Goal: Information Seeking & Learning: Find specific fact

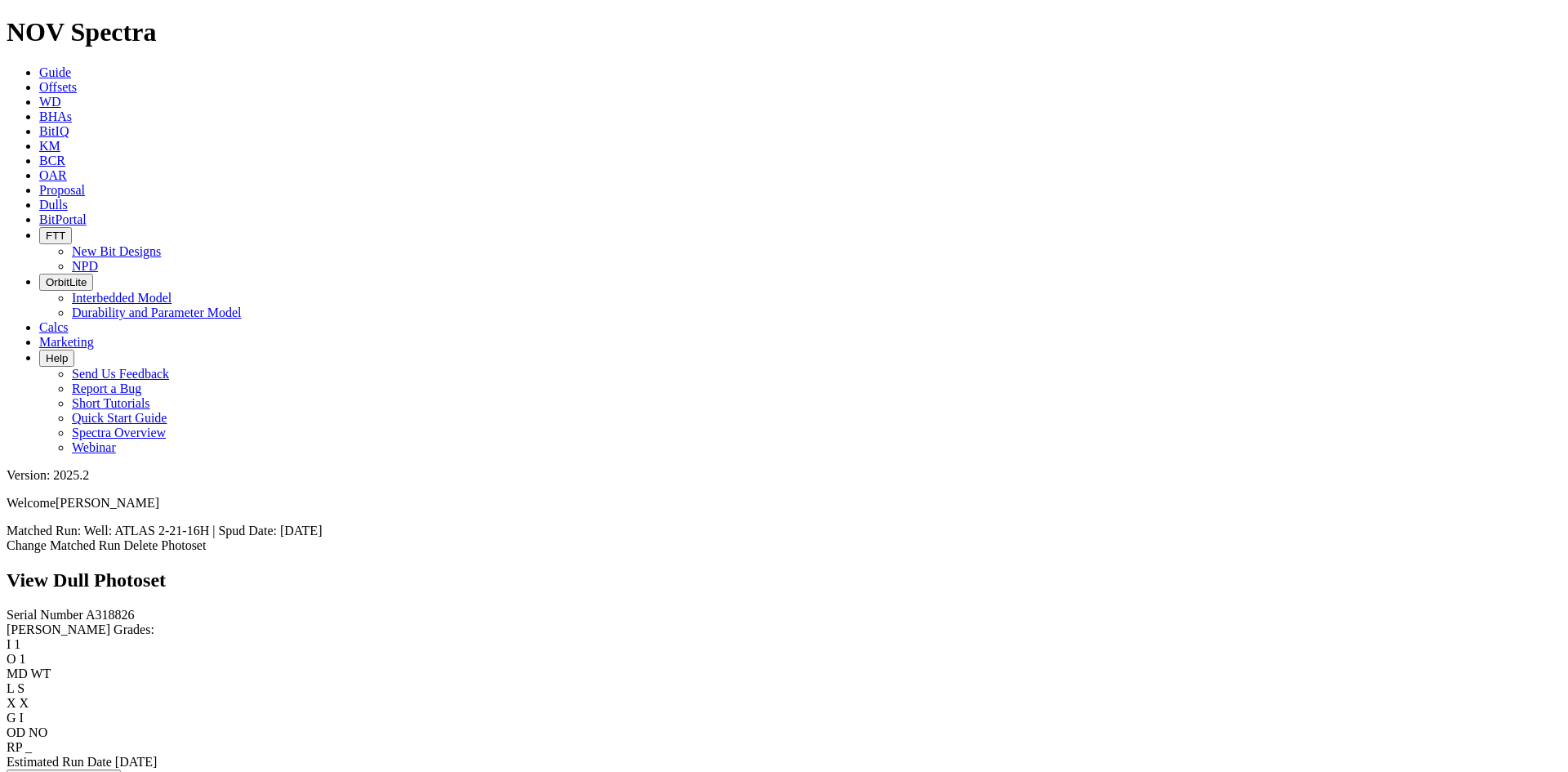
click at [77, 80] on span "Offsets" at bounding box center [58, 87] width 38 height 14
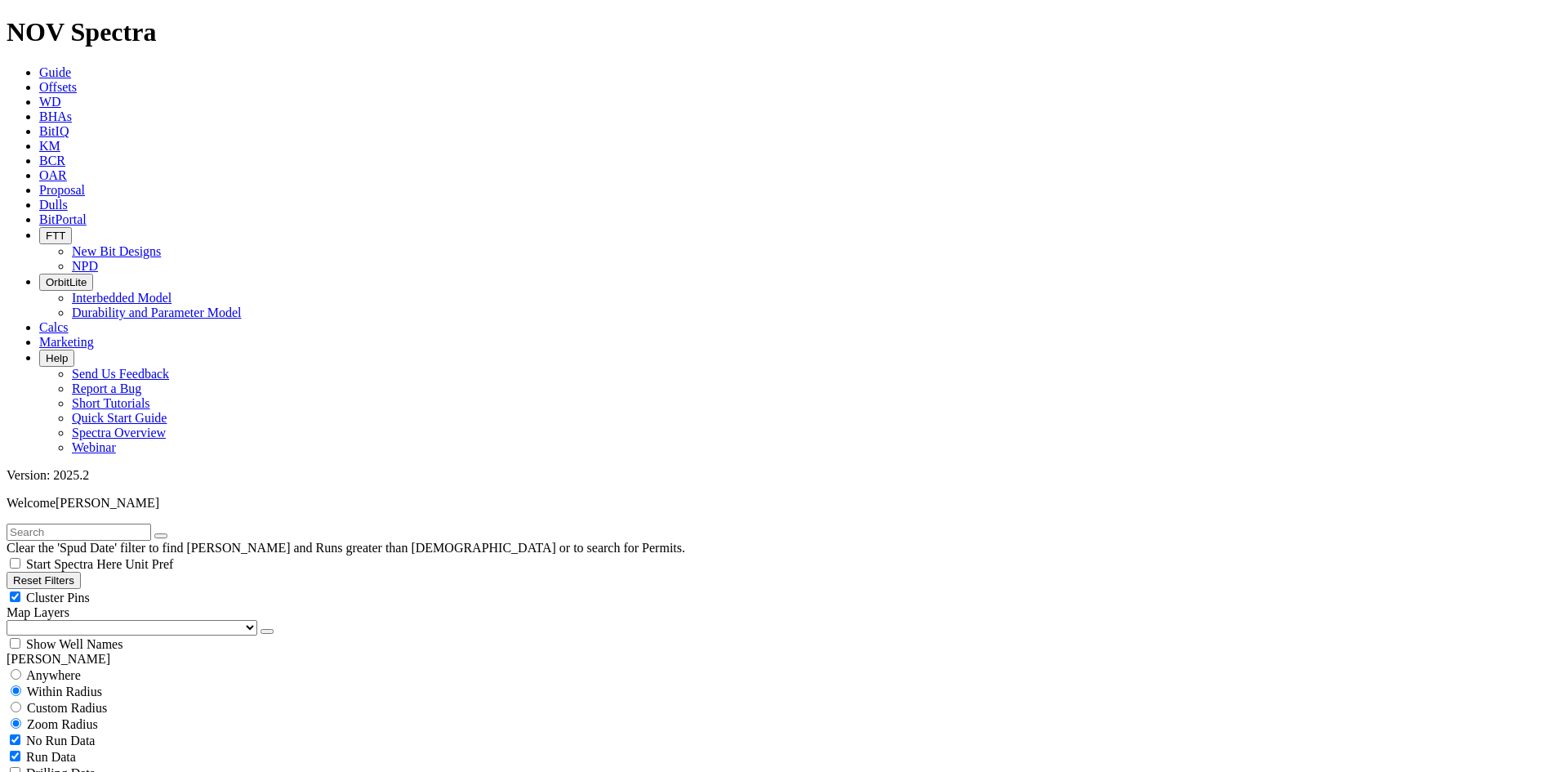
click at [129, 523] on input "text" at bounding box center [79, 531] width 144 height 17
paste input "A318826"
type input "A318826"
click at [62, 669] on span "Anywhere" at bounding box center [53, 676] width 55 height 14
radio input "true"
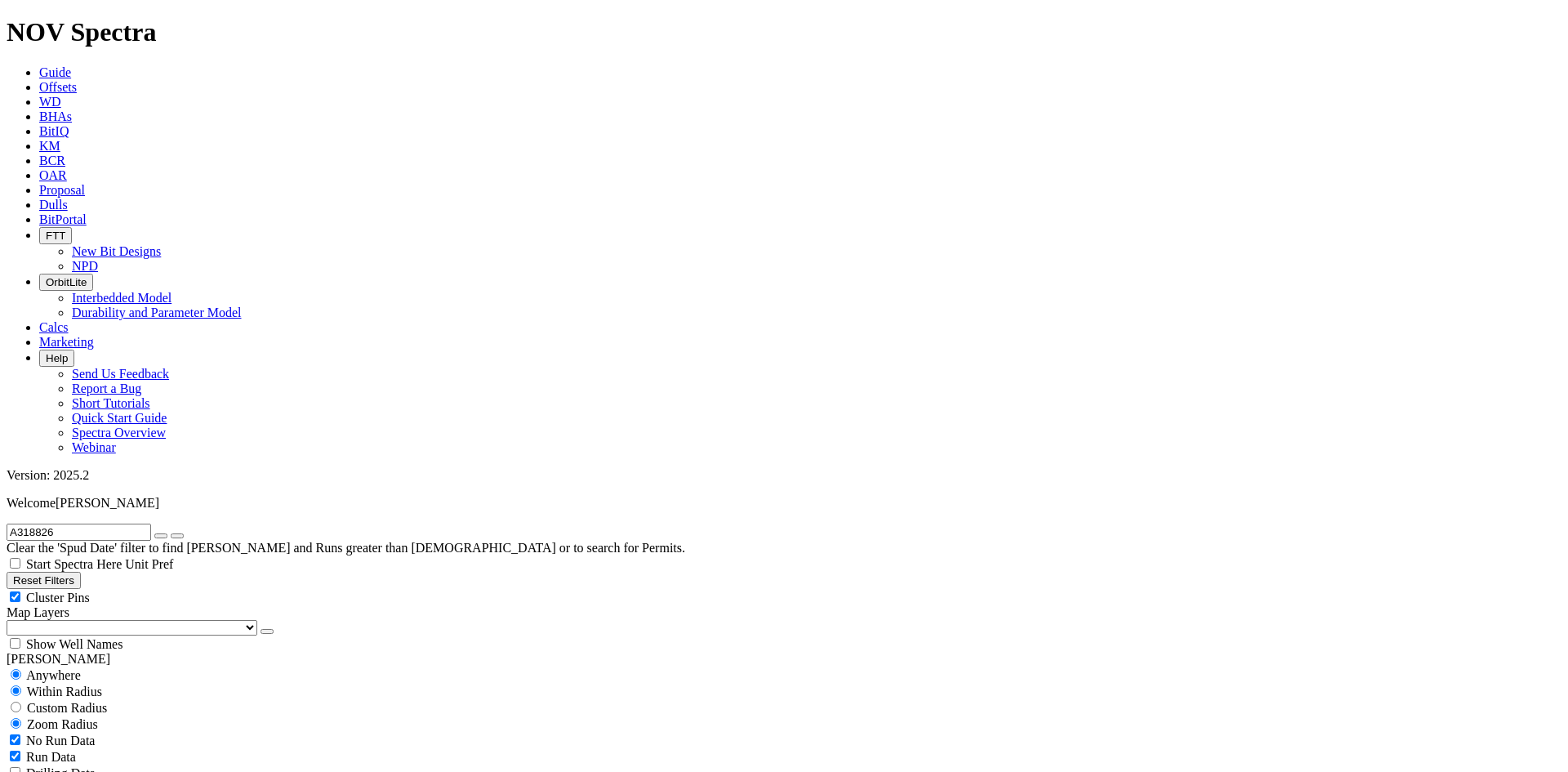
radio input "false"
radio input "true"
click at [115, 523] on input "A318826" at bounding box center [79, 531] width 144 height 17
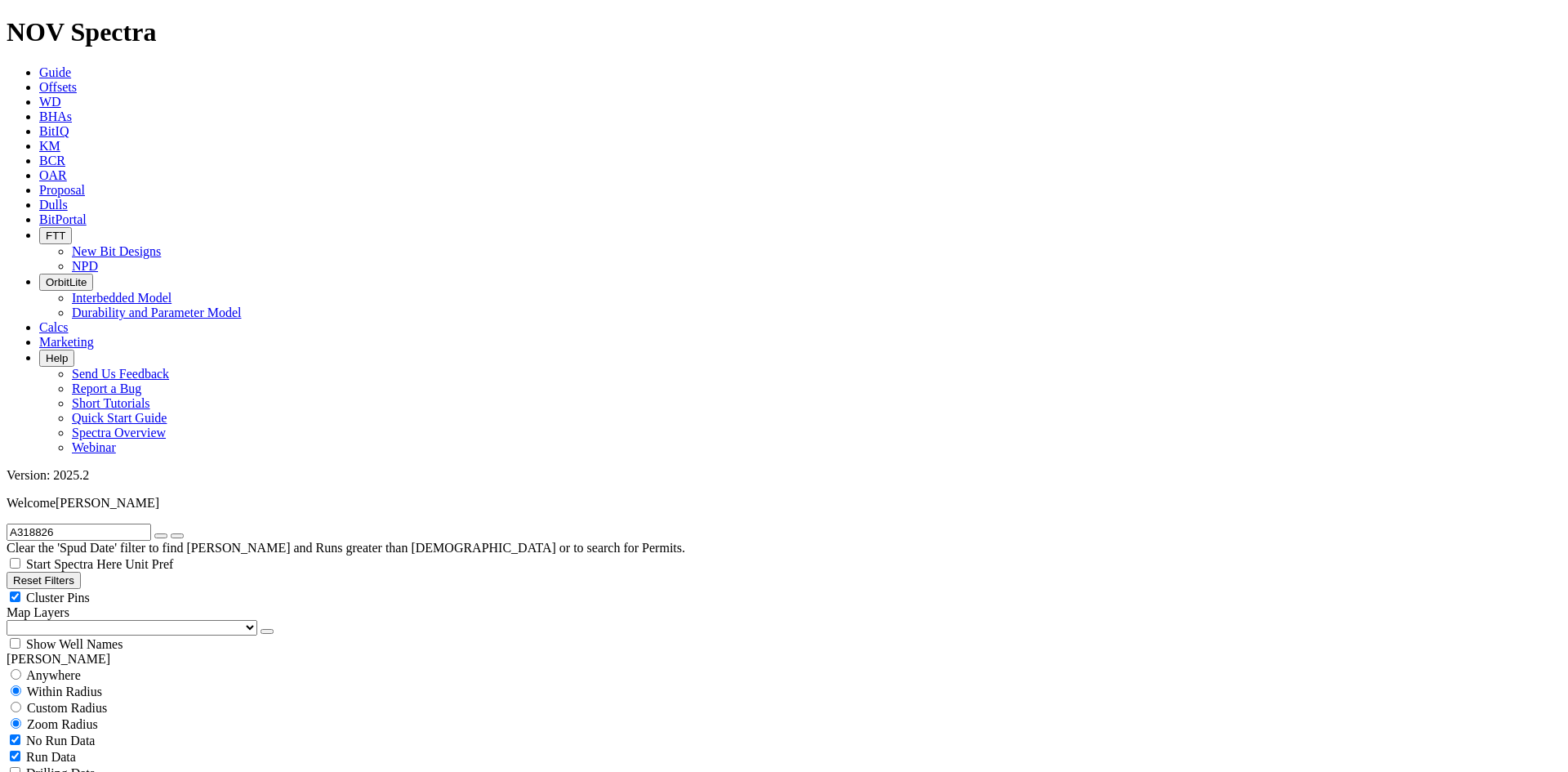
click at [115, 523] on input "A318826" at bounding box center [79, 531] width 144 height 17
paste input "https://spectra.nov.com/dull-photos/25121"
type input "https://spectra.nov.com/dull-photos/25121"
click at [151, 523] on input "https://spectra.nov.com/dull-photos/25121" at bounding box center [79, 531] width 144 height 17
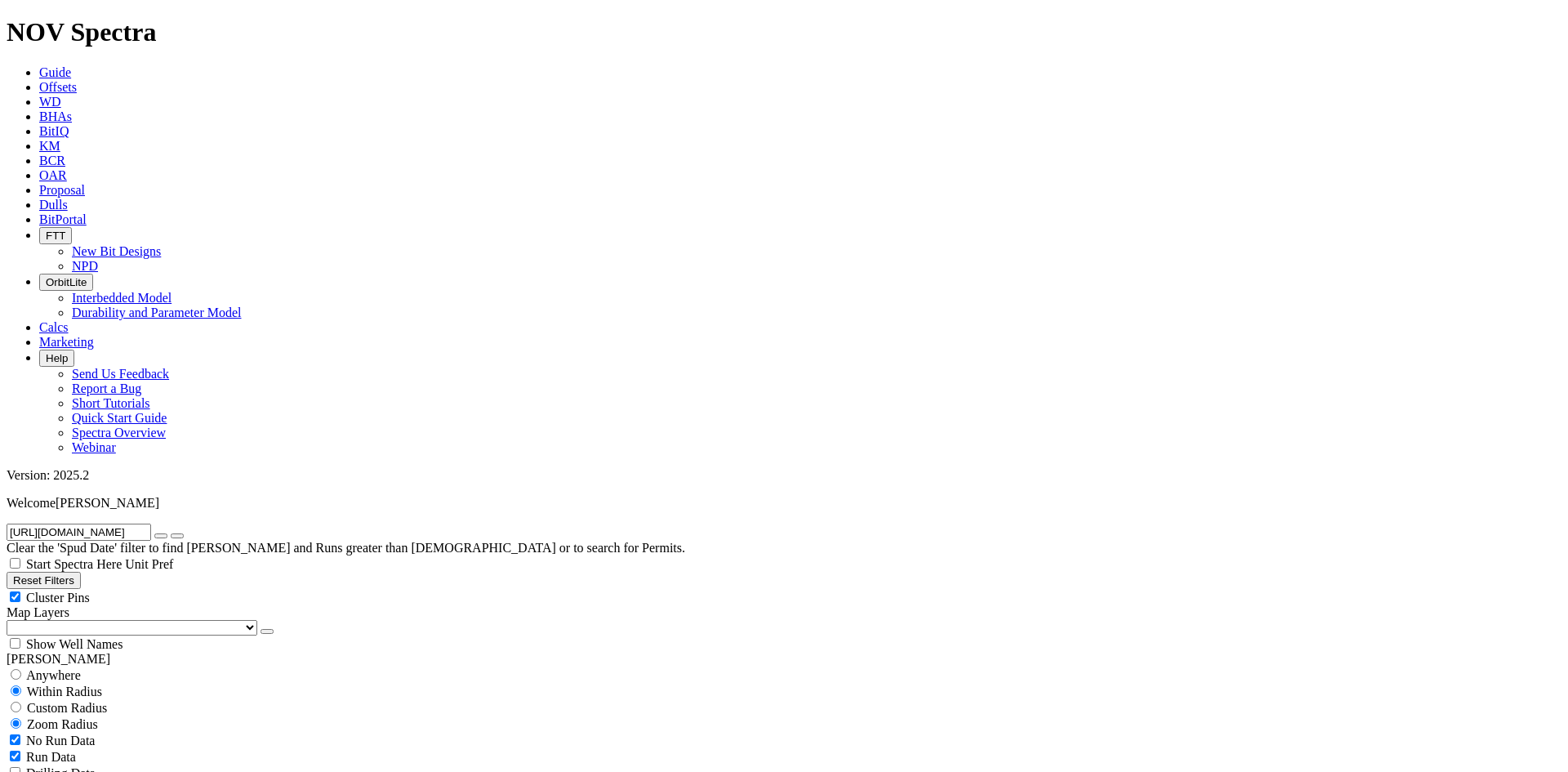
click at [151, 523] on input "https://spectra.nov.com/dull-photos/25121" at bounding box center [79, 531] width 144 height 17
click at [83, 523] on input "text" at bounding box center [79, 531] width 144 height 17
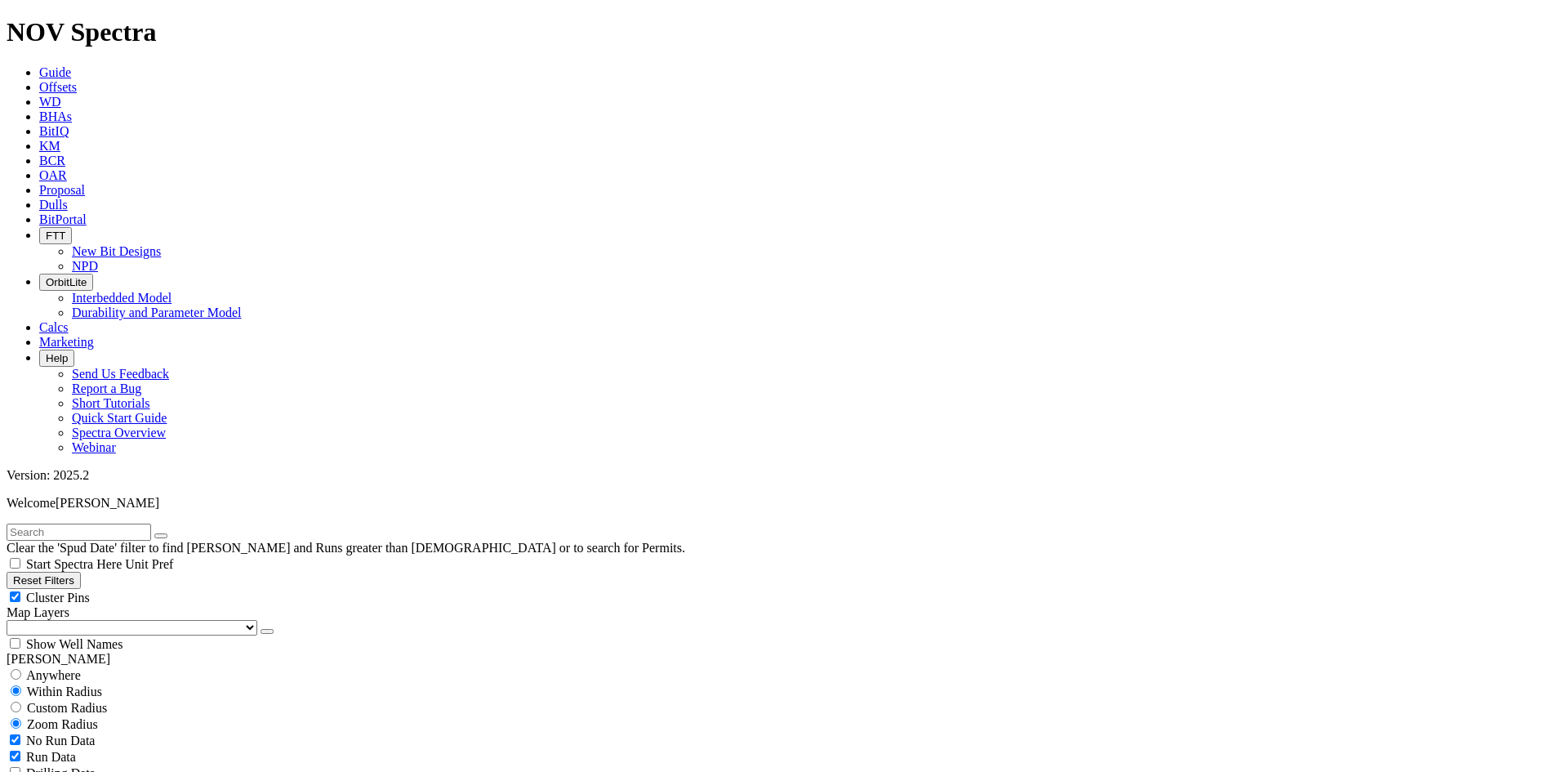
paste input "A320200"
type input "A320200"
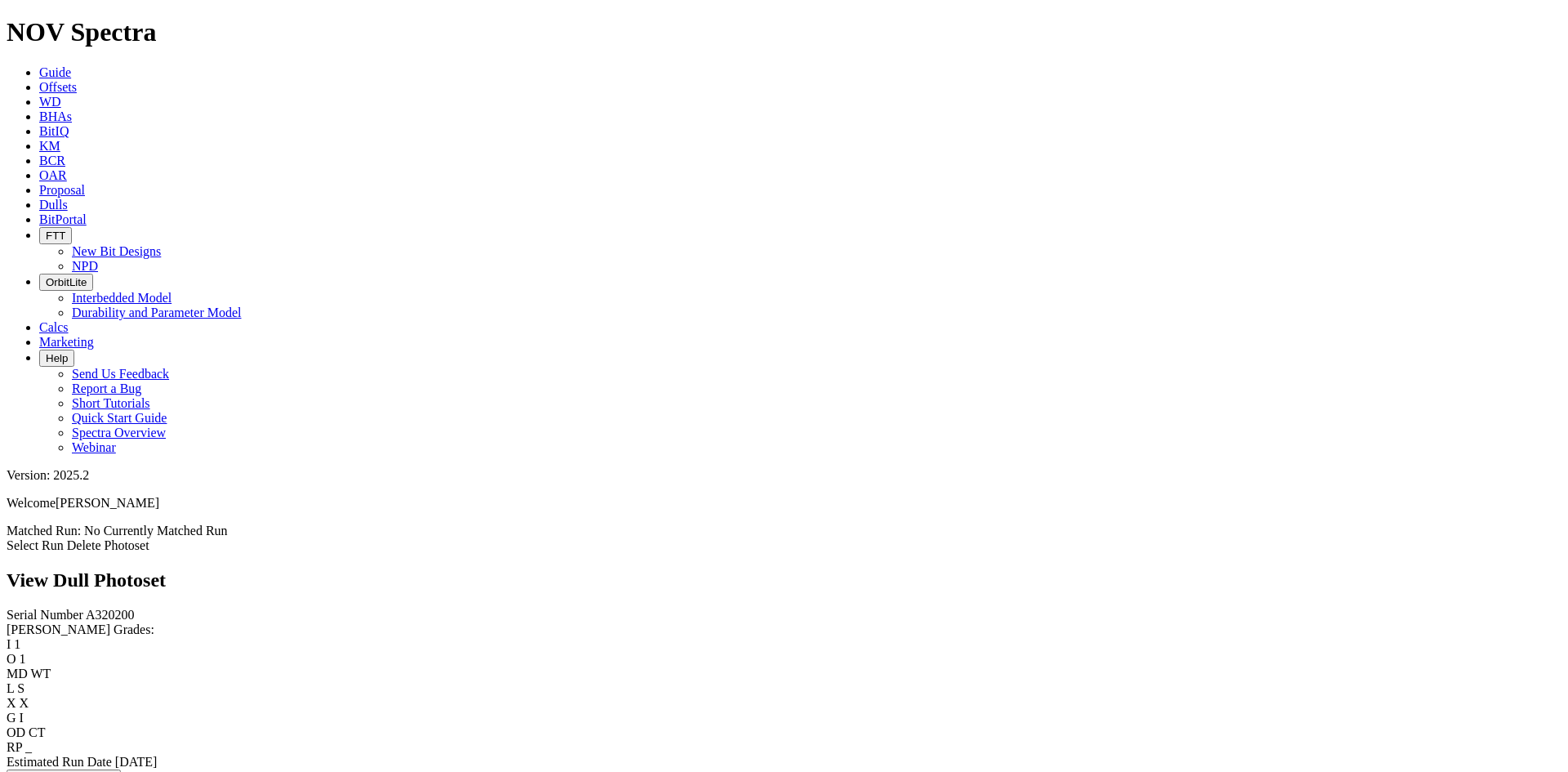
click at [86, 608] on span "A320200" at bounding box center [109, 615] width 49 height 14
copy span "A320200"
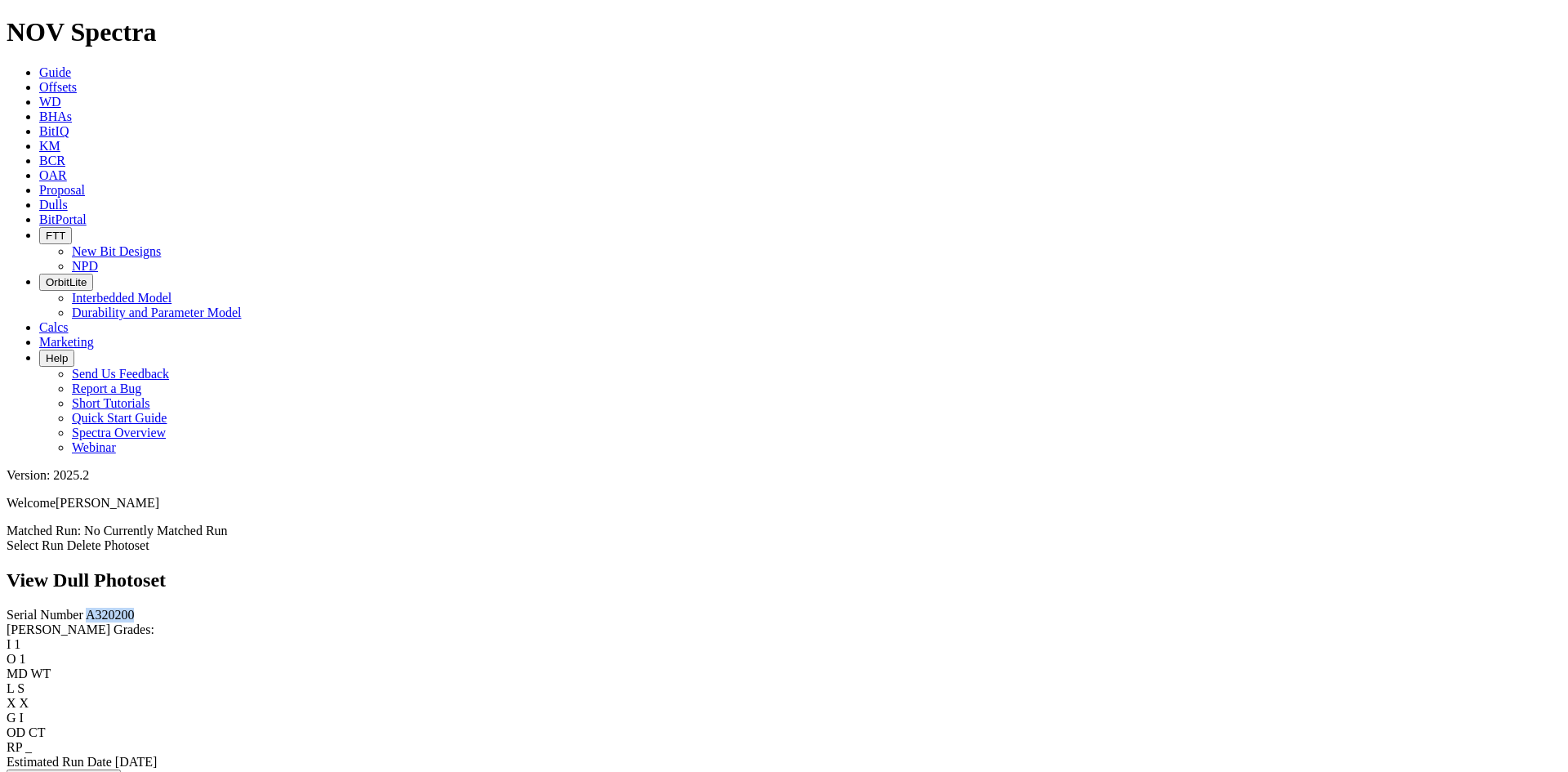
click at [68, 198] on span "Dulls" at bounding box center [53, 205] width 29 height 14
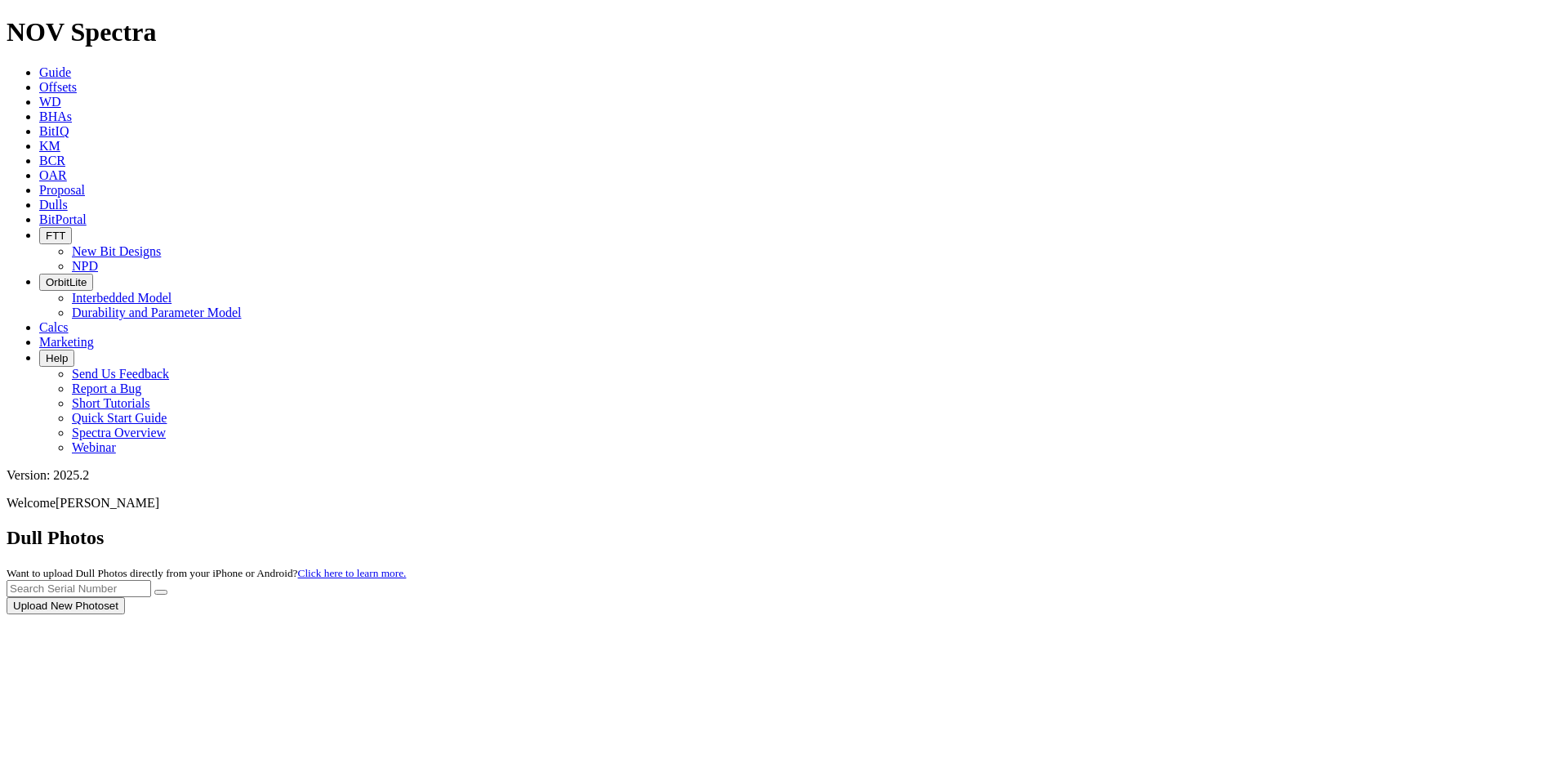
click at [1306, 615] on div at bounding box center [784, 615] width 1555 height 0
click at [151, 580] on input "text" at bounding box center [79, 588] width 144 height 17
paste input "A320200"
type input "A320200"
click at [161, 592] on icon "submit" at bounding box center [161, 592] width 0 height 0
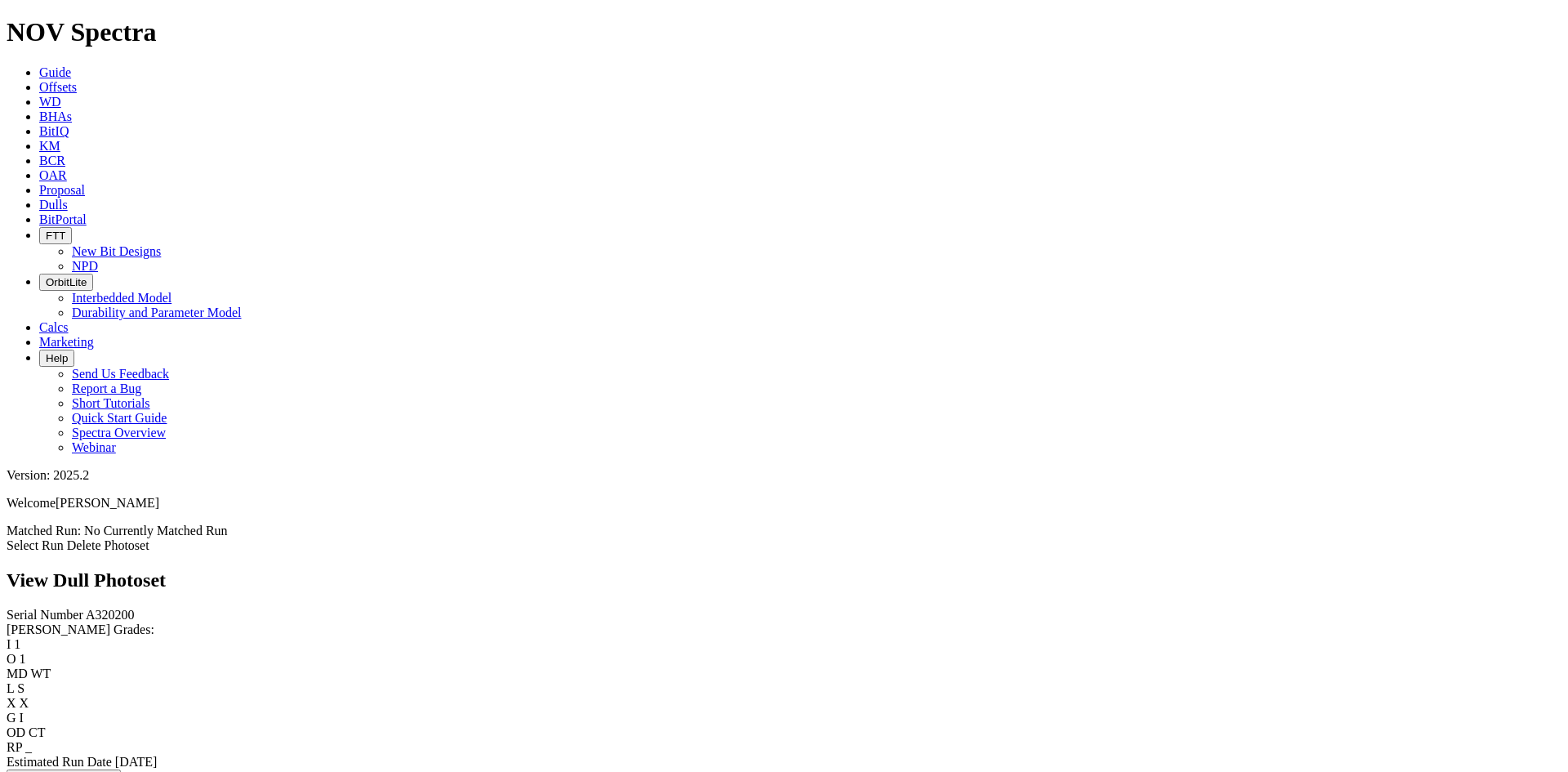
click at [64, 538] on link "Select Run" at bounding box center [35, 545] width 57 height 14
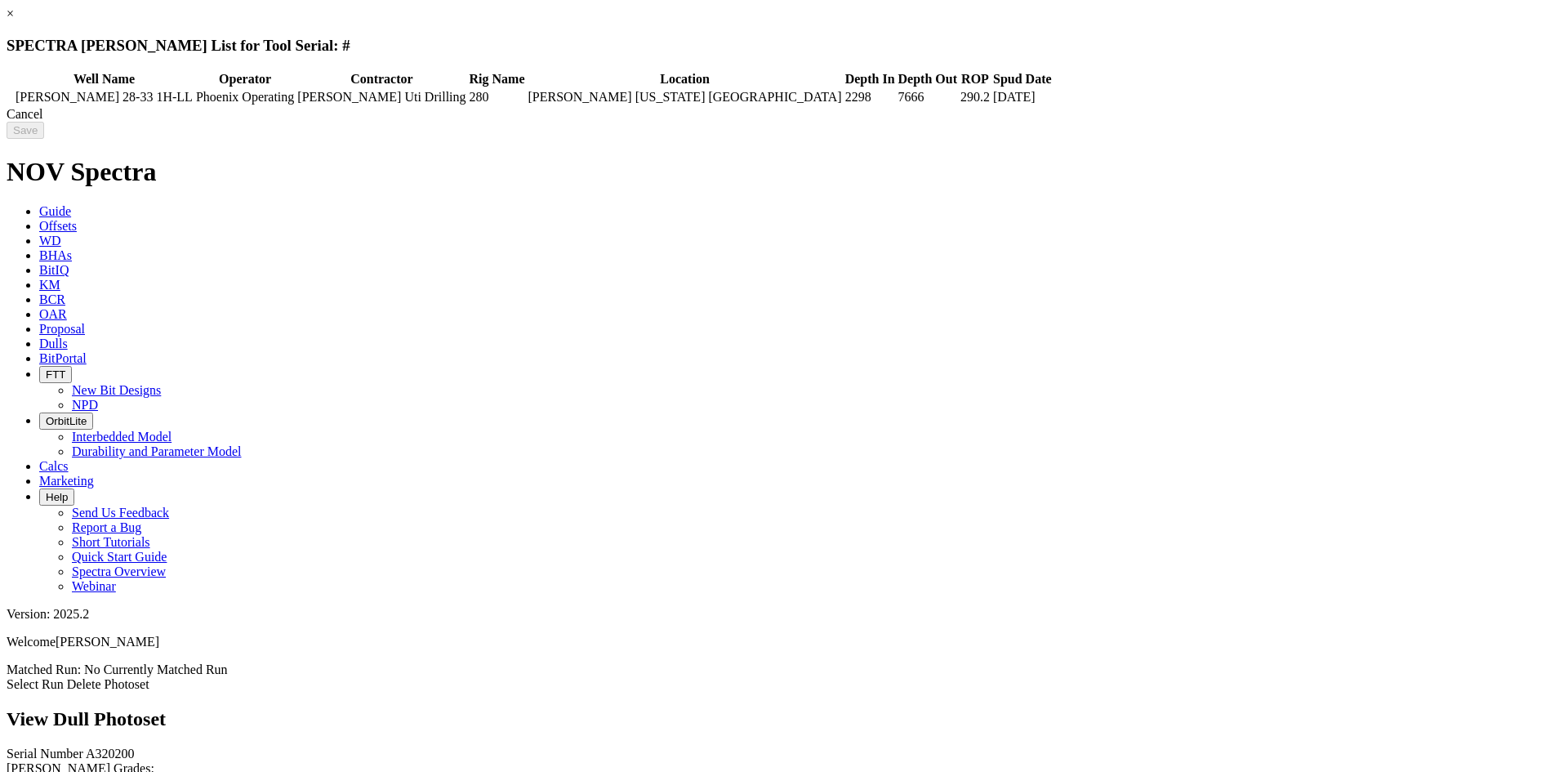
click at [14, 21] on link "×" at bounding box center [10, 14] width 7 height 14
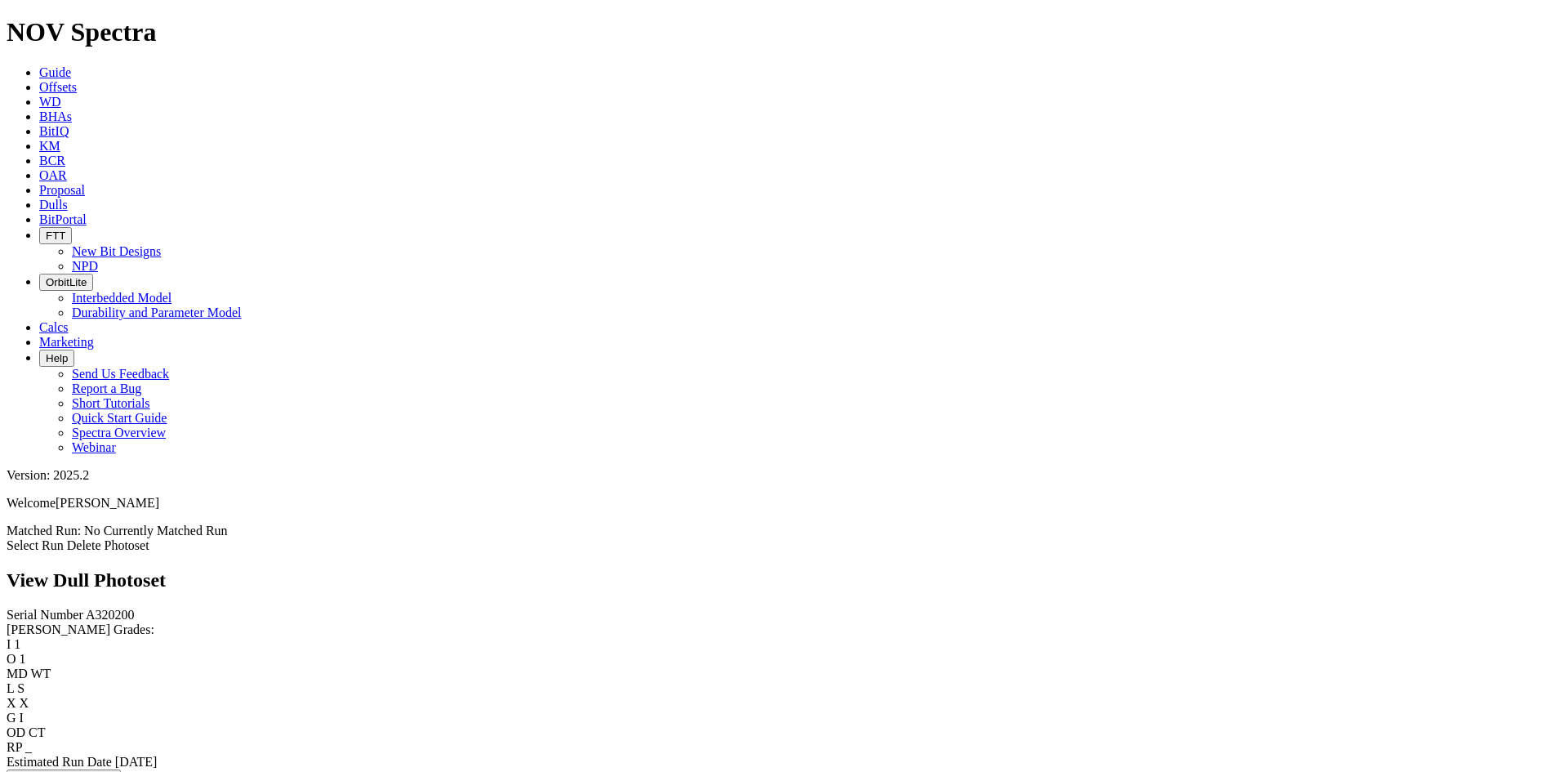
drag, startPoint x: 681, startPoint y: 18, endPoint x: 701, endPoint y: 35, distance: 26.2
click at [39, 198] on icon at bounding box center [39, 205] width 0 height 14
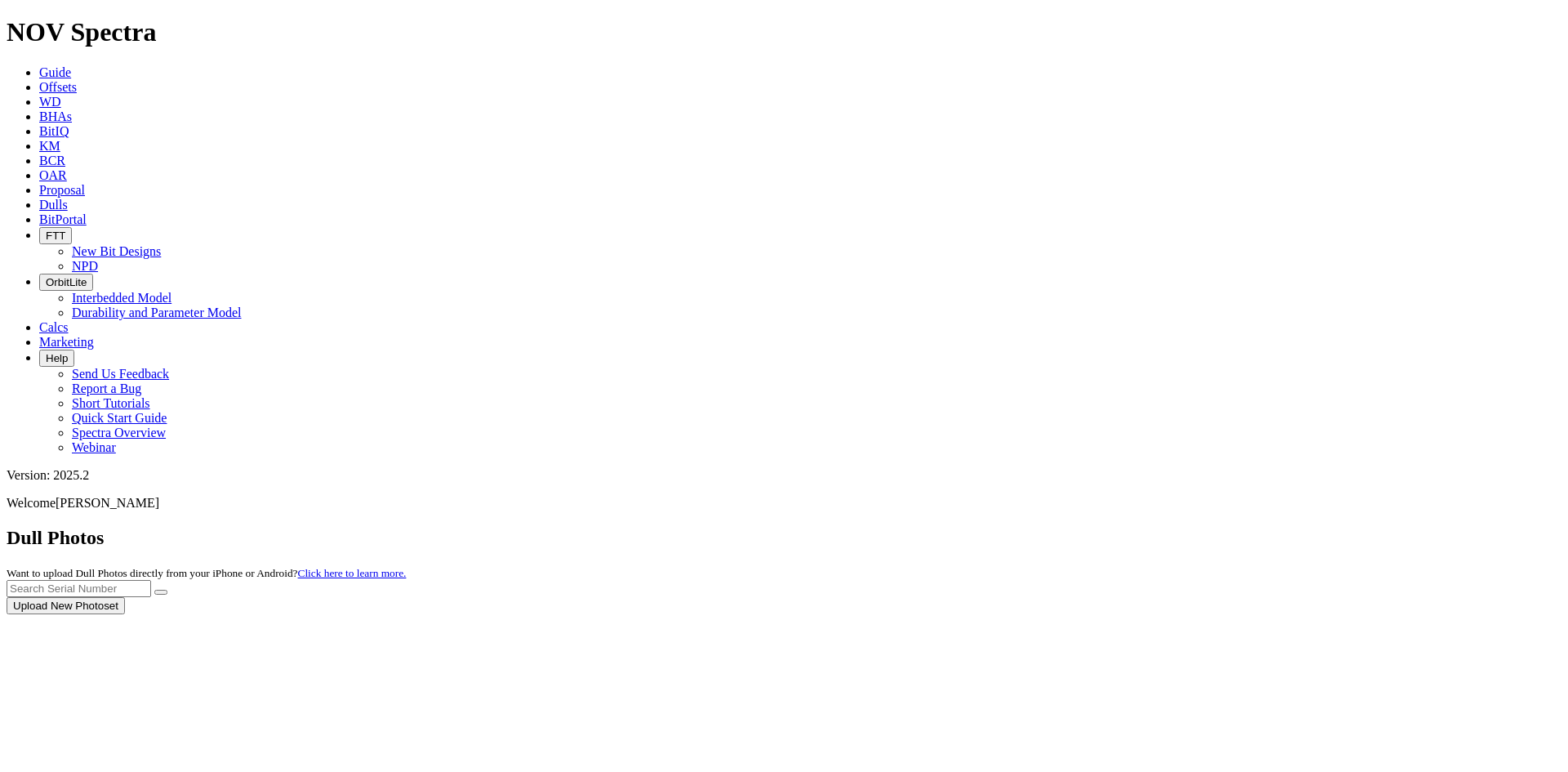
click at [1216, 615] on div at bounding box center [784, 615] width 1555 height 0
click at [151, 580] on input "text" at bounding box center [79, 588] width 144 height 17
paste input "A318826"
click at [167, 590] on button "submit" at bounding box center [160, 592] width 13 height 5
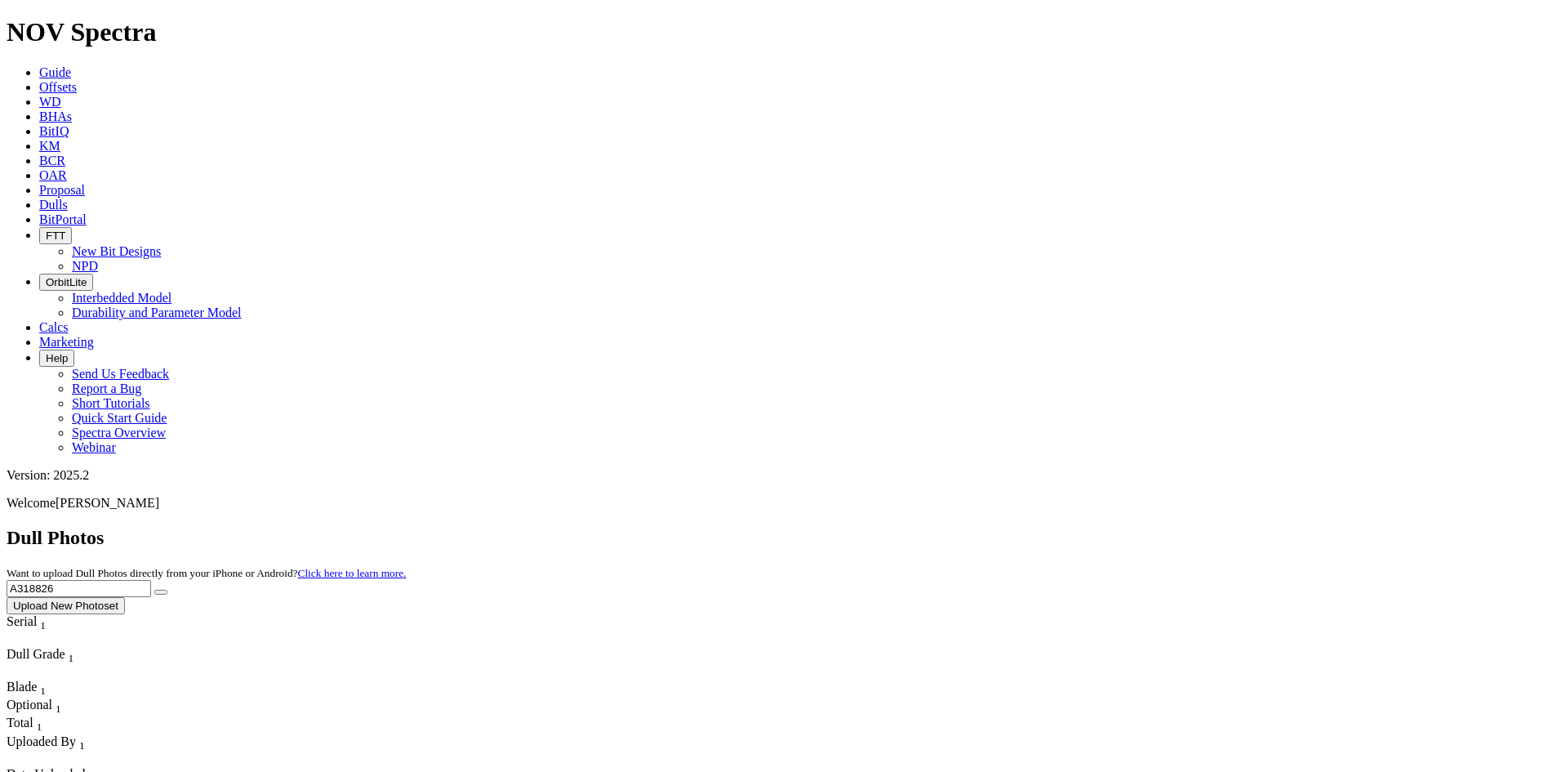
click at [151, 580] on input "A318826" at bounding box center [79, 588] width 144 height 17
paste input "667"
click at [167, 590] on button "submit" at bounding box center [160, 592] width 13 height 5
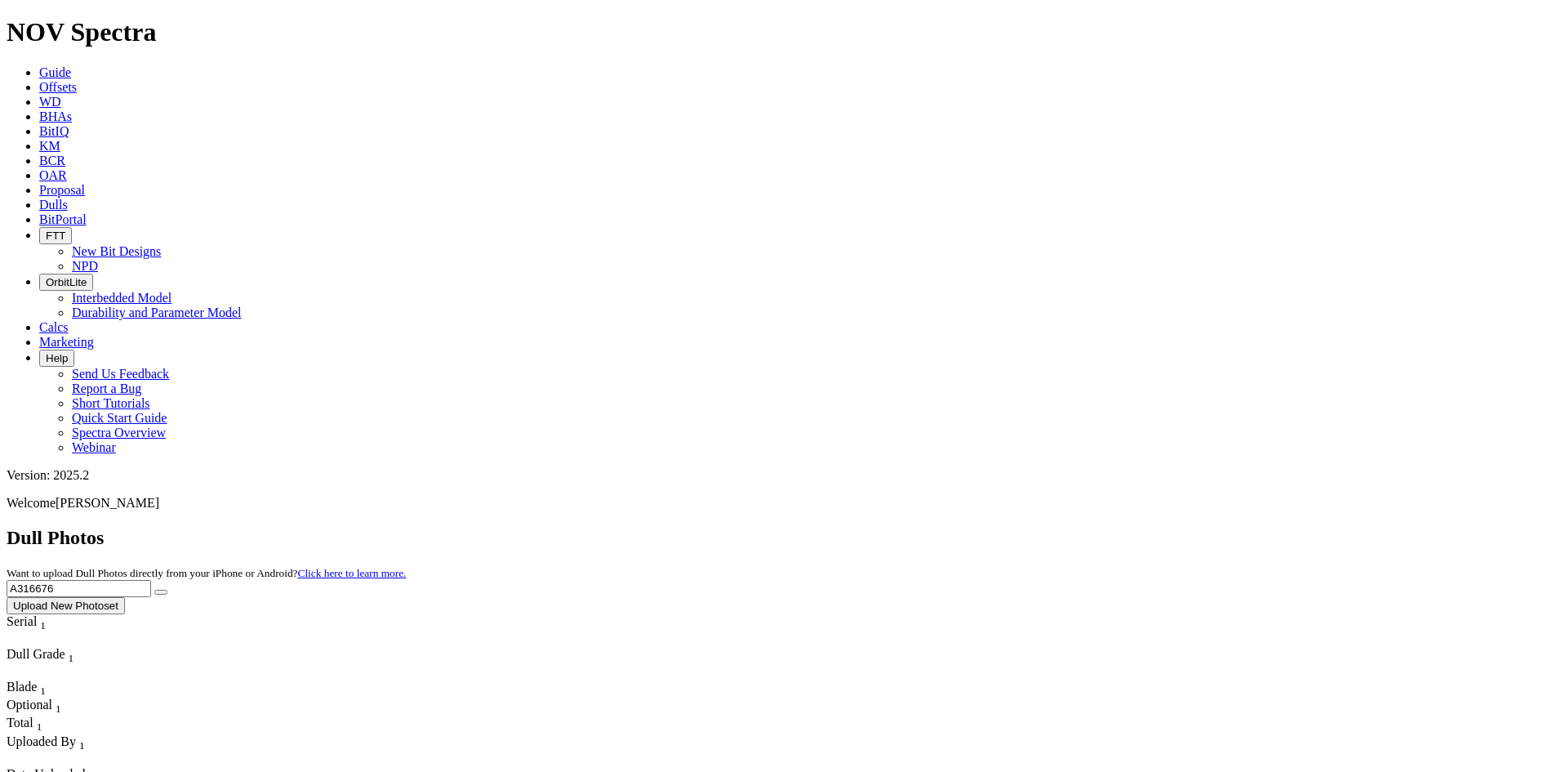
click at [1209, 527] on div "Dull Photos Want to upload Dull Photos directly from your iPhone or Android? Cl…" at bounding box center [784, 571] width 1555 height 88
click at [151, 580] on input "A316676" at bounding box center [79, 588] width 144 height 17
paste input "20909"
click at [167, 590] on button "submit" at bounding box center [160, 592] width 13 height 5
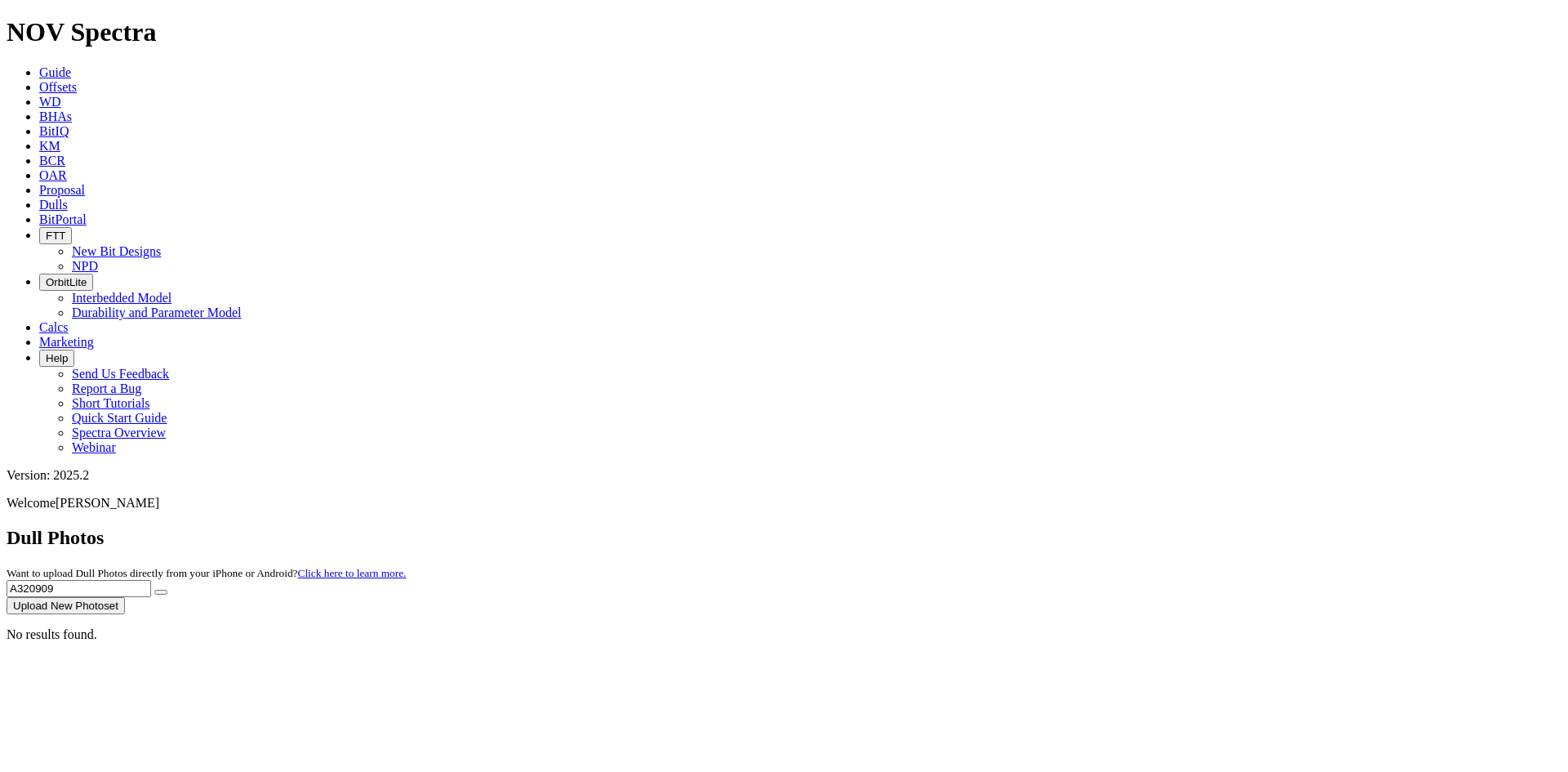
click at [1129, 628] on div "No results found." at bounding box center [784, 635] width 1555 height 15
click at [151, 580] on input "A320909" at bounding box center [79, 588] width 144 height 17
paste input "7"
click at [167, 590] on button "submit" at bounding box center [160, 592] width 13 height 5
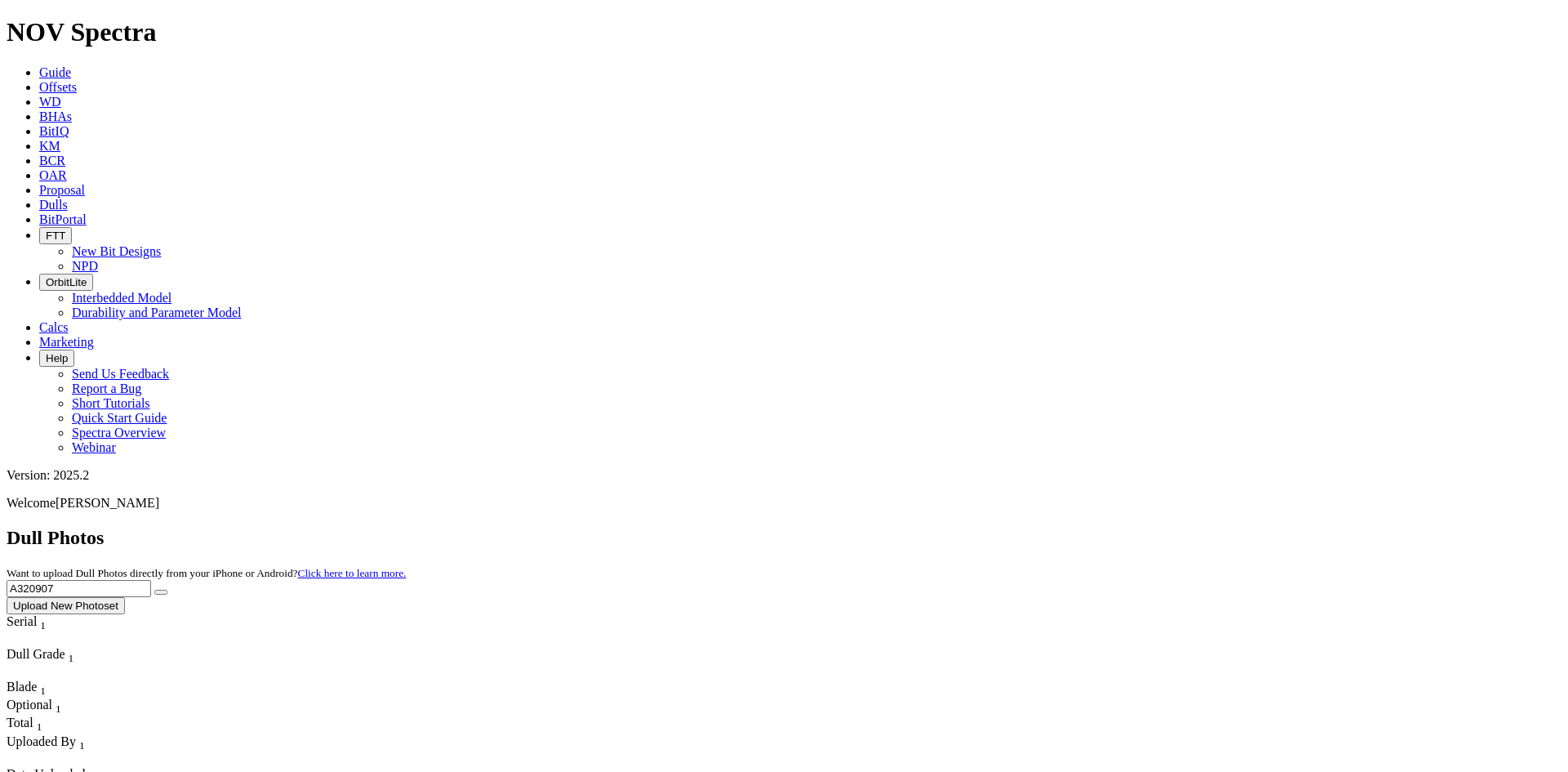
click at [151, 580] on input "A320907" at bounding box center [79, 588] width 144 height 17
paste input "19741"
type input "A319741"
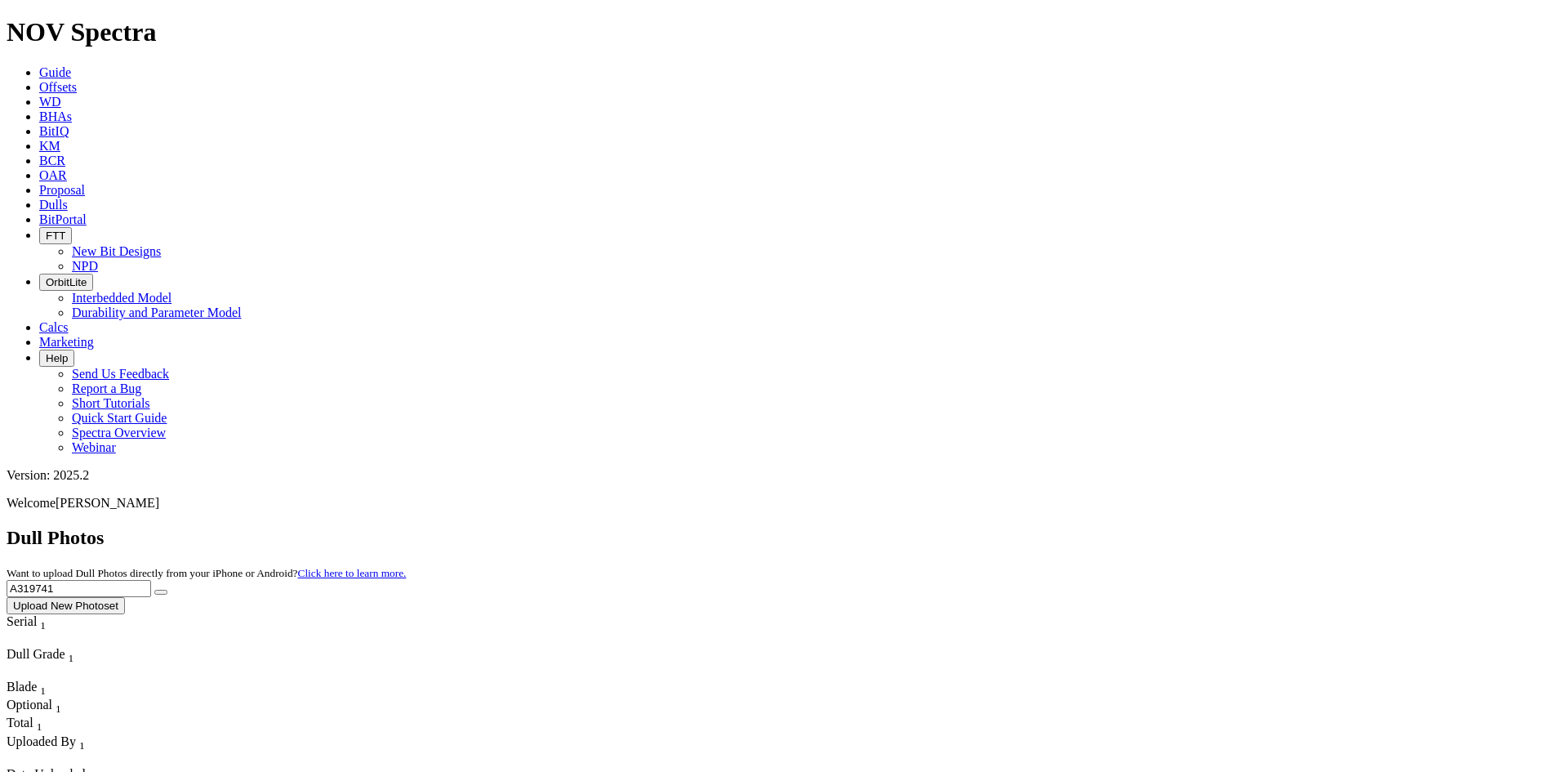
click at [161, 592] on icon "submit" at bounding box center [161, 592] width 0 height 0
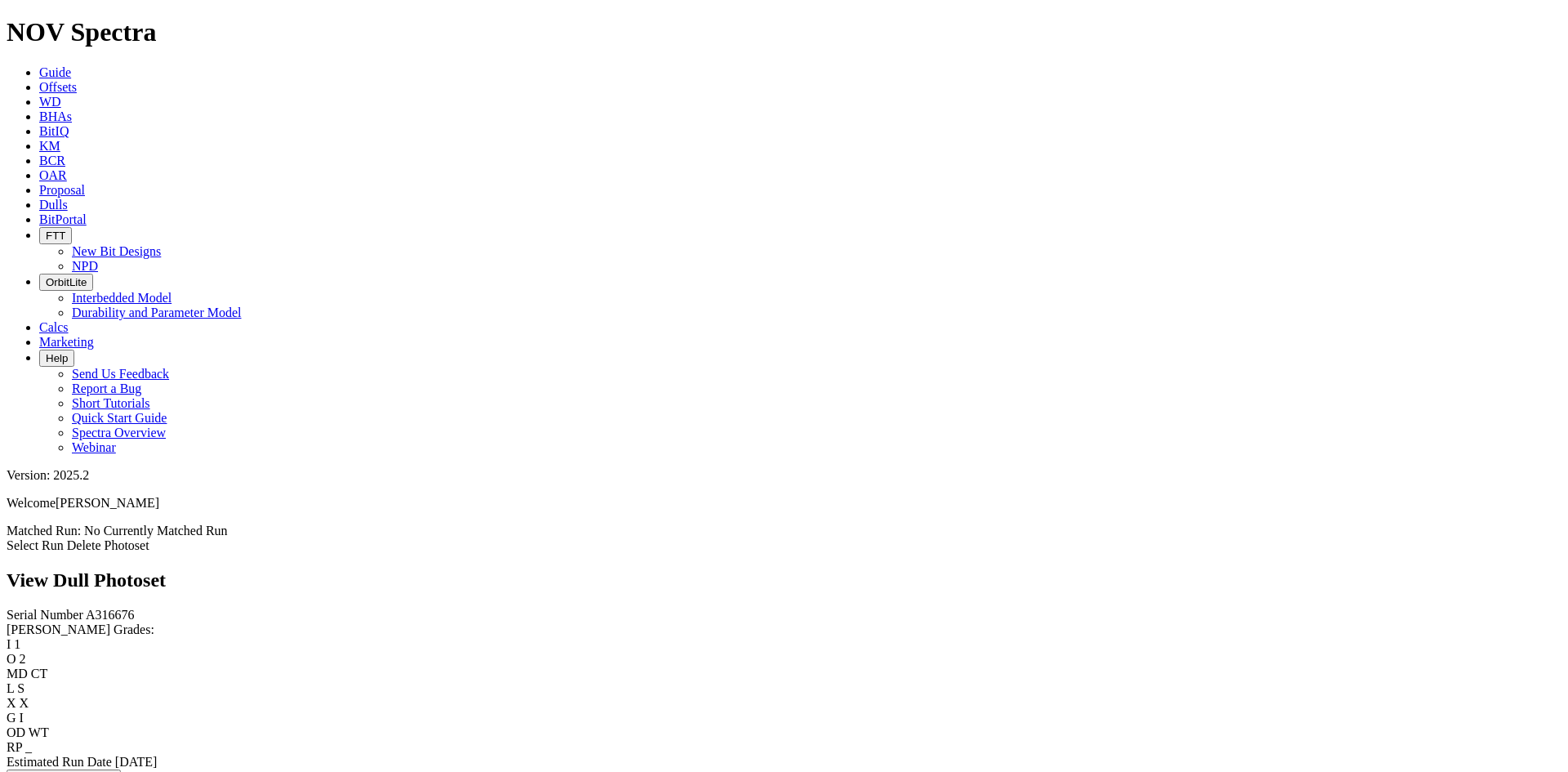
click at [64, 538] on link "Select Run" at bounding box center [35, 545] width 57 height 14
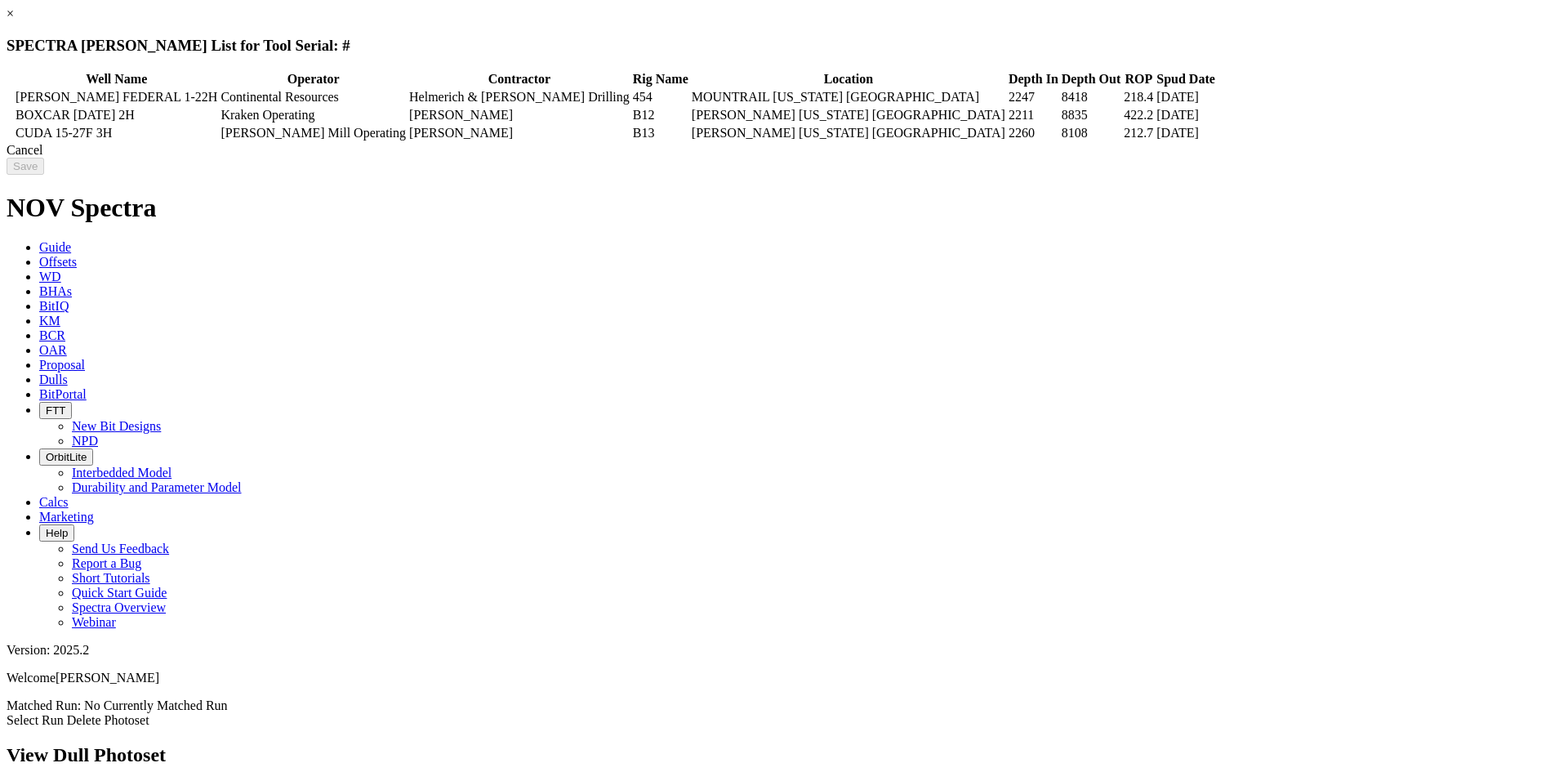
click at [14, 21] on link "×" at bounding box center [10, 14] width 7 height 14
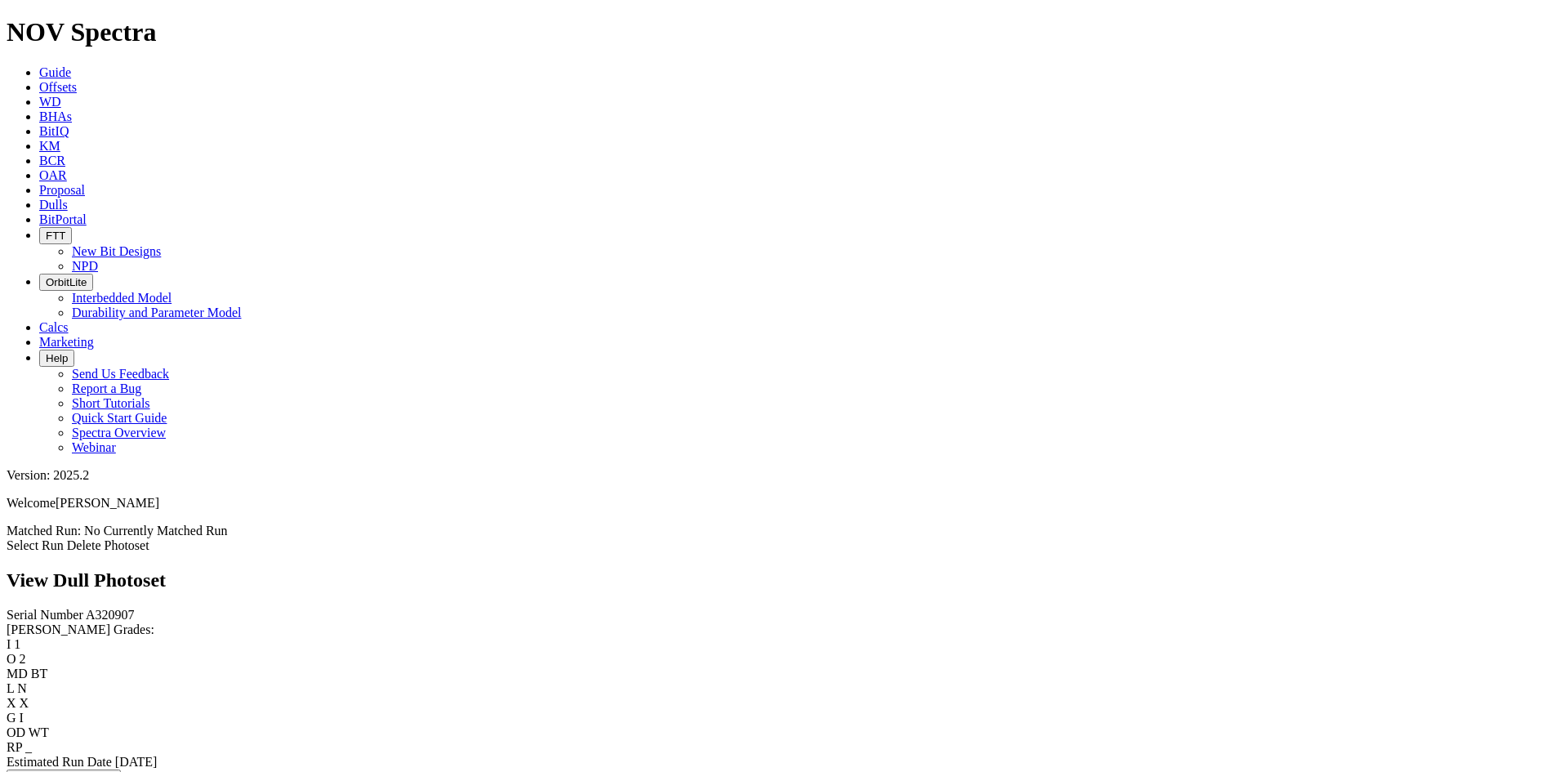
click at [64, 538] on link "Select Run" at bounding box center [35, 545] width 57 height 14
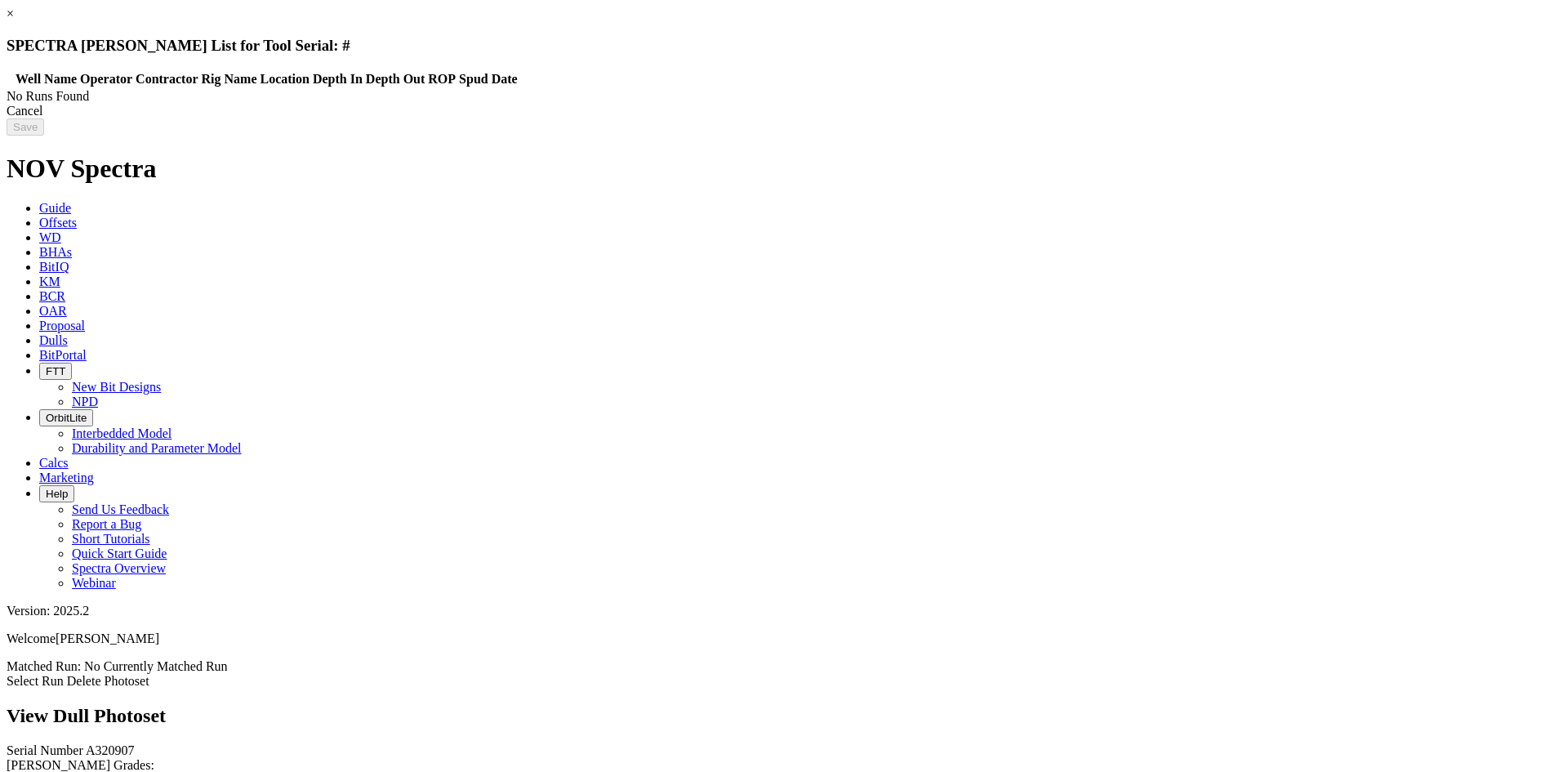
click at [14, 21] on link "×" at bounding box center [10, 14] width 7 height 14
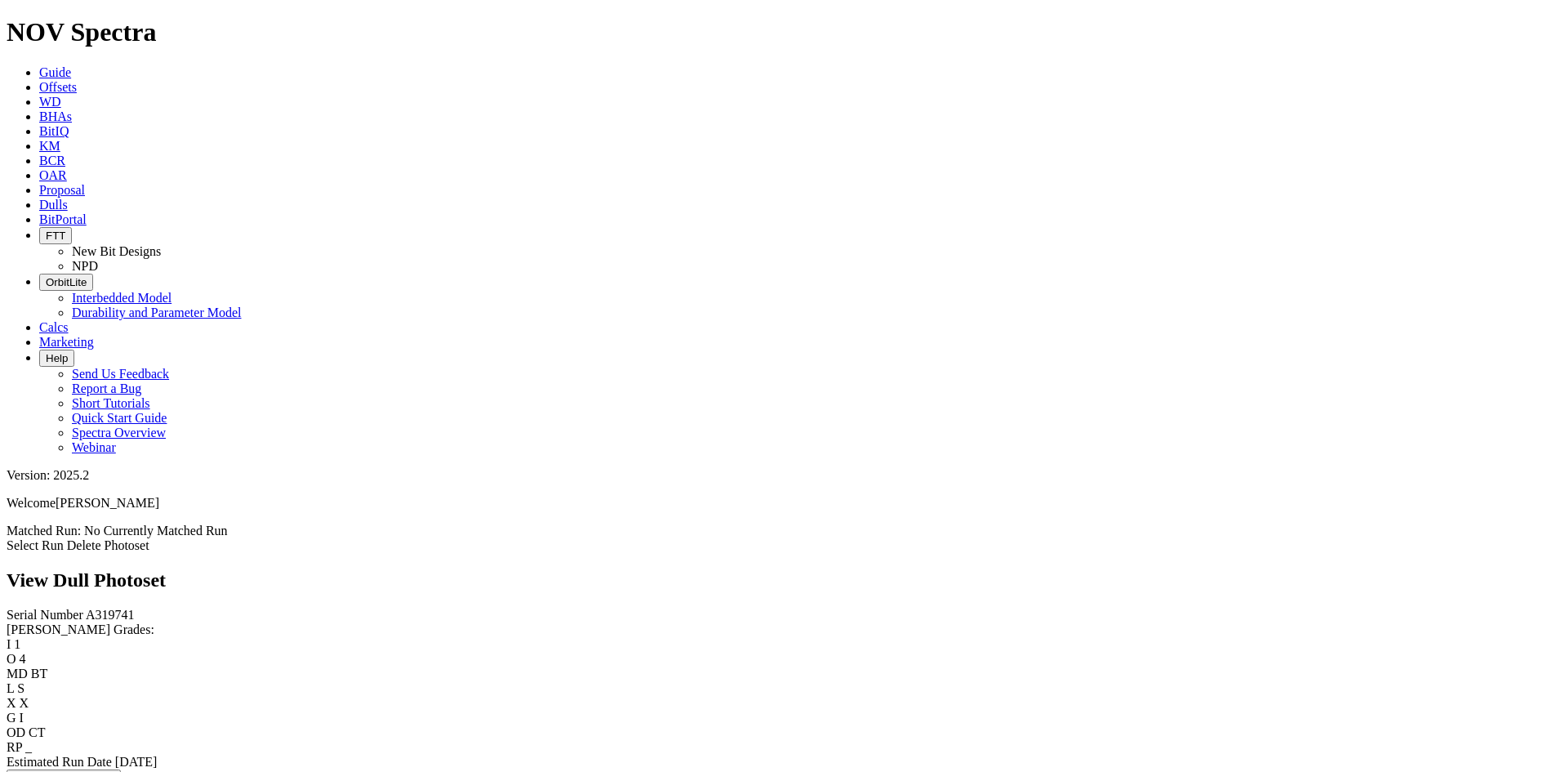
click at [64, 538] on link "Select Run" at bounding box center [35, 545] width 57 height 14
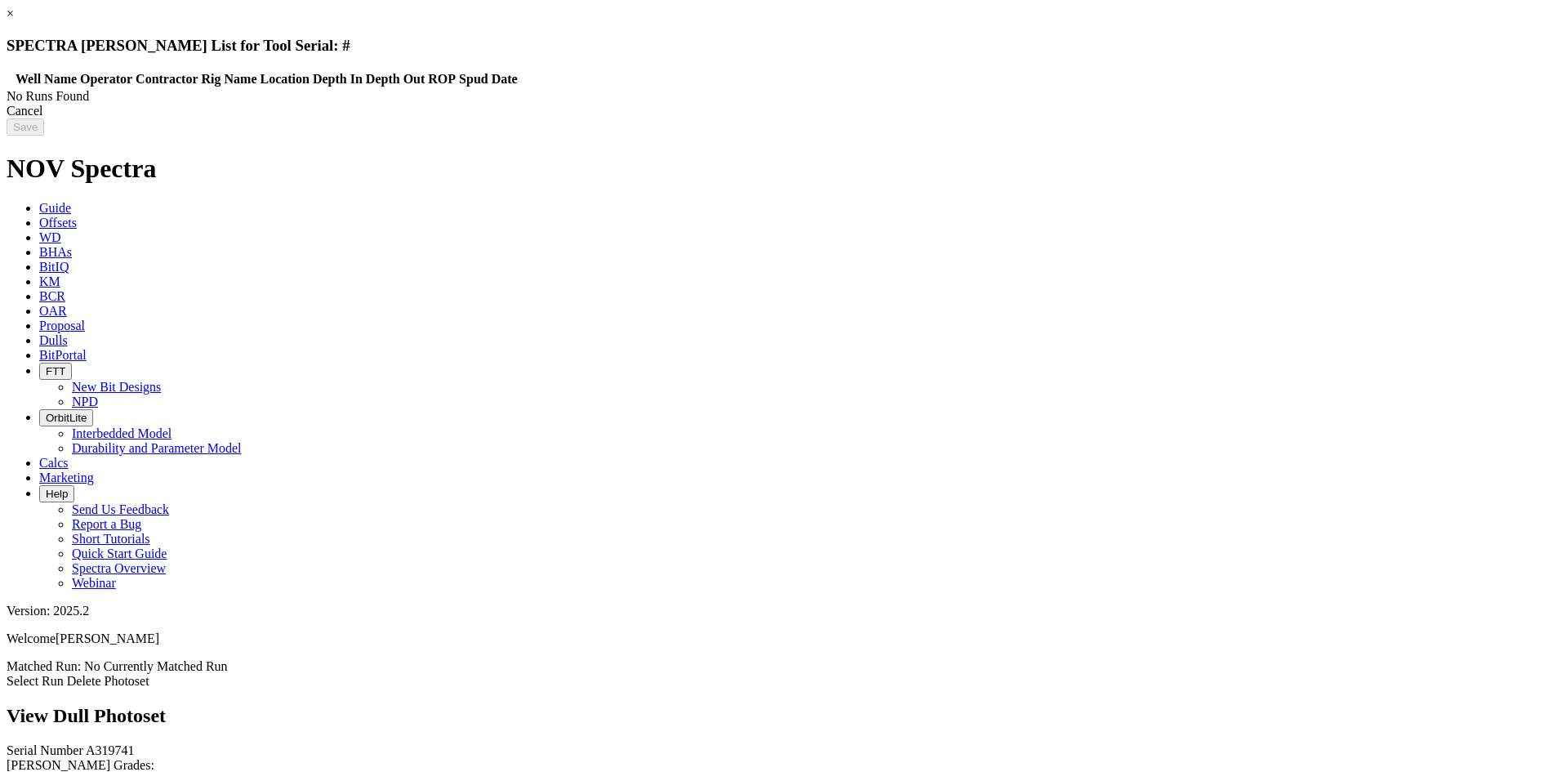
click at [14, 21] on link "×" at bounding box center [10, 14] width 7 height 14
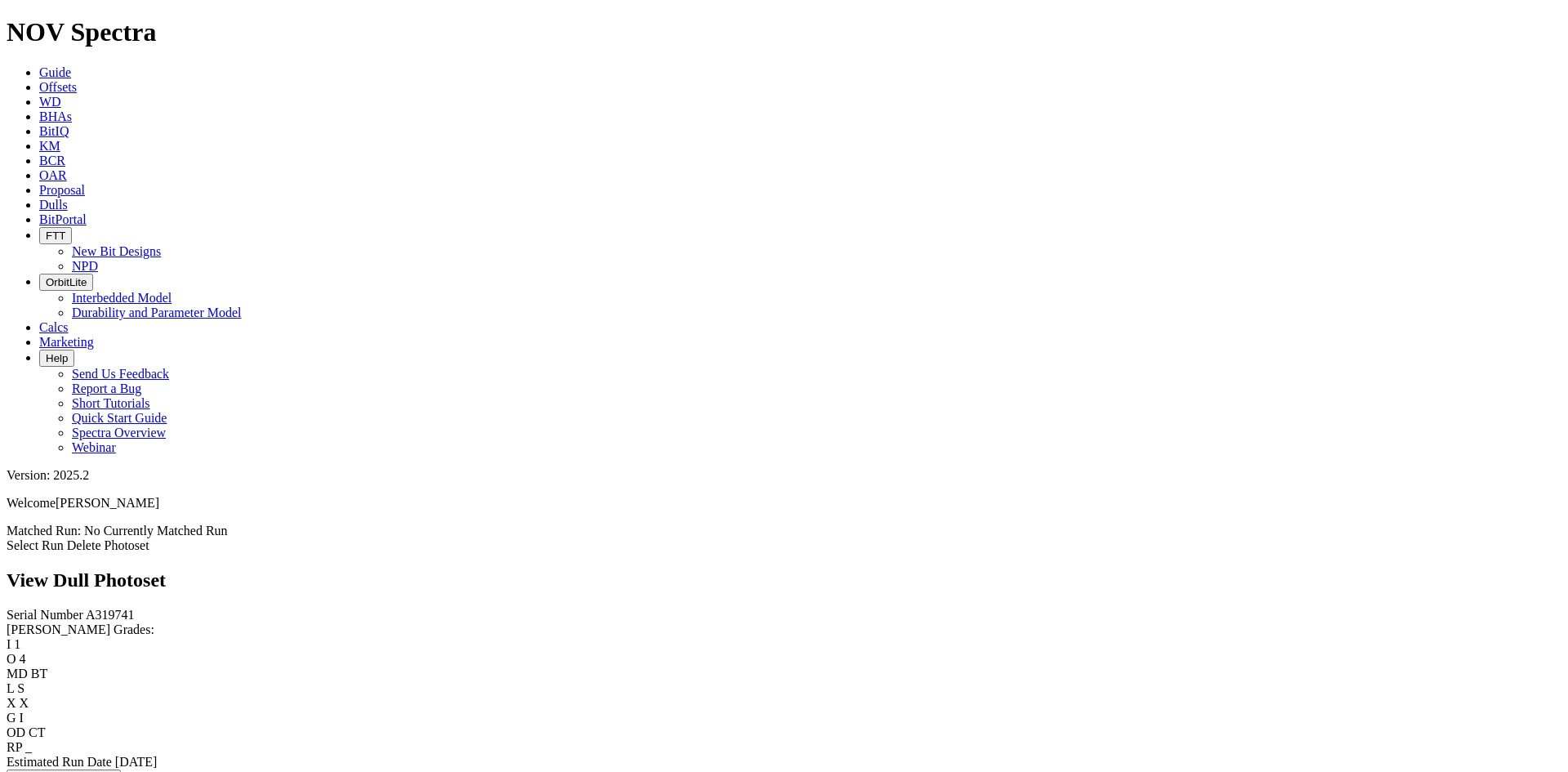
click at [68, 198] on link "Dulls" at bounding box center [53, 205] width 29 height 14
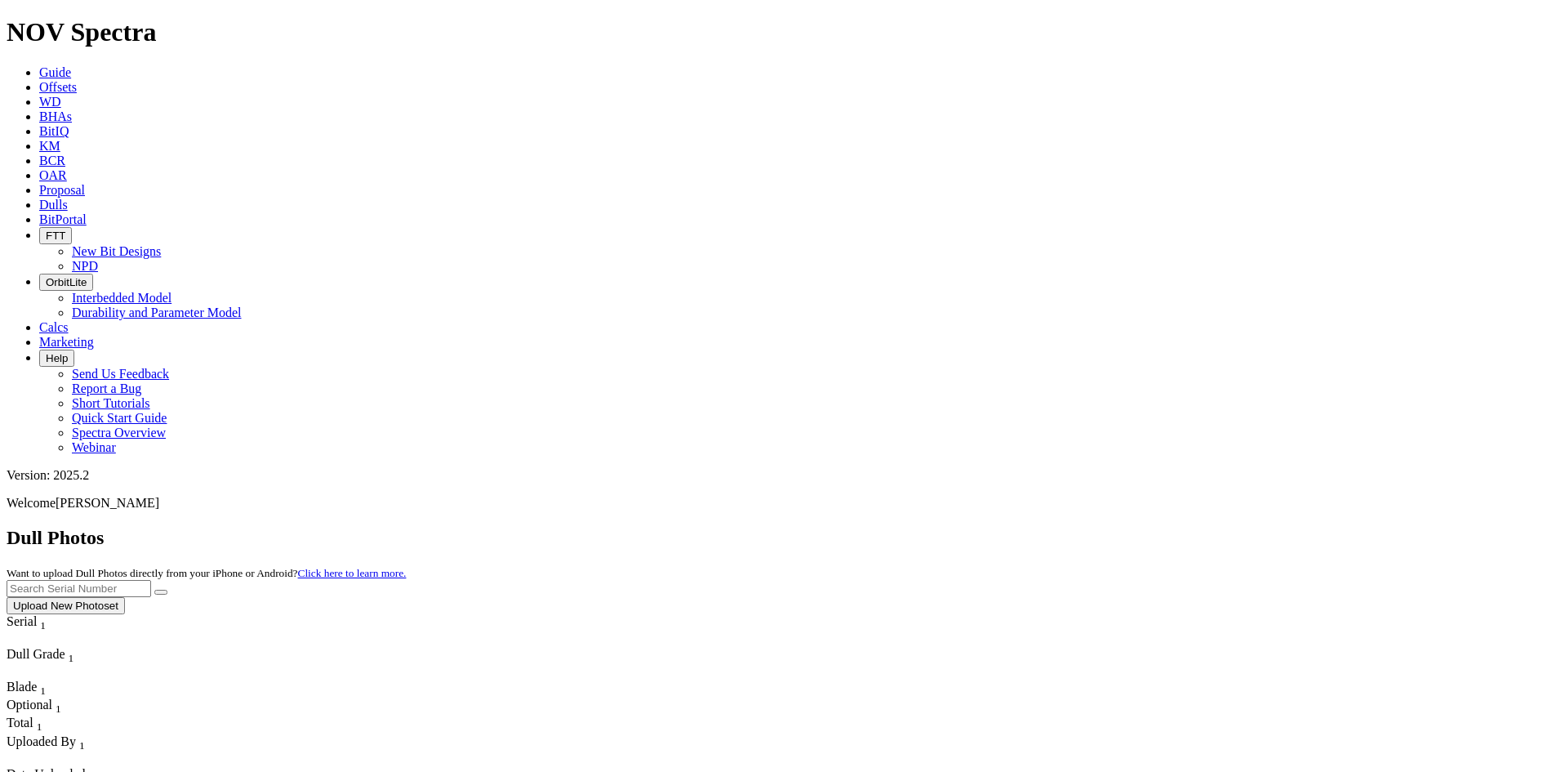
click at [151, 580] on input "text" at bounding box center [79, 588] width 144 height 17
paste input "A320642"
click at [167, 590] on button "submit" at bounding box center [160, 592] width 13 height 5
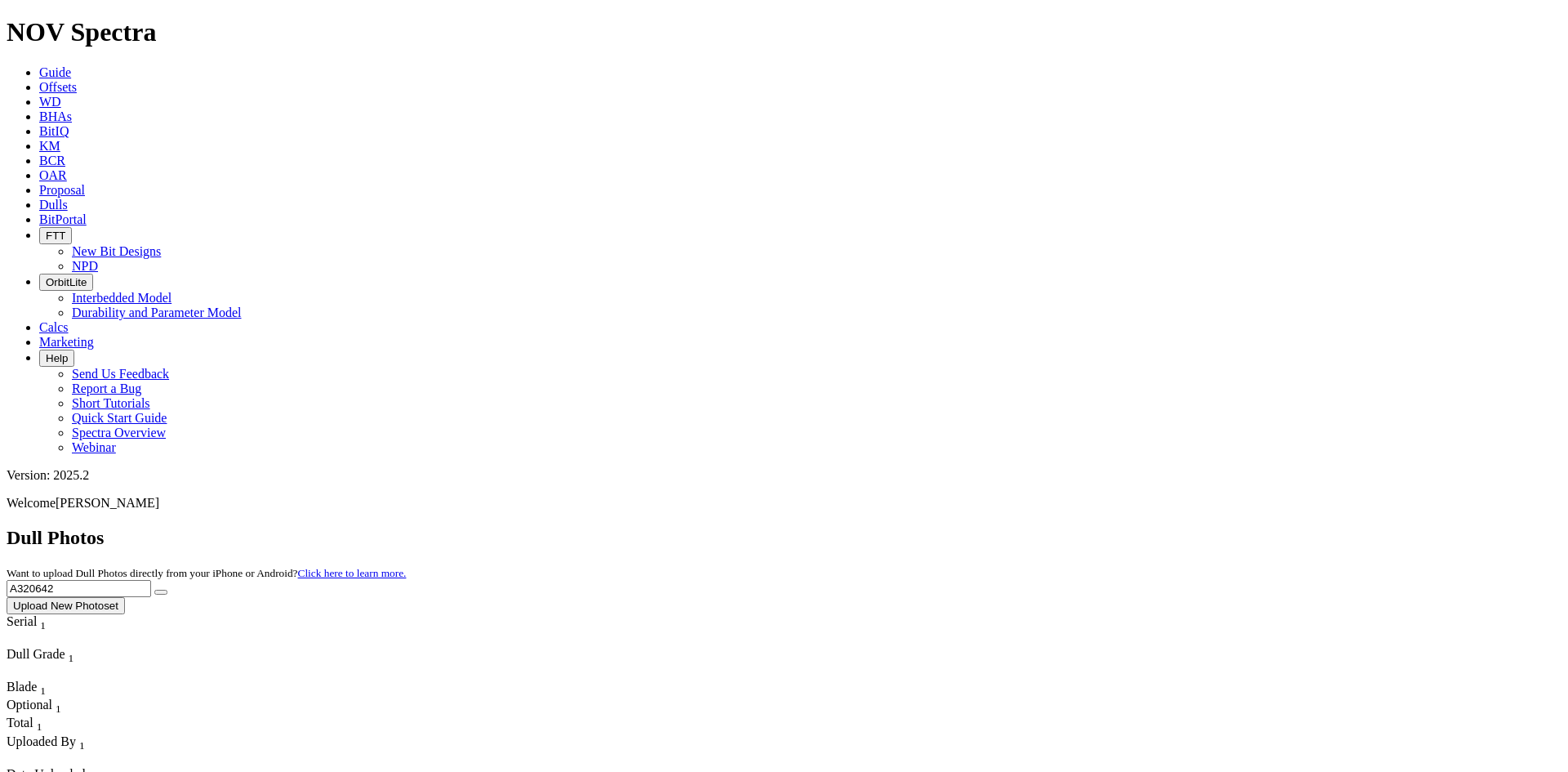
click at [1227, 527] on div "Dull Photos Want to upload Dull Photos directly from your iPhone or Android? Cl…" at bounding box center [784, 571] width 1555 height 88
click at [151, 580] on input "A320642" at bounding box center [79, 588] width 144 height 17
paste input "15574"
click at [167, 590] on button "submit" at bounding box center [160, 592] width 13 height 5
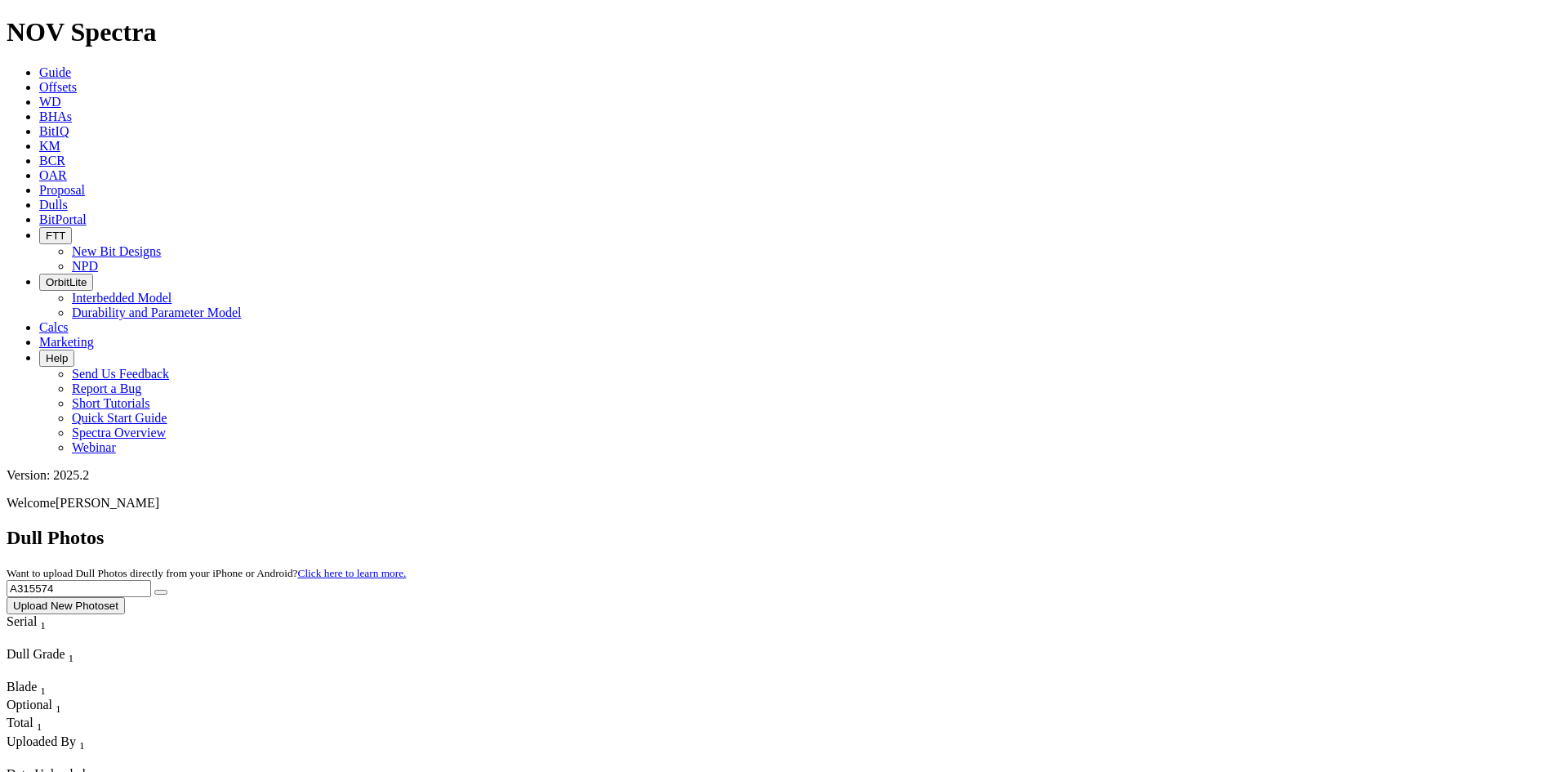
click at [151, 580] on input "A315574" at bounding box center [79, 588] width 144 height 17
paste input "0868"
type input "A308684"
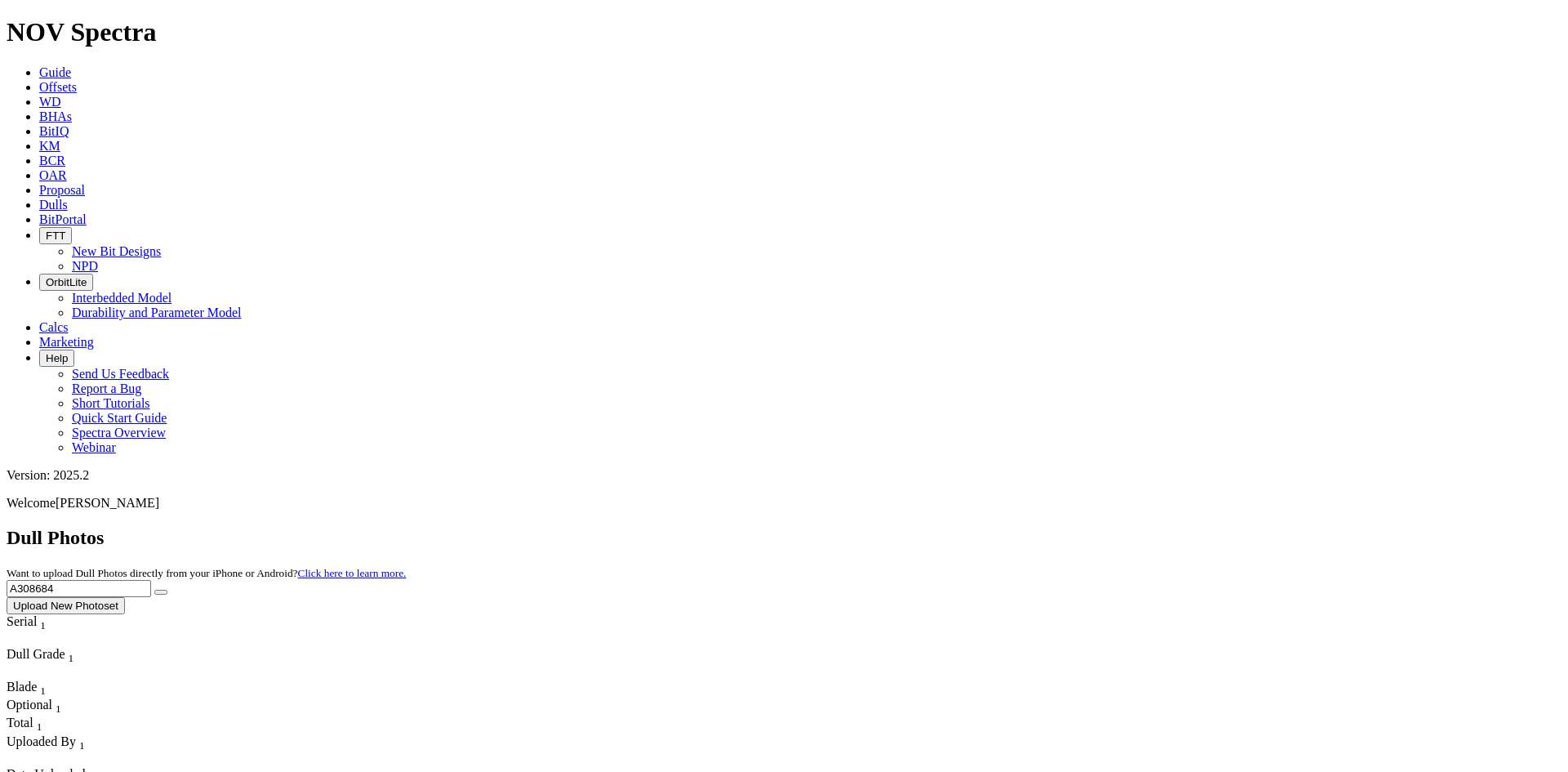
click at [167, 590] on button "submit" at bounding box center [160, 592] width 13 height 5
click at [125, 597] on button "Upload New Photoset" at bounding box center [66, 605] width 118 height 17
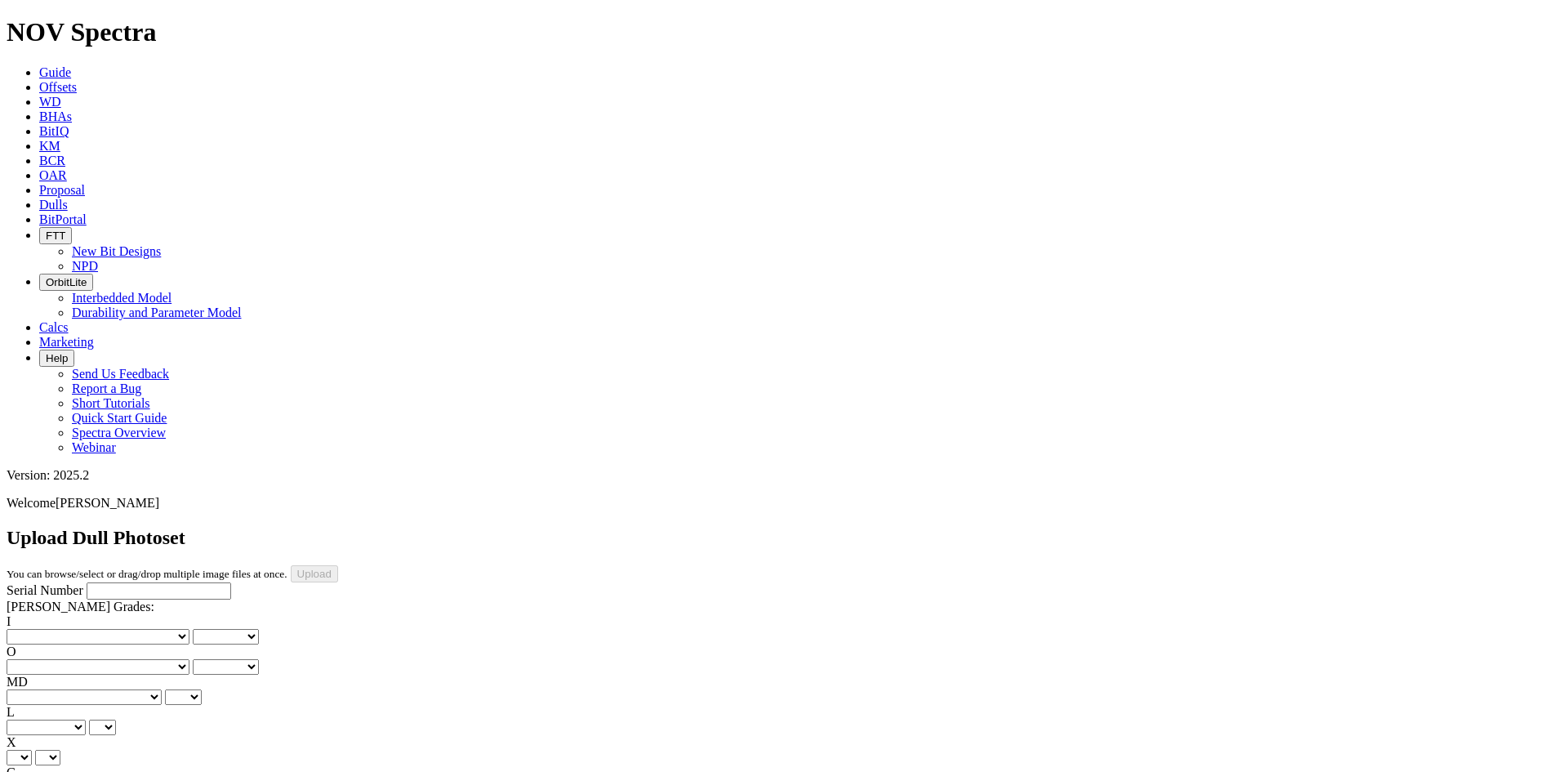
click at [68, 198] on span "Dulls" at bounding box center [53, 205] width 29 height 14
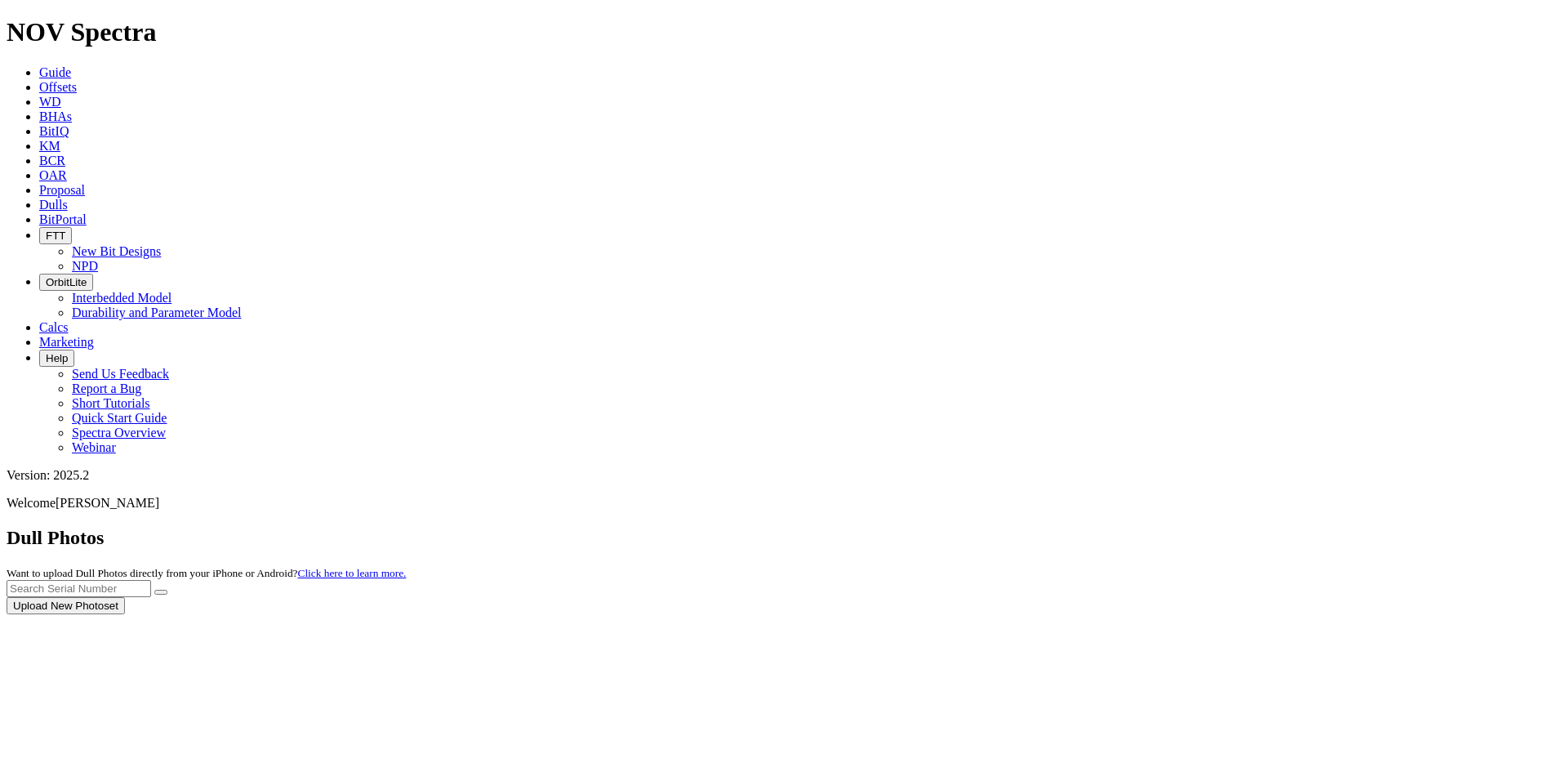
click at [1231, 615] on div at bounding box center [784, 615] width 1555 height 0
click at [151, 580] on input "text" at bounding box center [79, 588] width 144 height 17
paste input "A308684"
click at [167, 590] on button "submit" at bounding box center [160, 592] width 13 height 5
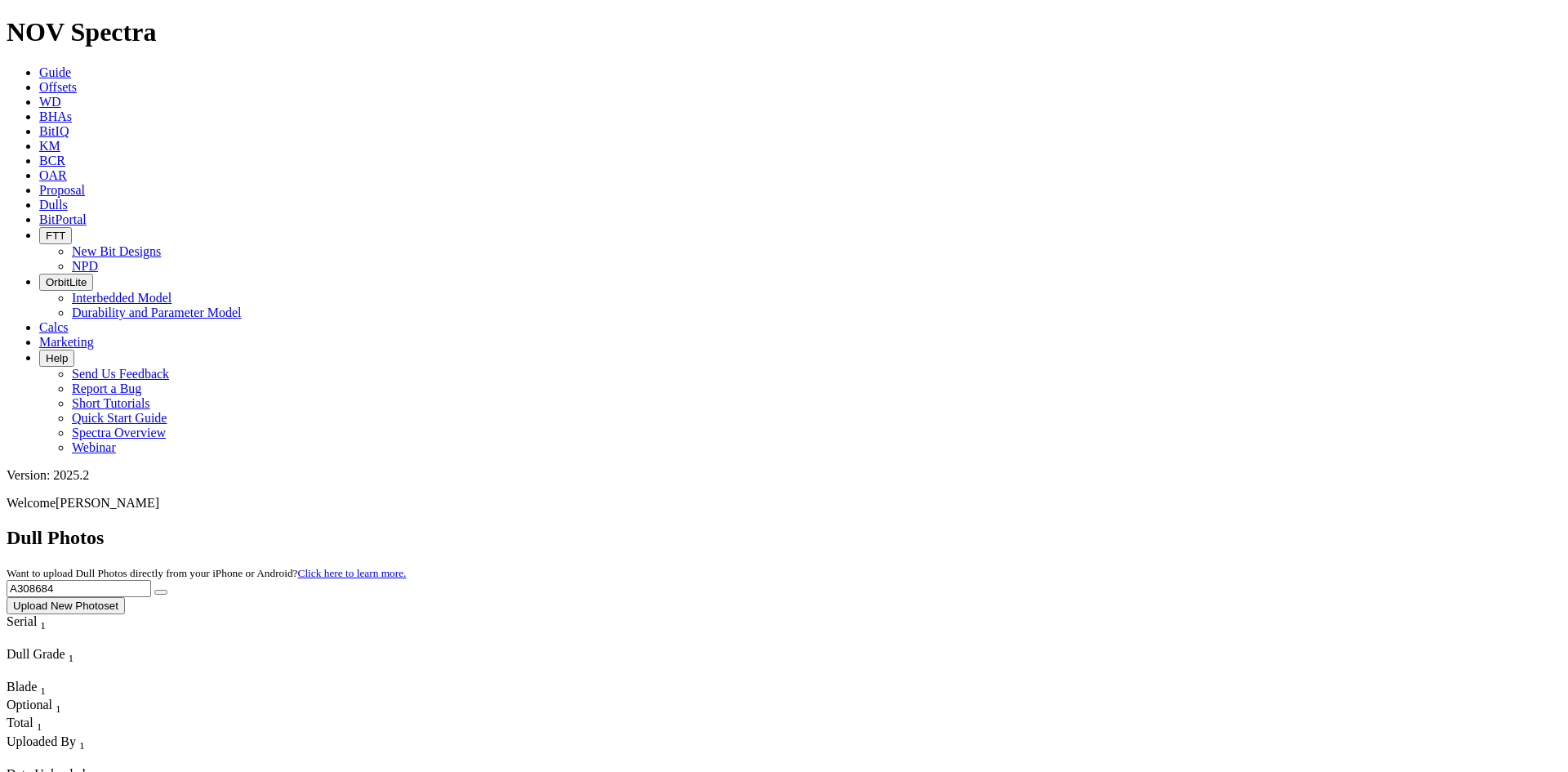
click at [151, 580] on input "A308684" at bounding box center [79, 588] width 144 height 17
paste input "16478"
click at [167, 590] on button "submit" at bounding box center [160, 592] width 13 height 5
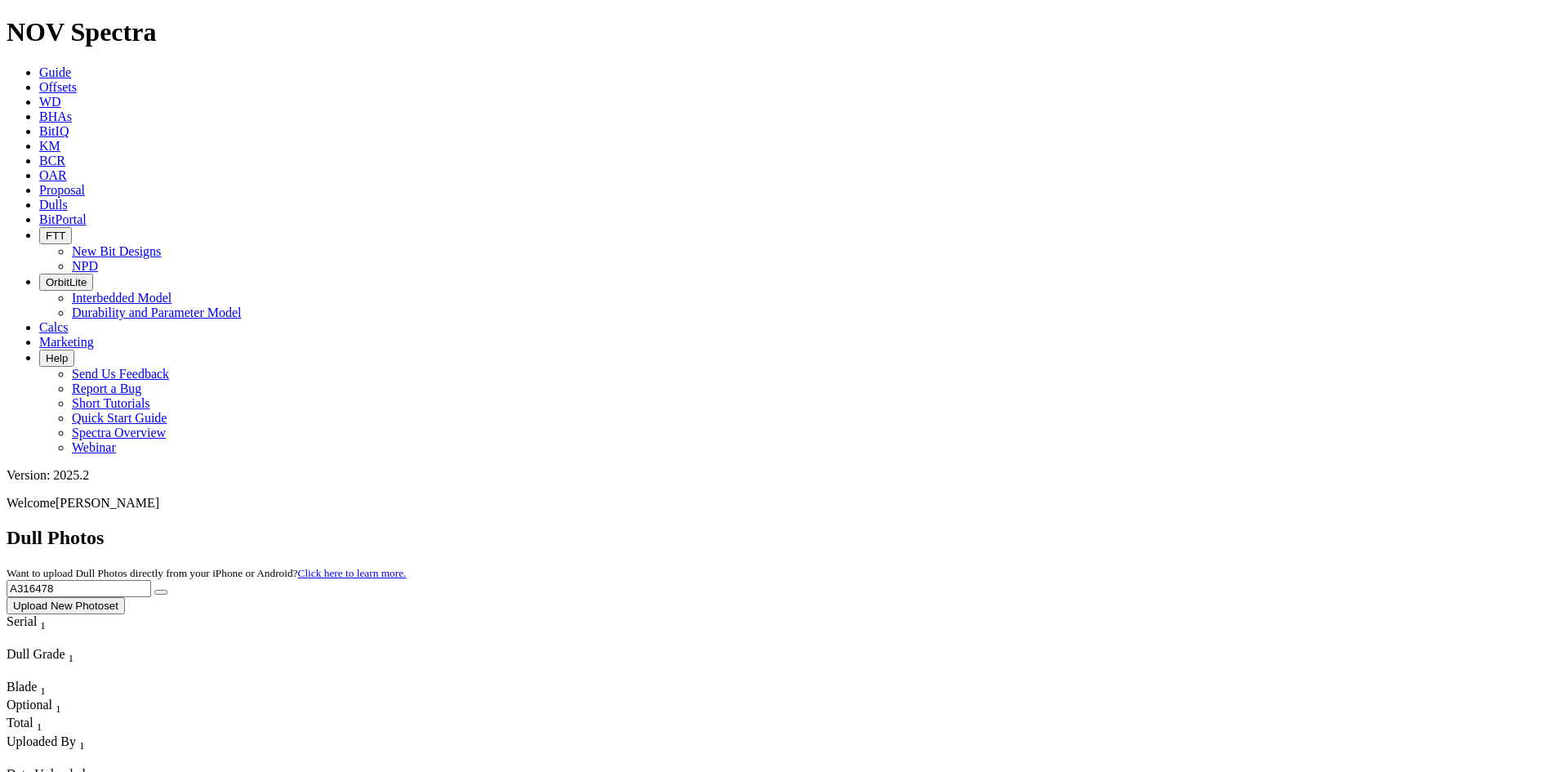
click at [151, 580] on input "A316478" at bounding box center [79, 588] width 144 height 17
paste input "20201"
type input "A320201"
click at [125, 597] on button "Upload New Photoset" at bounding box center [66, 605] width 118 height 17
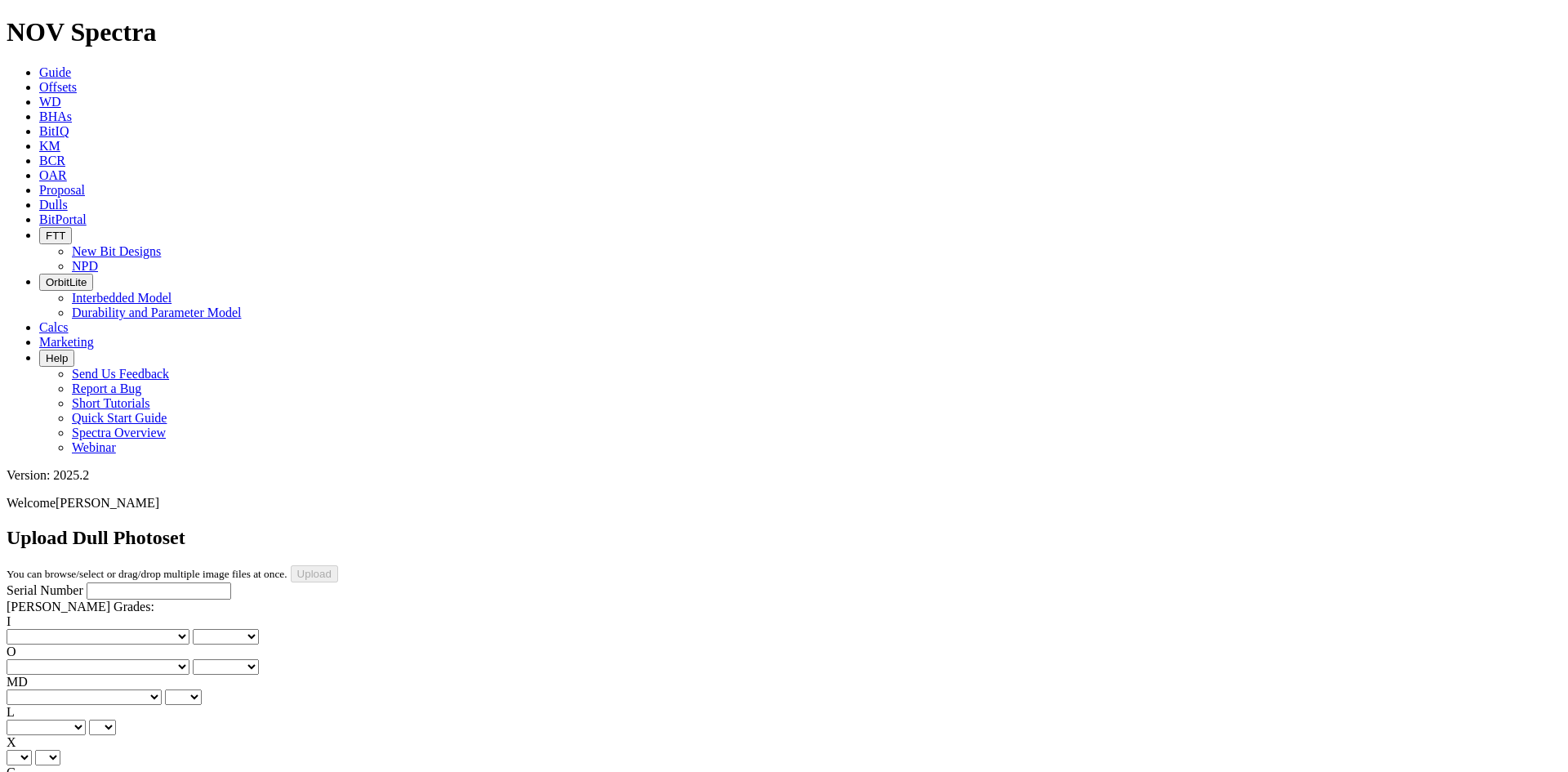
click at [68, 198] on span "Dulls" at bounding box center [53, 205] width 29 height 14
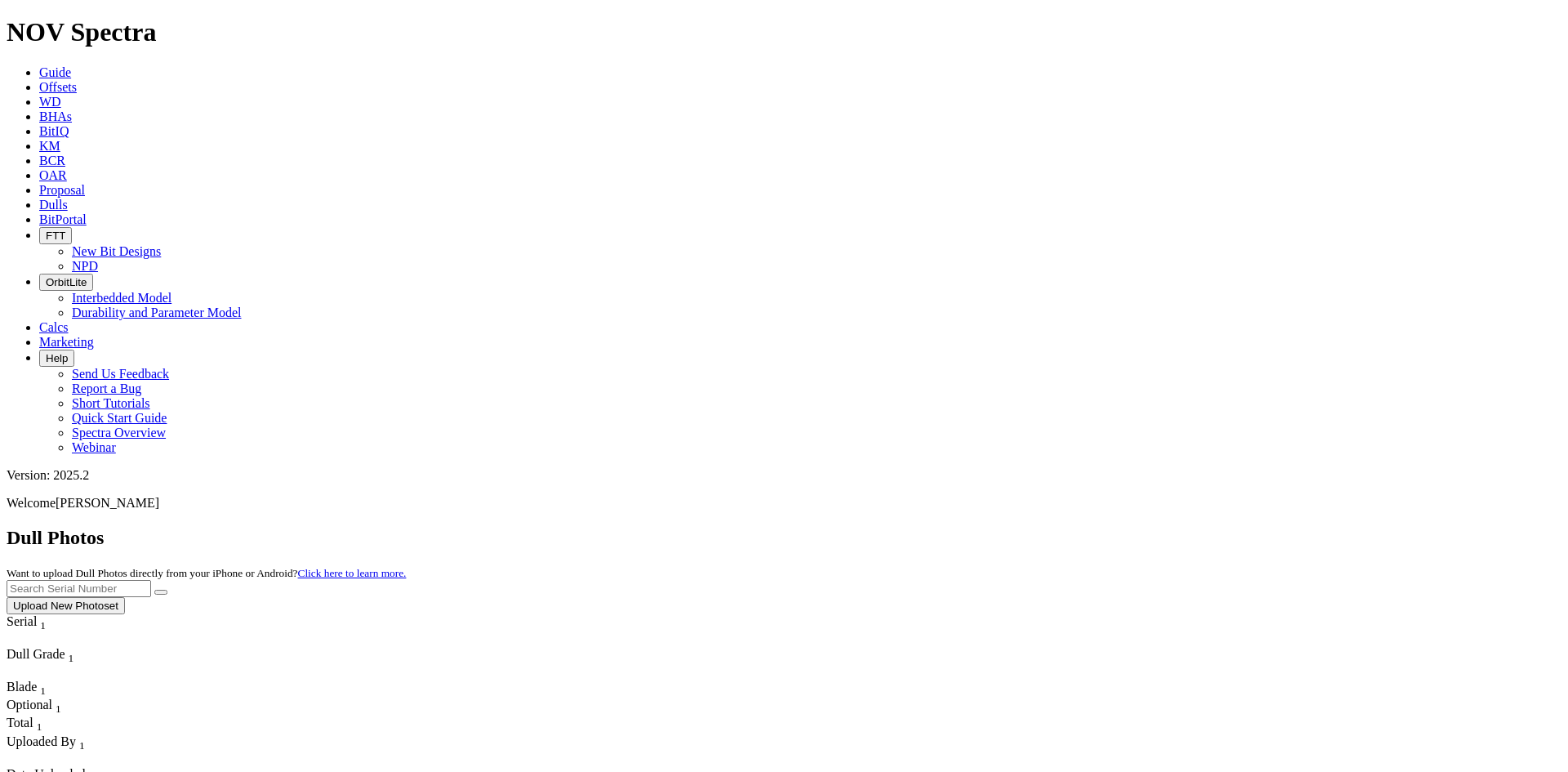
click at [151, 580] on input "text" at bounding box center [79, 588] width 144 height 17
paste input "A320201"
click at [161, 592] on icon "submit" at bounding box center [161, 592] width 0 height 0
click at [151, 580] on input "A320201" at bounding box center [79, 588] width 144 height 17
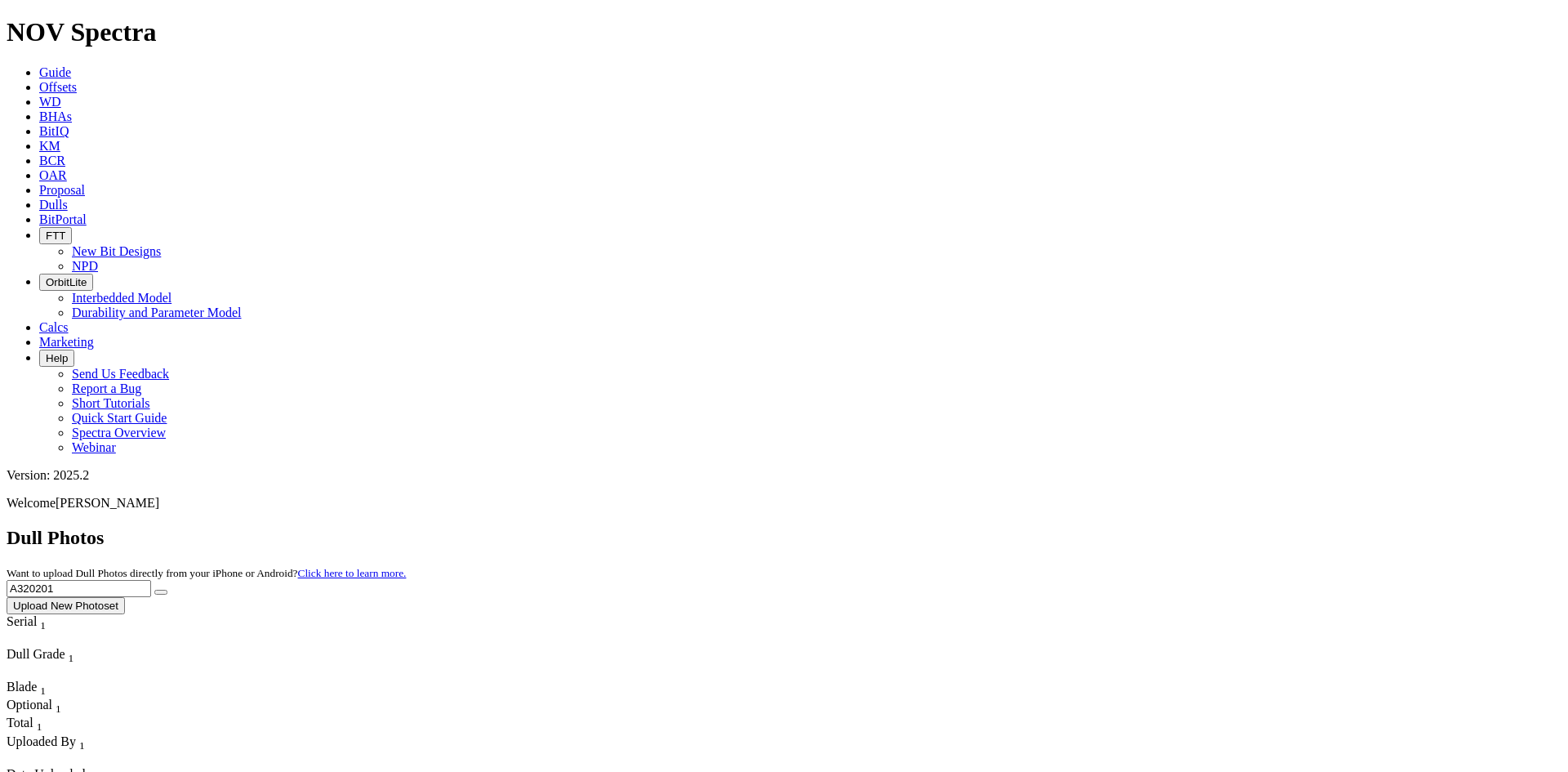
click at [151, 580] on input "A320201" at bounding box center [79, 588] width 144 height 17
paste input "19405"
click at [161, 592] on icon "submit" at bounding box center [161, 592] width 0 height 0
click at [151, 580] on input "A319405" at bounding box center [79, 588] width 144 height 17
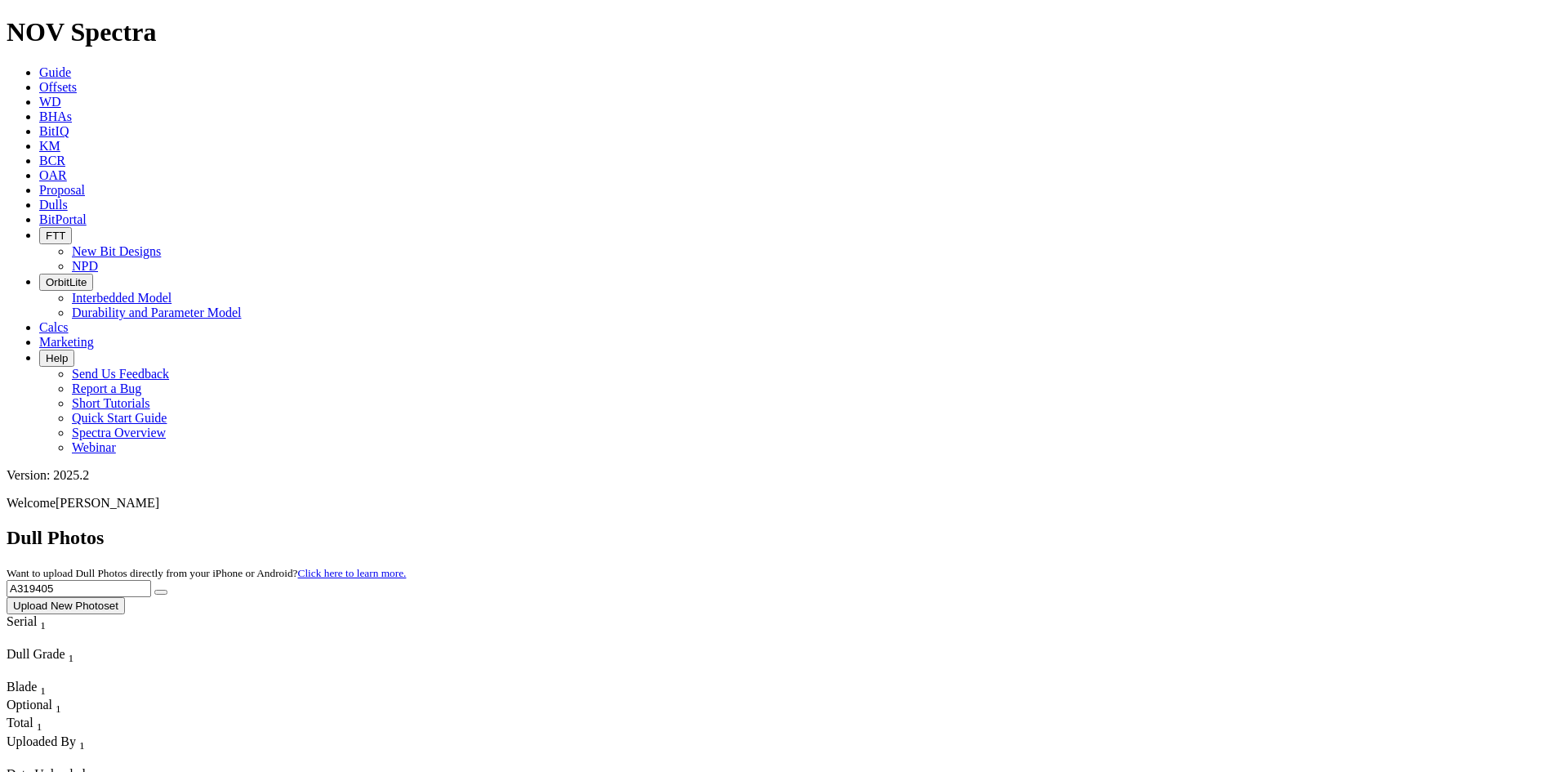
click at [151, 580] on input "A319405" at bounding box center [79, 588] width 144 height 17
paste input "20636"
click at [161, 592] on icon "submit" at bounding box center [161, 592] width 0 height 0
click at [151, 580] on input "A320636" at bounding box center [79, 588] width 144 height 17
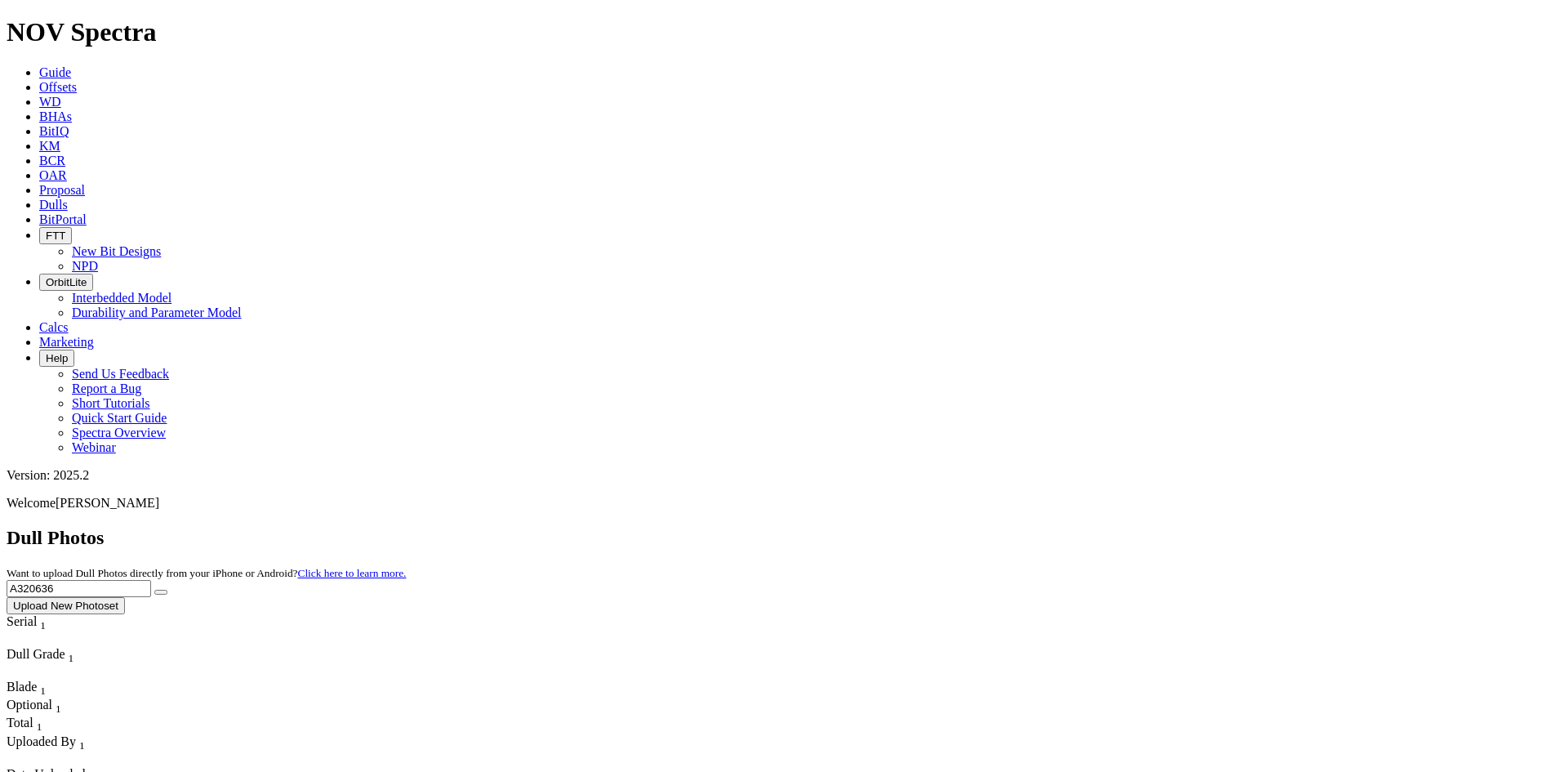
click at [151, 580] on input "A320636" at bounding box center [79, 588] width 144 height 17
paste input "15980"
click at [167, 590] on button "submit" at bounding box center [160, 592] width 13 height 5
click at [151, 580] on input "A315980" at bounding box center [79, 588] width 144 height 17
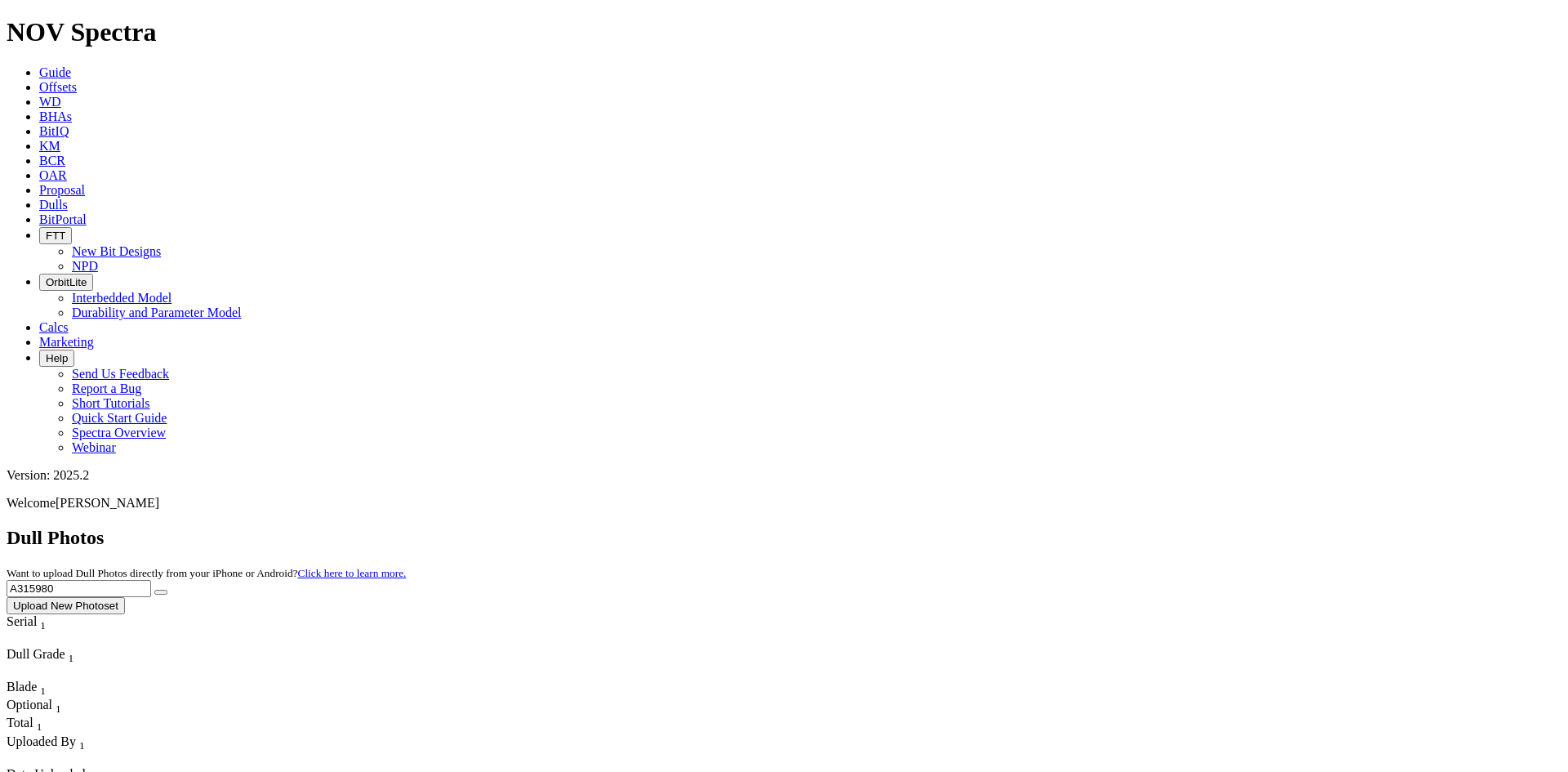
click at [151, 580] on input "A315980" at bounding box center [79, 588] width 144 height 17
paste input "8667"
click at [167, 590] on button "submit" at bounding box center [160, 592] width 13 height 5
click at [1230, 527] on div "Dull Photos Want to upload Dull Photos directly from your iPhone or Android? Cl…" at bounding box center [784, 571] width 1555 height 88
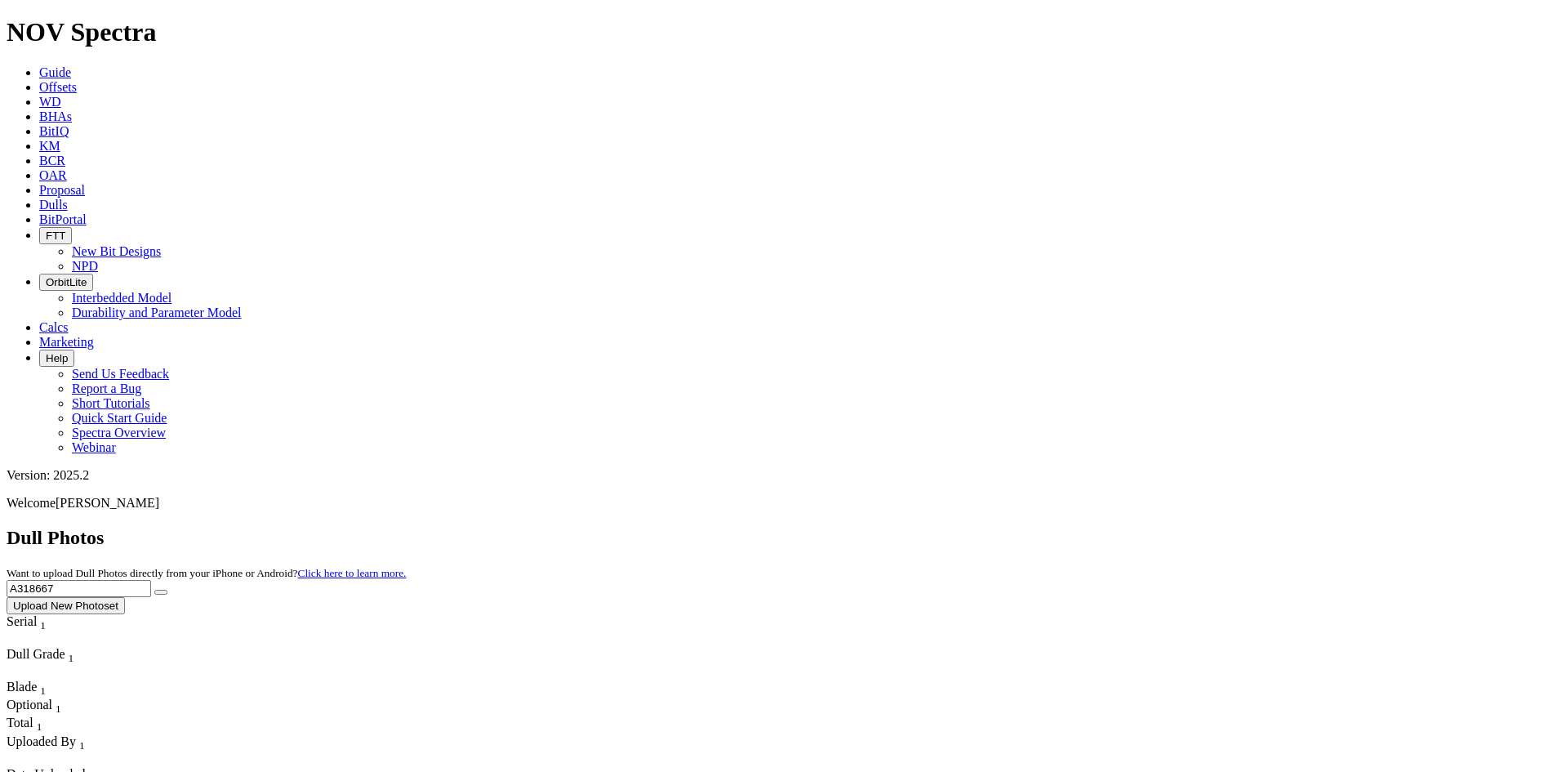
click at [151, 580] on input "A318667" at bounding box center [79, 588] width 144 height 17
paste input "6846"
type input "A316846"
click at [161, 592] on icon "submit" at bounding box center [161, 592] width 0 height 0
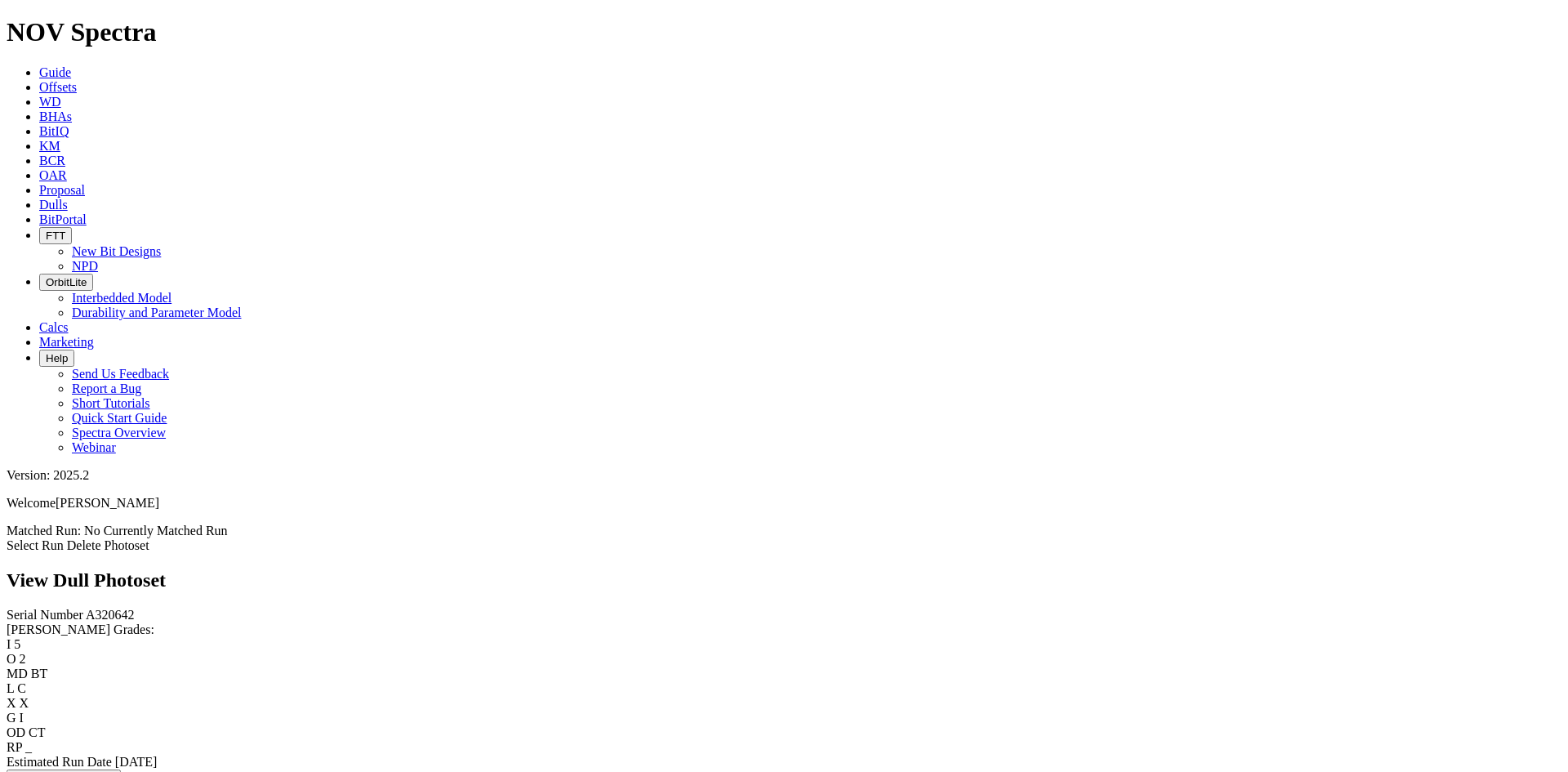
click at [64, 538] on link "Select Run" at bounding box center [35, 545] width 57 height 14
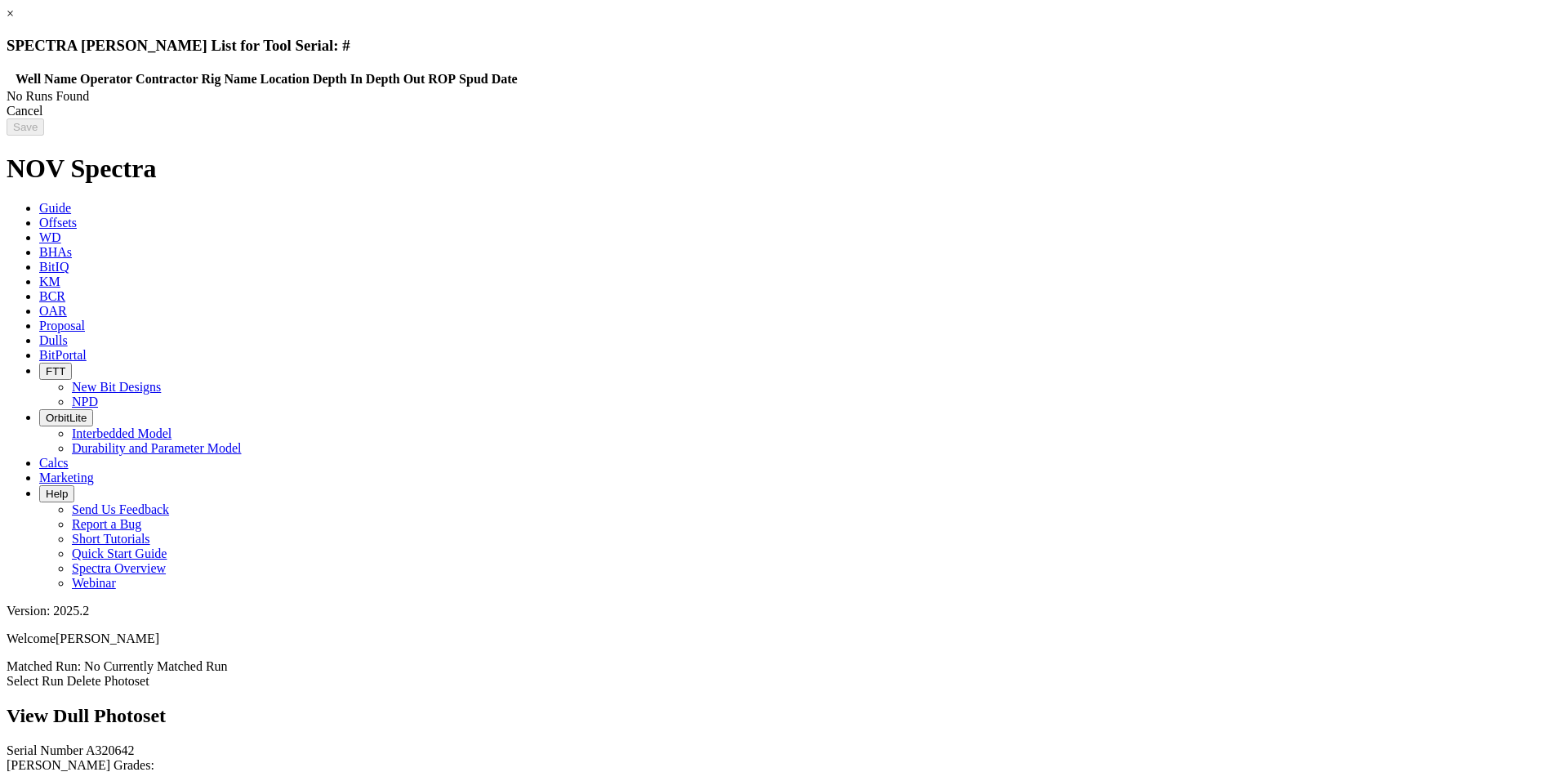
click at [1243, 118] on div "Cancel" at bounding box center [784, 110] width 1555 height 15
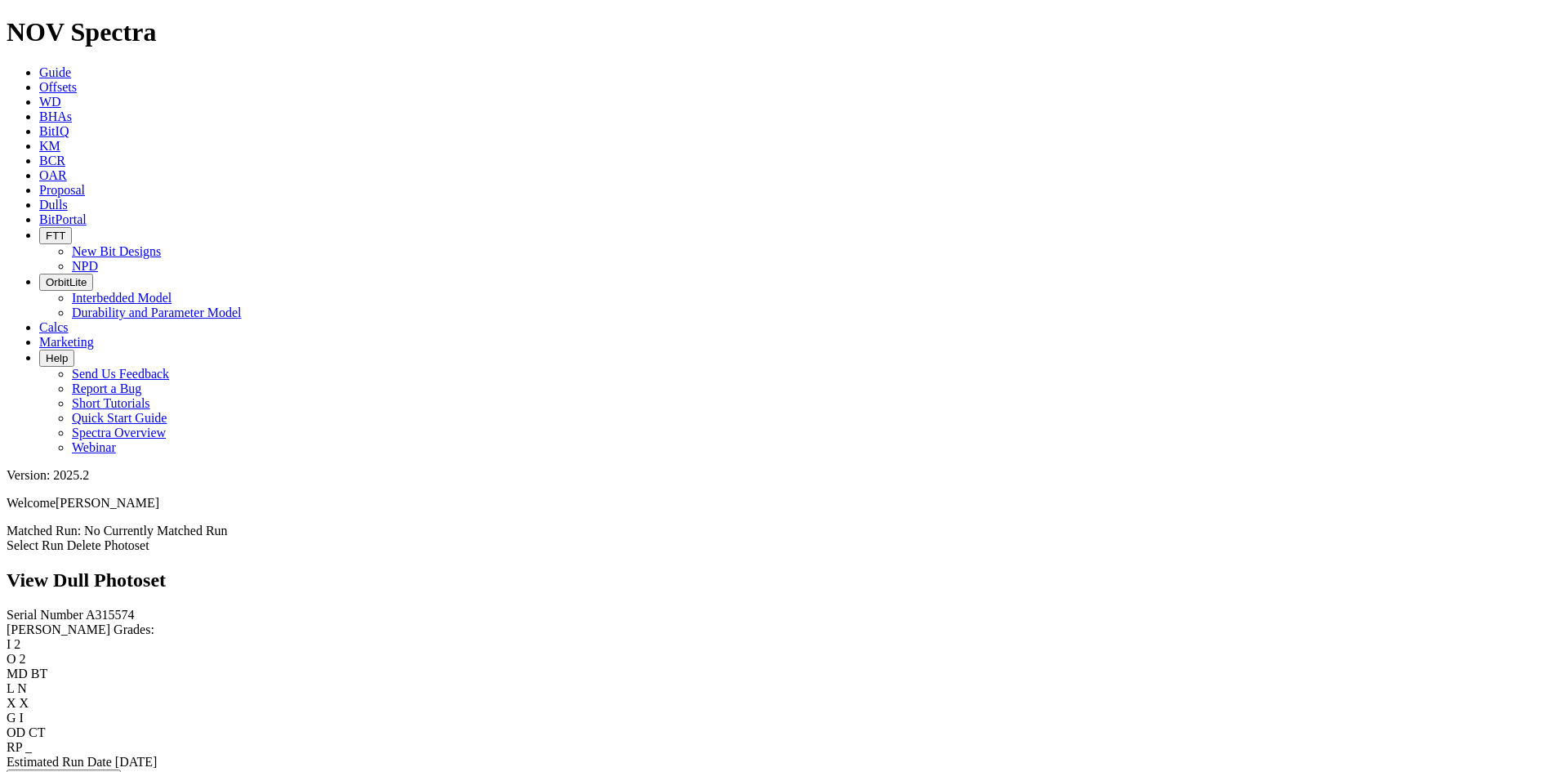
click at [64, 538] on link "Select Run" at bounding box center [35, 545] width 57 height 14
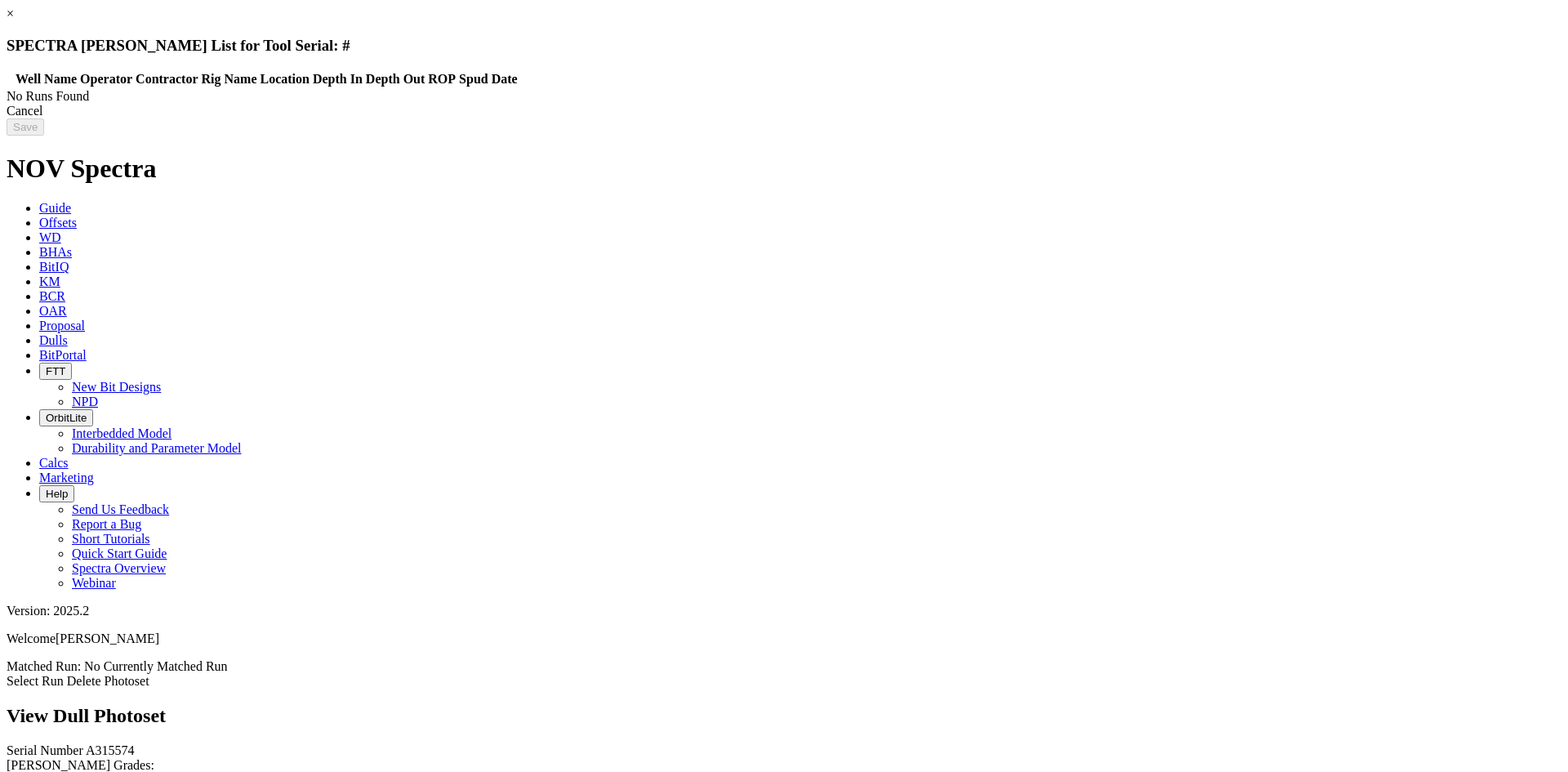
click at [1239, 118] on div "Cancel" at bounding box center [784, 110] width 1555 height 15
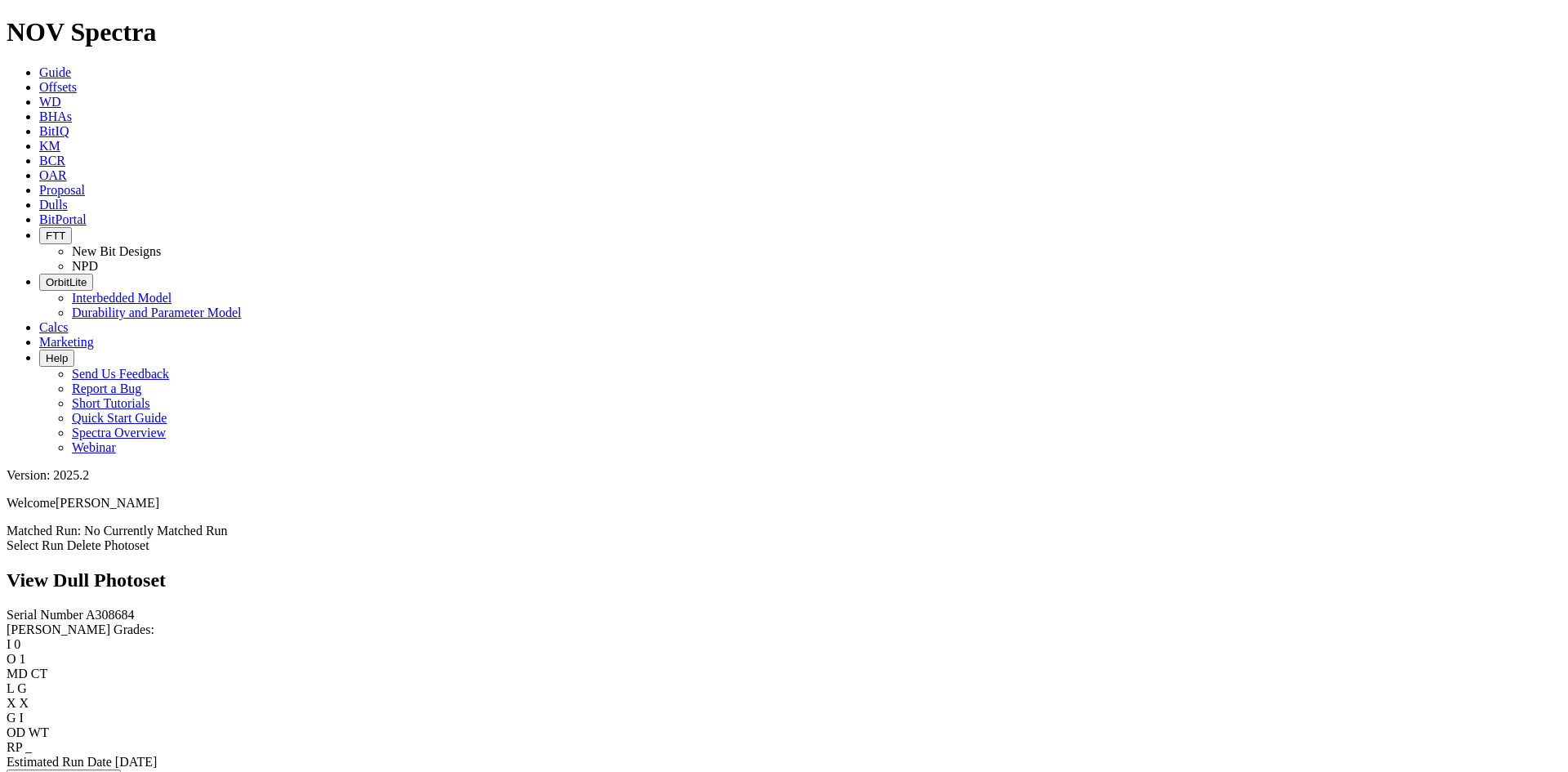
click at [7, 538] on icon at bounding box center [7, 545] width 0 height 14
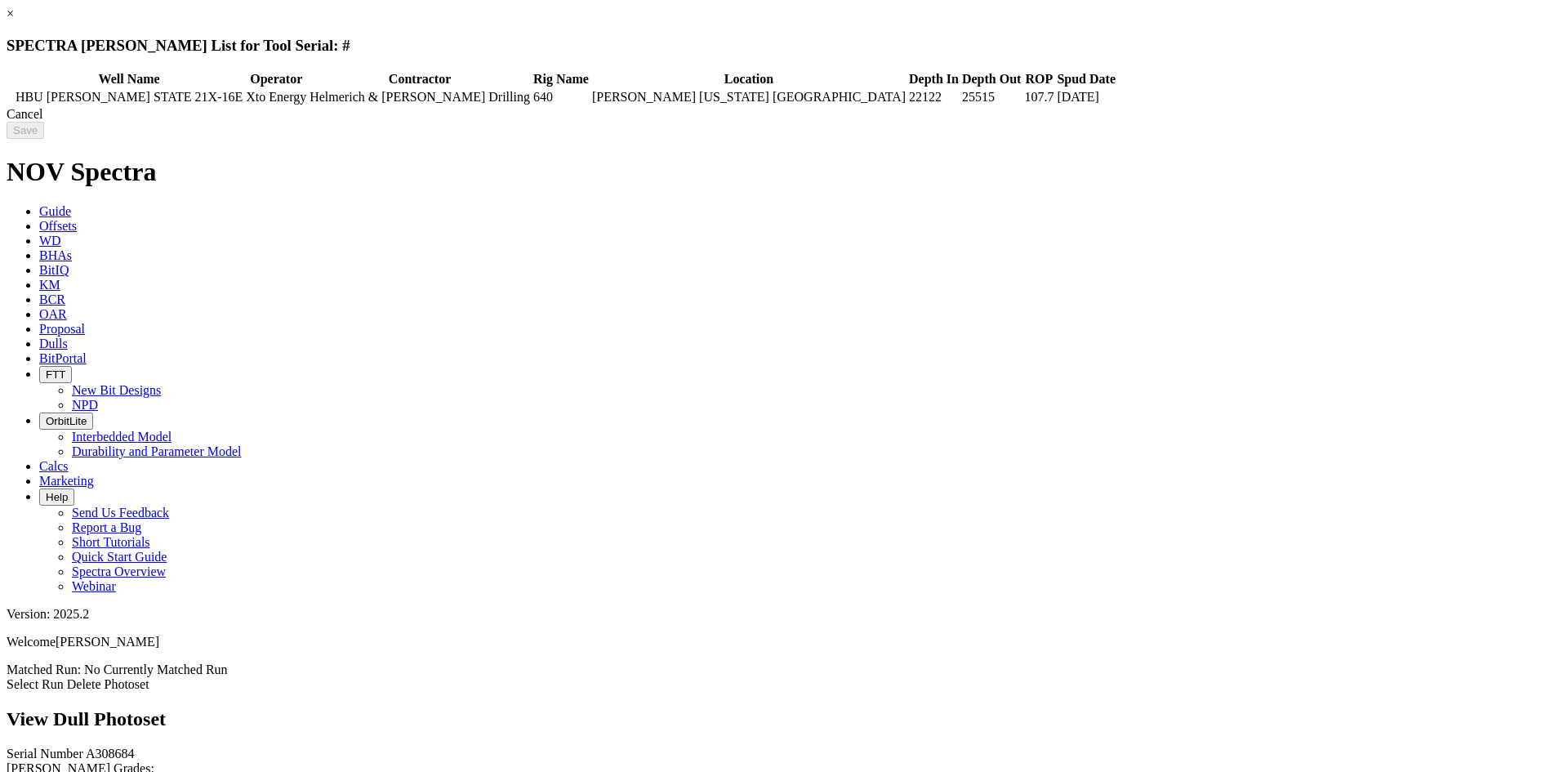
click at [1224, 121] on div "Cancel" at bounding box center [784, 114] width 1555 height 15
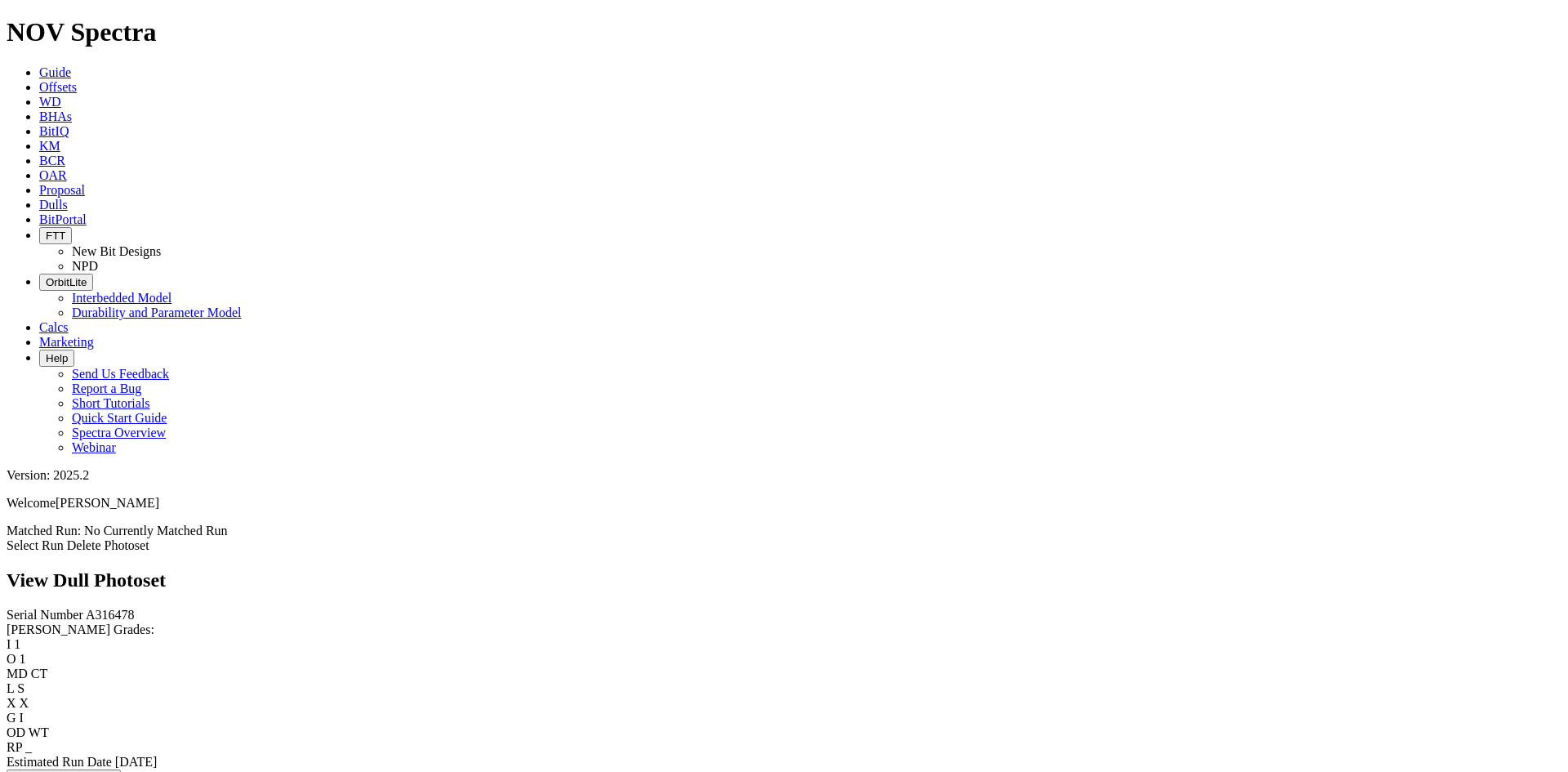
click at [64, 538] on link "Select Run" at bounding box center [35, 545] width 57 height 14
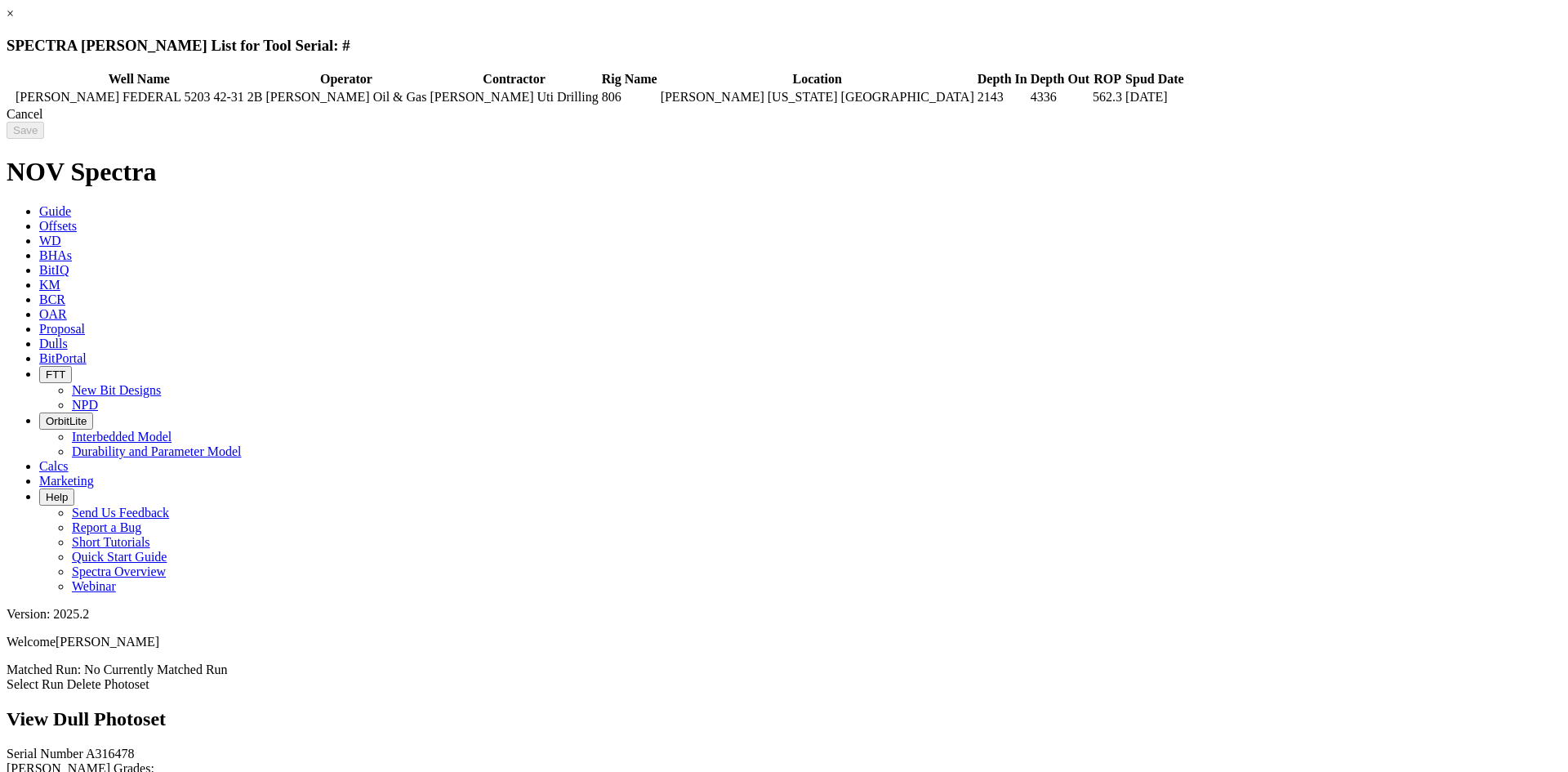
click at [1245, 121] on div "Cancel" at bounding box center [784, 114] width 1555 height 15
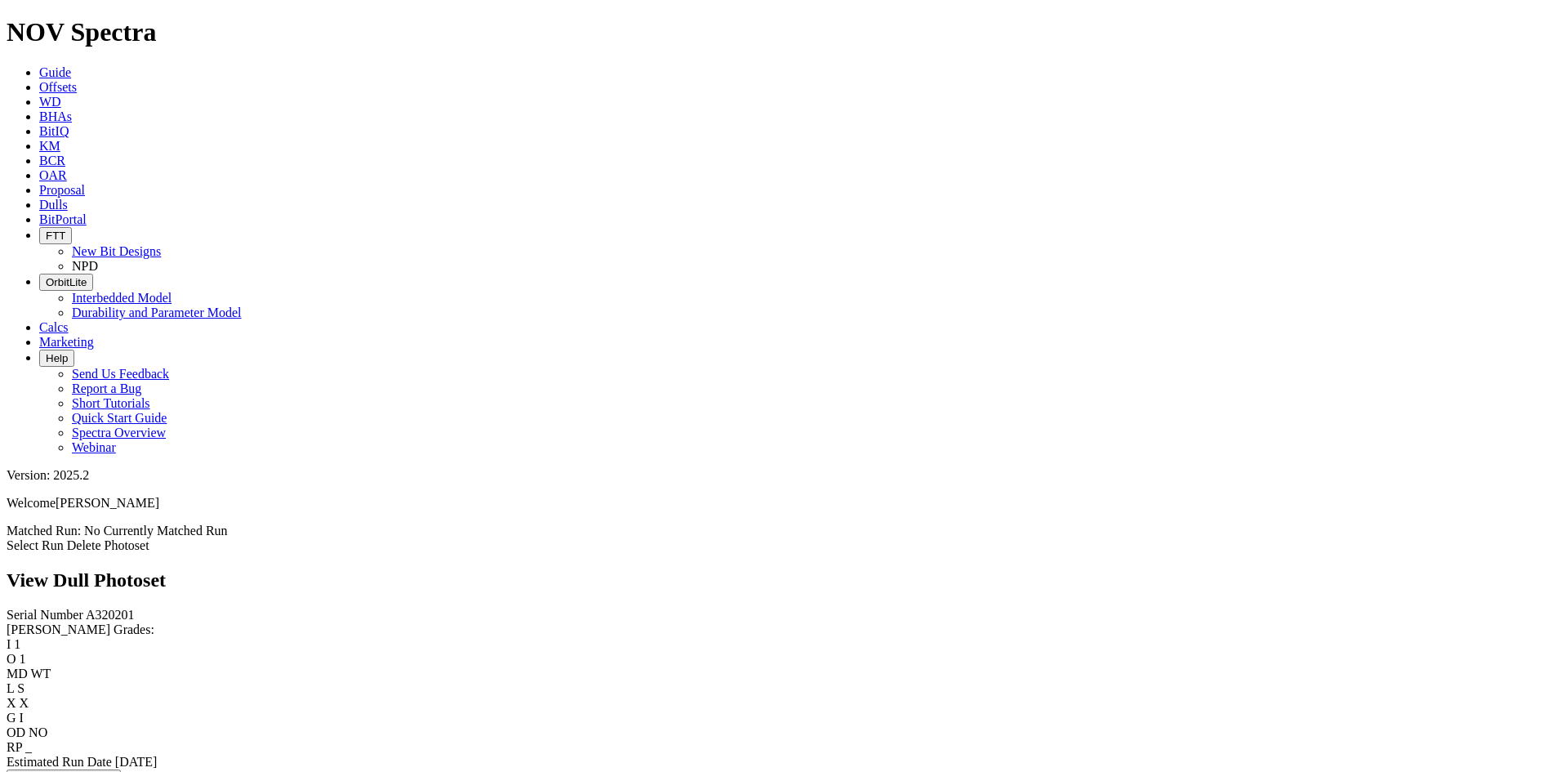
click at [64, 538] on link "Select Run" at bounding box center [35, 545] width 57 height 14
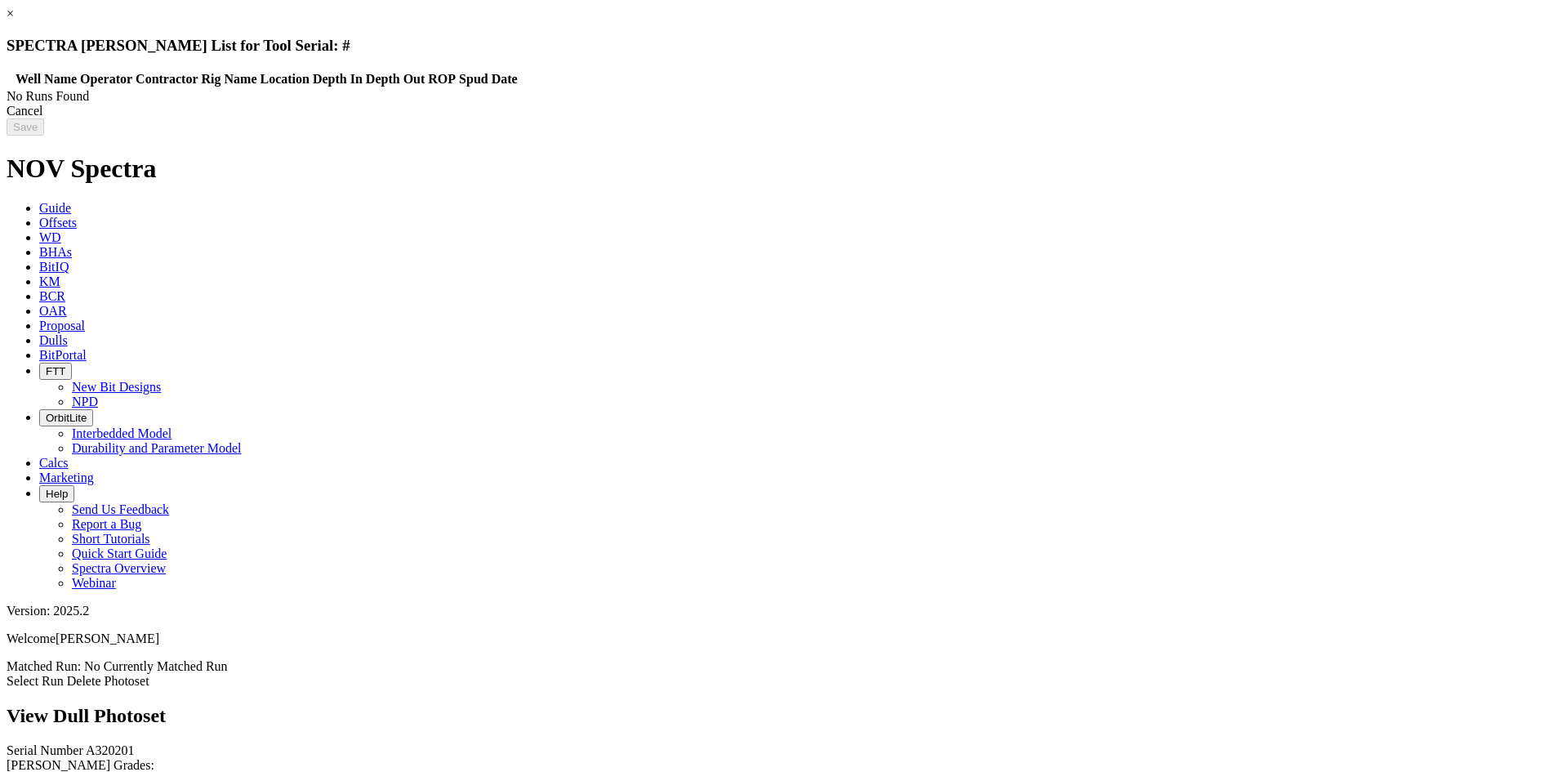
click at [14, 21] on link "×" at bounding box center [10, 14] width 7 height 14
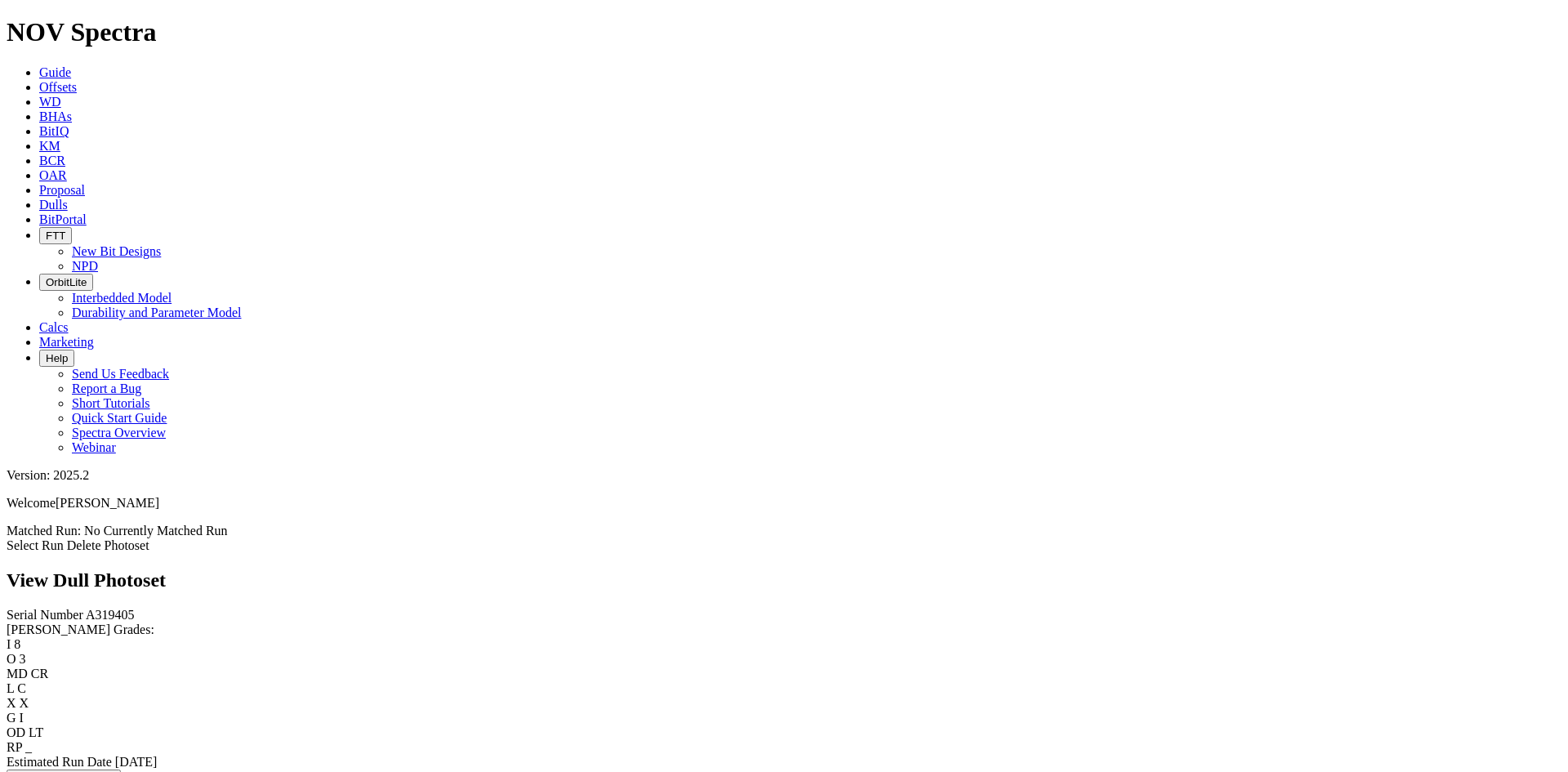
click at [64, 538] on link "Select Run" at bounding box center [35, 545] width 57 height 14
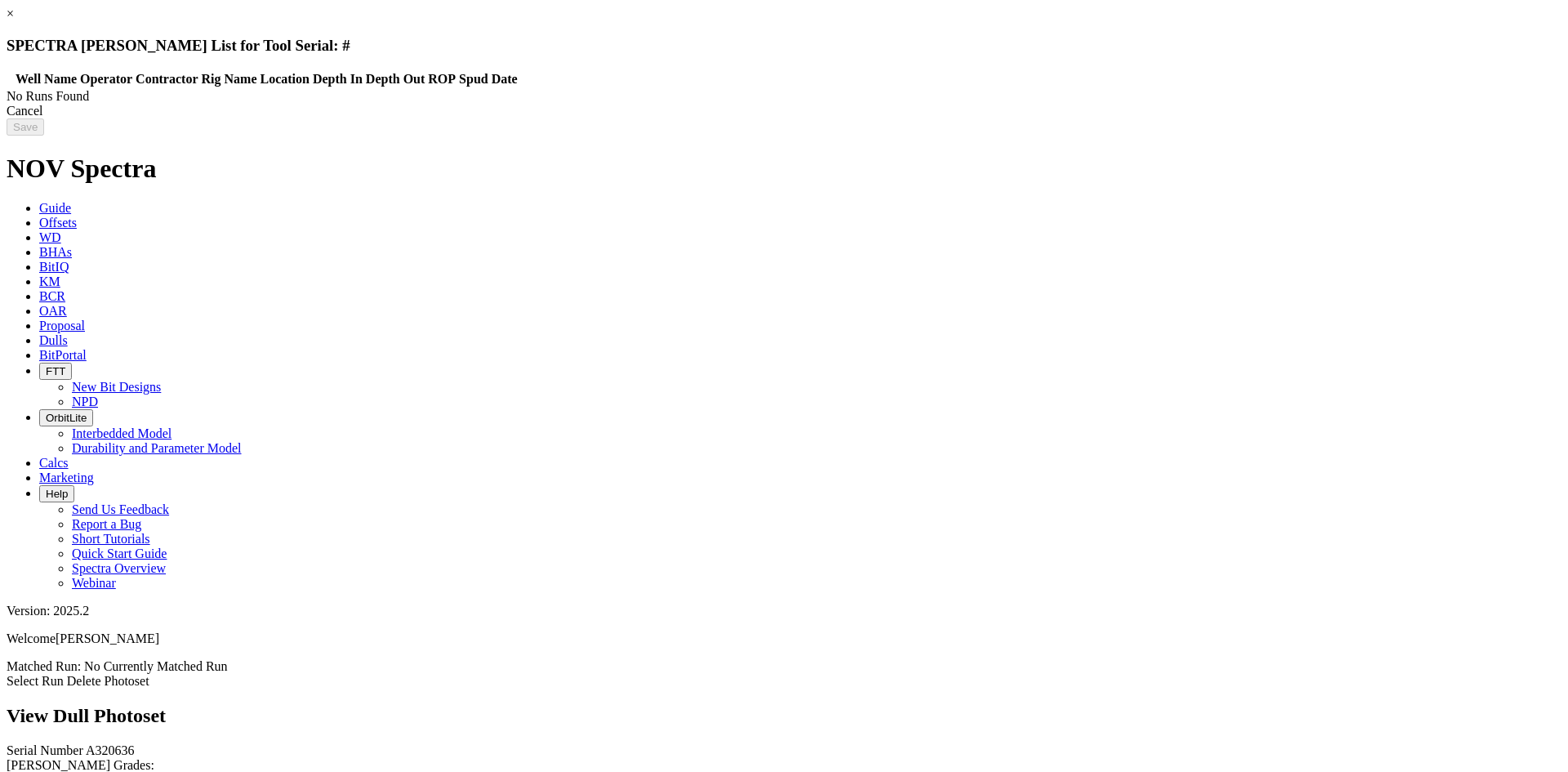
click at [1245, 118] on div "Cancel" at bounding box center [784, 110] width 1555 height 15
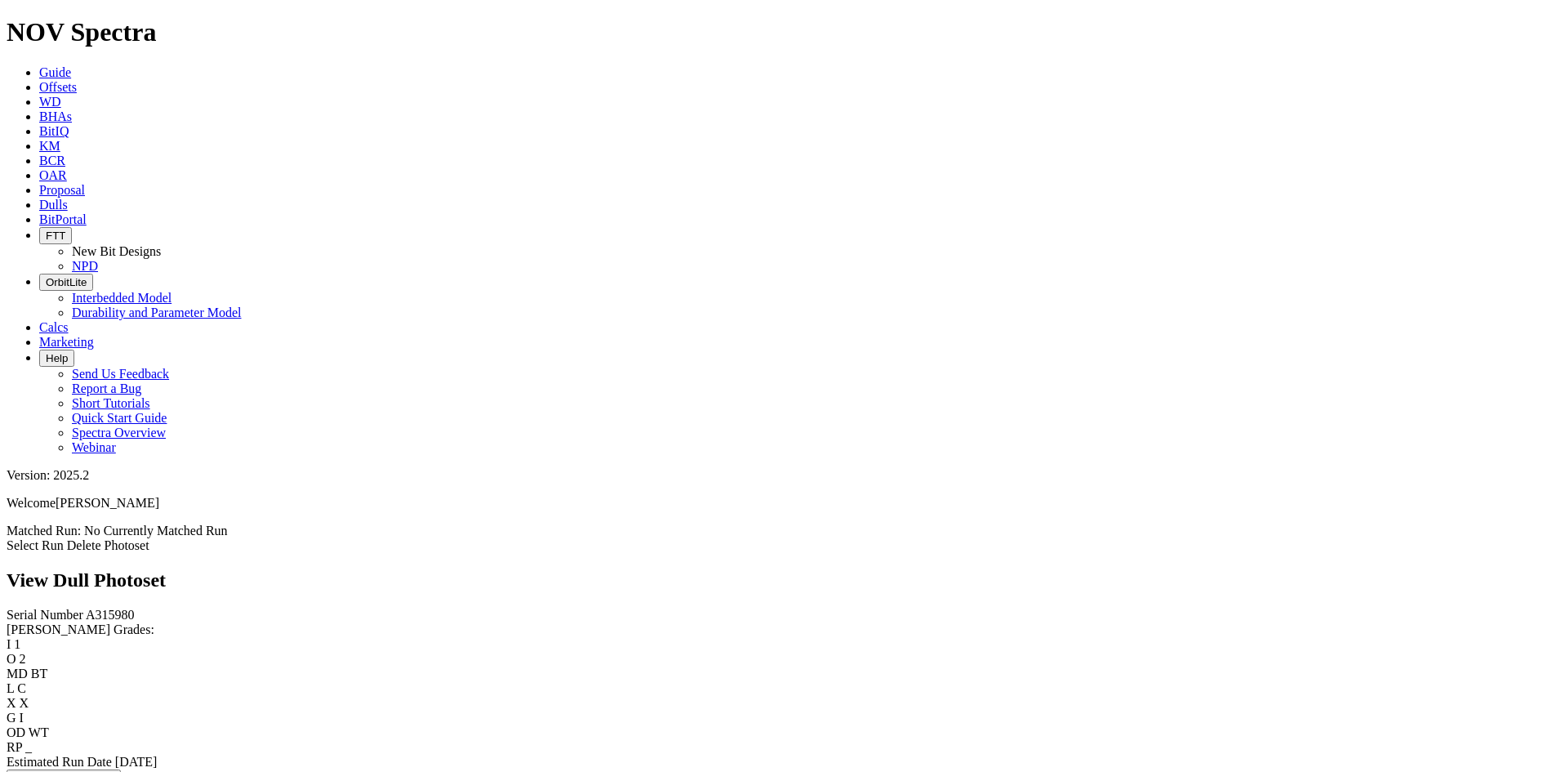
click at [64, 538] on link "Select Run" at bounding box center [35, 545] width 57 height 14
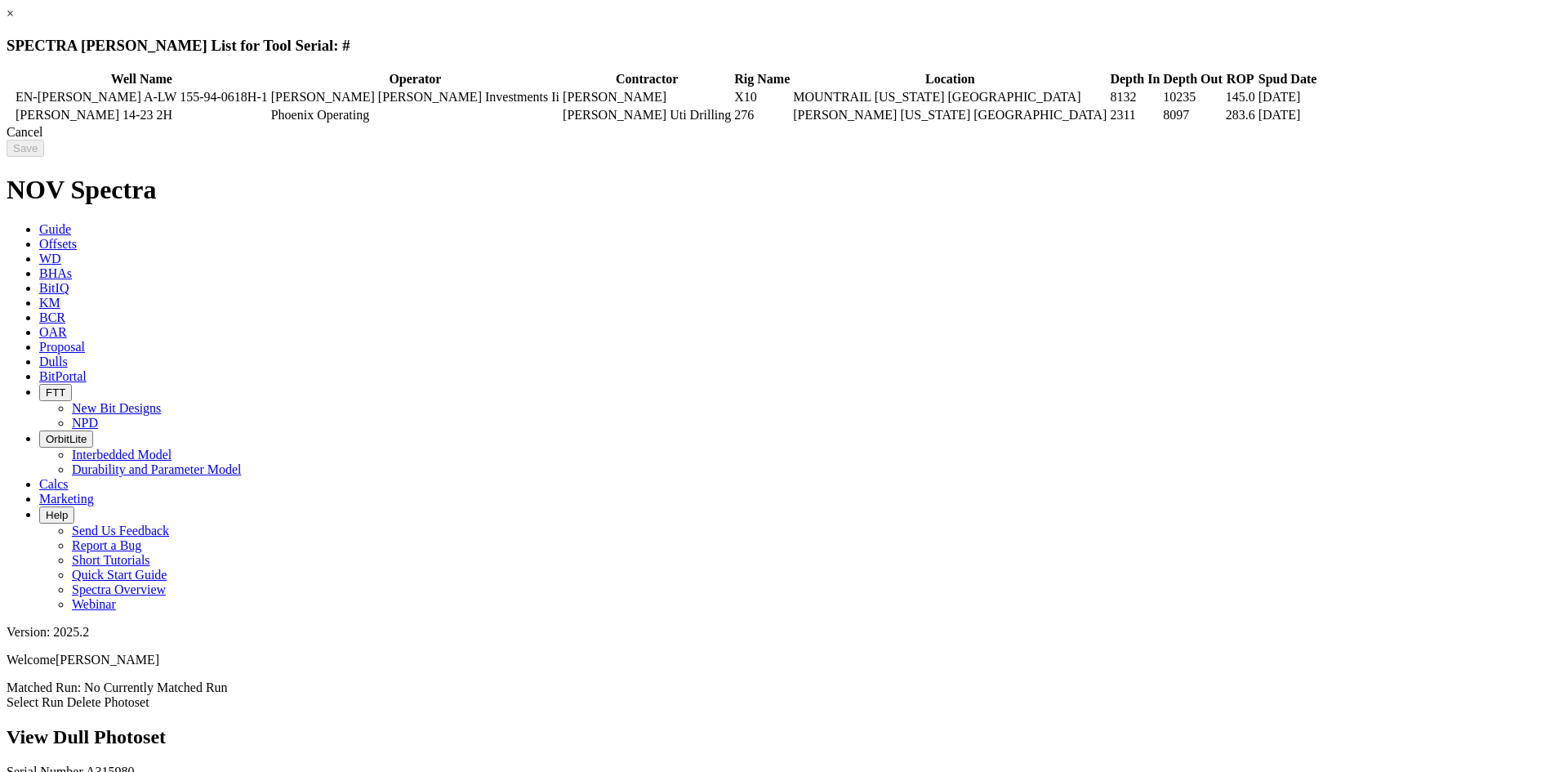
click at [14, 21] on link "×" at bounding box center [10, 14] width 7 height 14
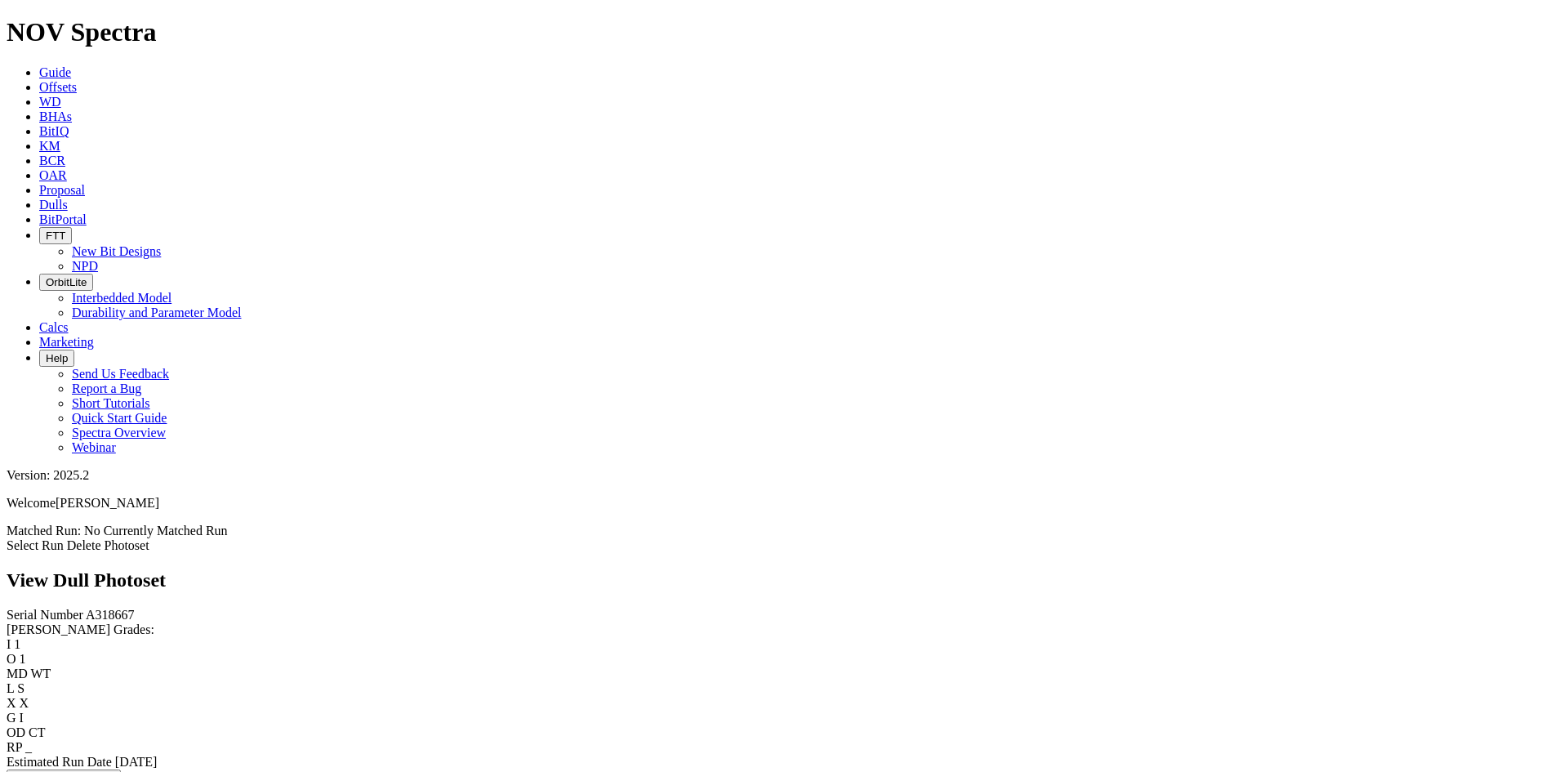
click at [64, 538] on link "Select Run" at bounding box center [35, 545] width 57 height 14
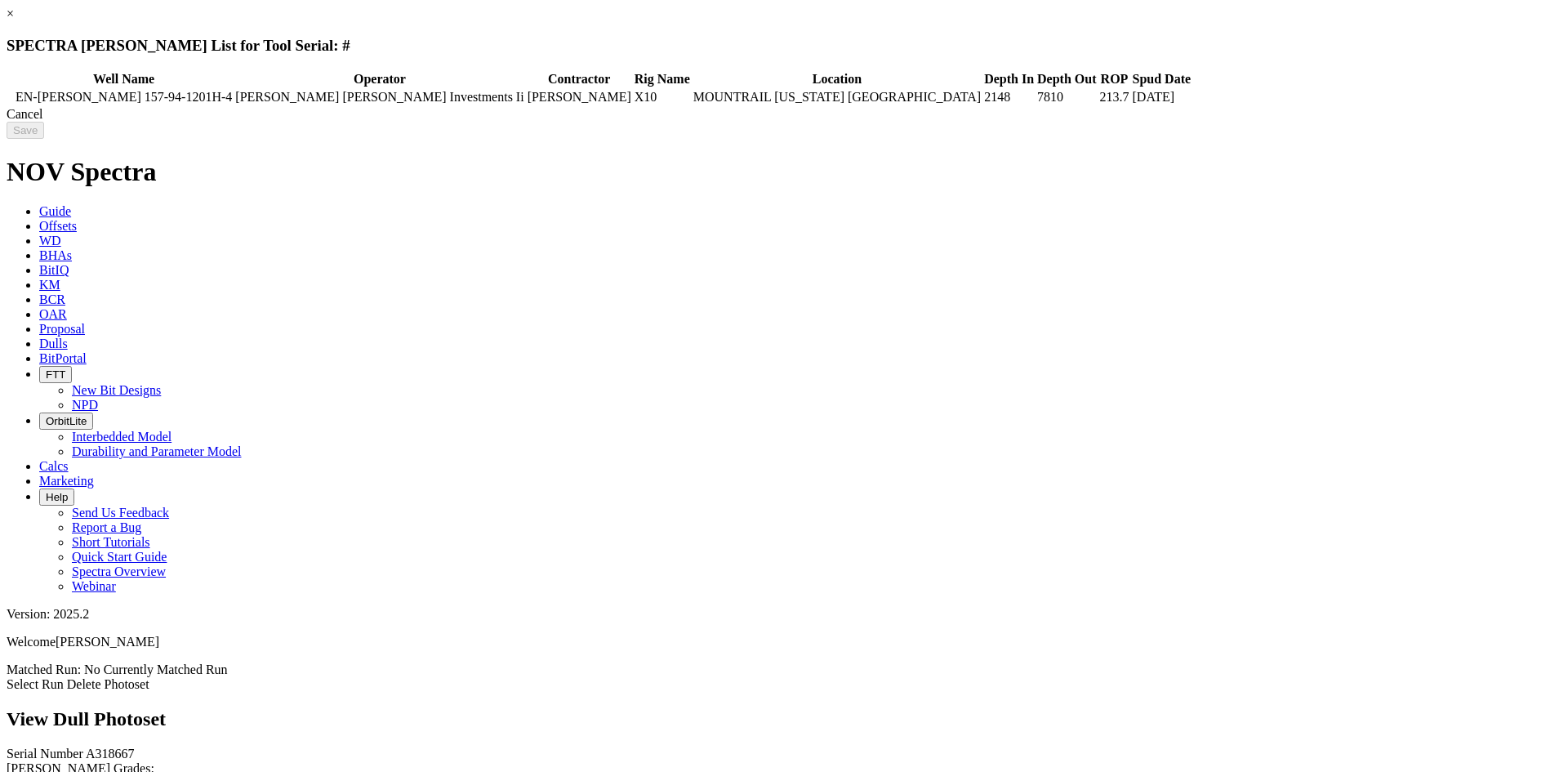
click at [1243, 121] on div "Cancel" at bounding box center [784, 114] width 1555 height 15
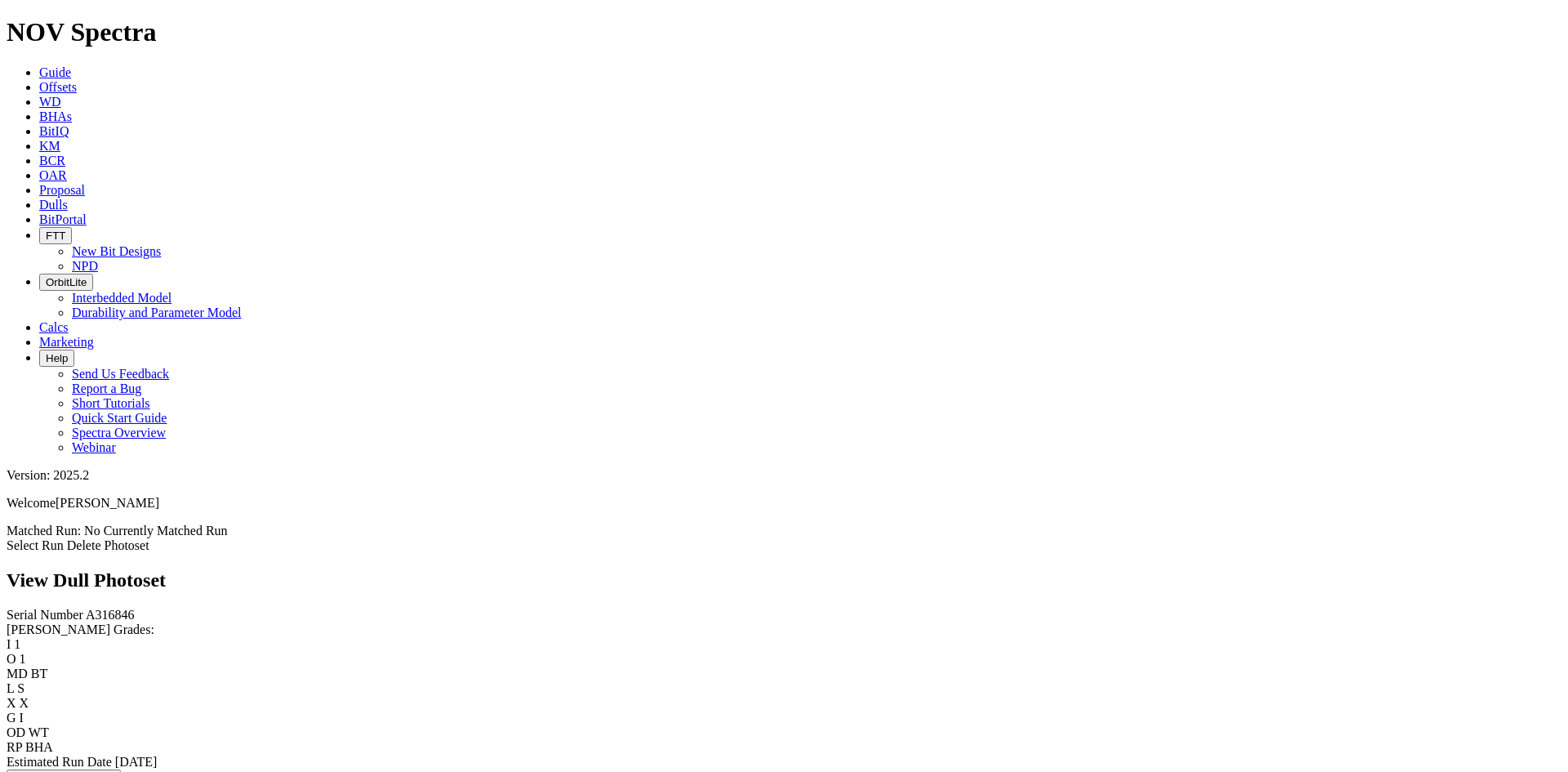
click at [64, 538] on link "Select Run" at bounding box center [35, 545] width 57 height 14
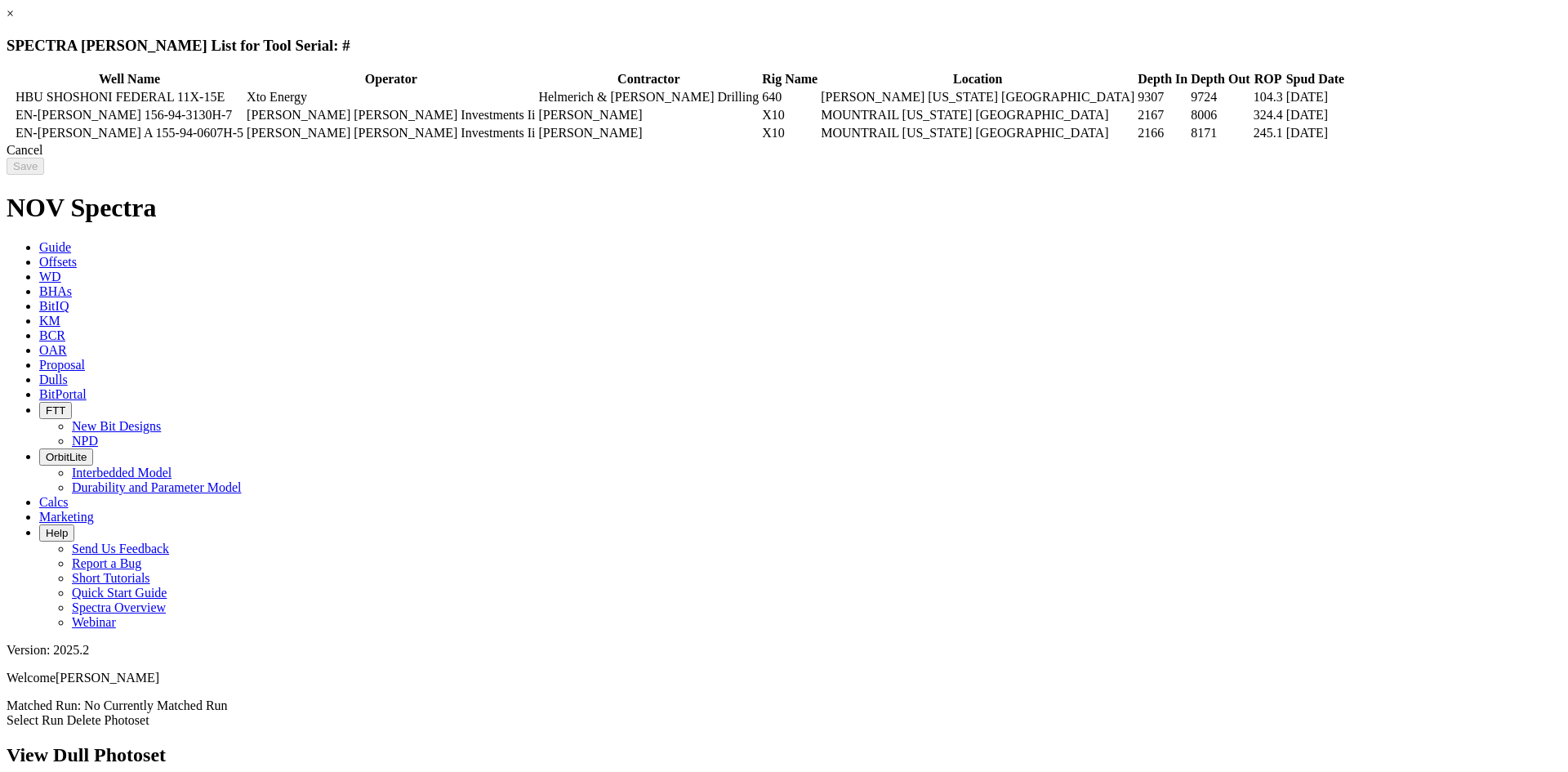
click at [1233, 158] on div "Cancel" at bounding box center [784, 150] width 1555 height 15
